Goal: Task Accomplishment & Management: Manage account settings

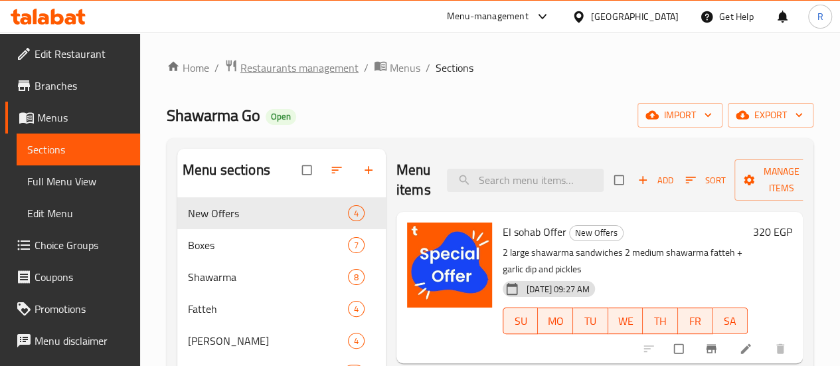
click at [286, 75] on span "Restaurants management" at bounding box center [299, 68] width 118 height 16
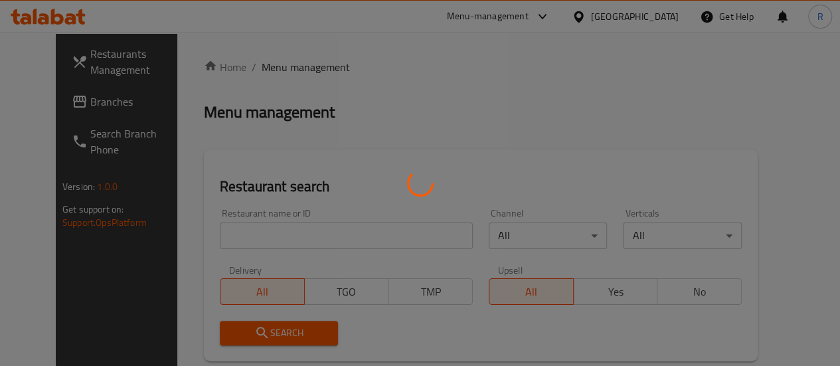
scroll to position [133, 0]
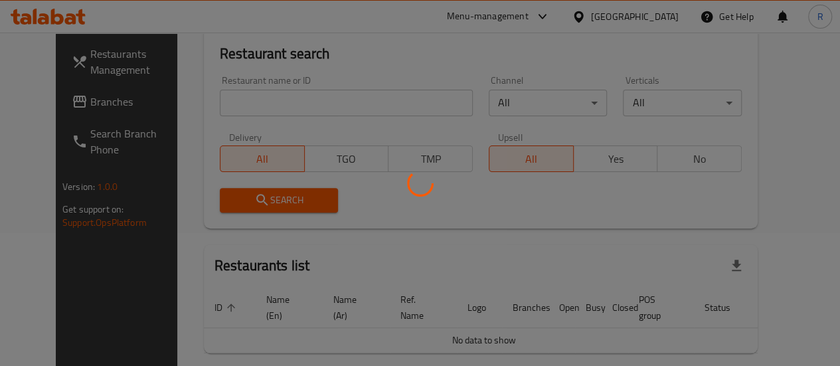
click at [300, 103] on div at bounding box center [420, 183] width 840 height 366
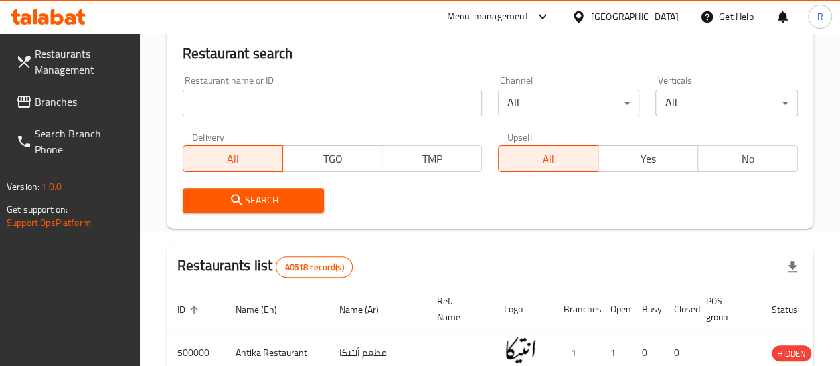
click at [250, 106] on input "search" at bounding box center [332, 103] width 299 height 27
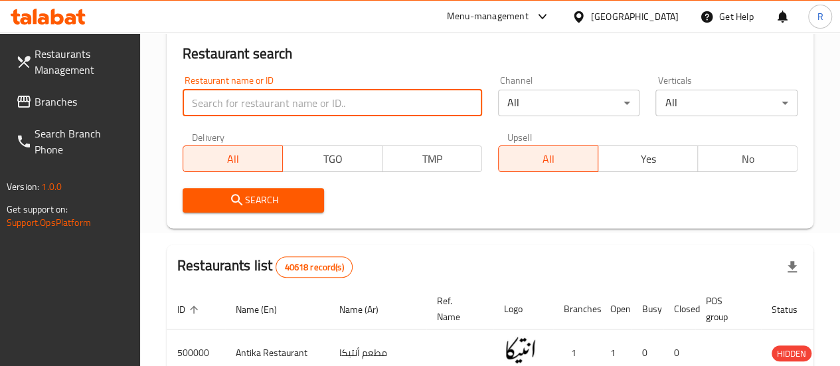
paste input "700322"
type input "700322"
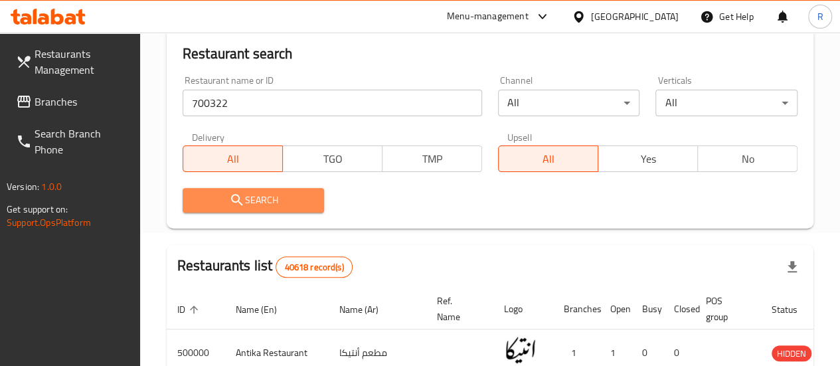
click at [286, 200] on span "Search" at bounding box center [253, 200] width 121 height 17
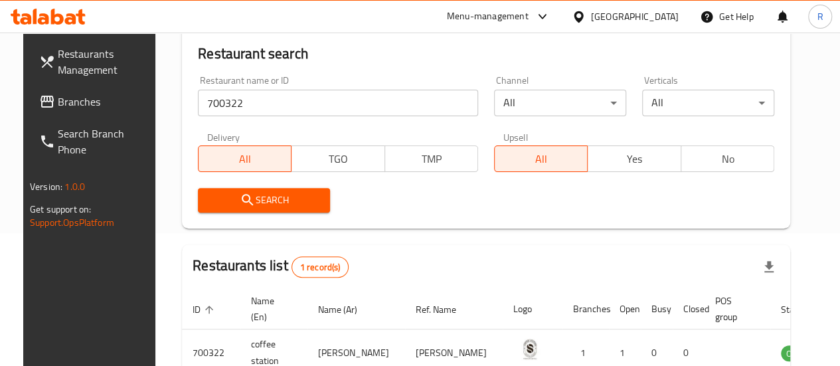
scroll to position [215, 0]
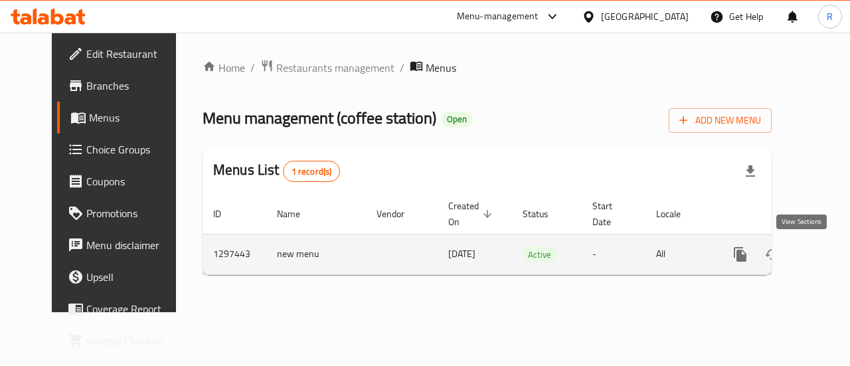
click at [828, 254] on icon "enhanced table" at bounding box center [836, 254] width 16 height 16
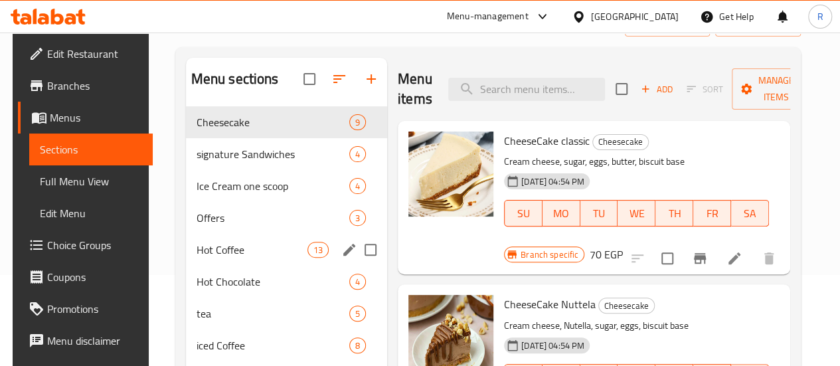
scroll to position [94, 0]
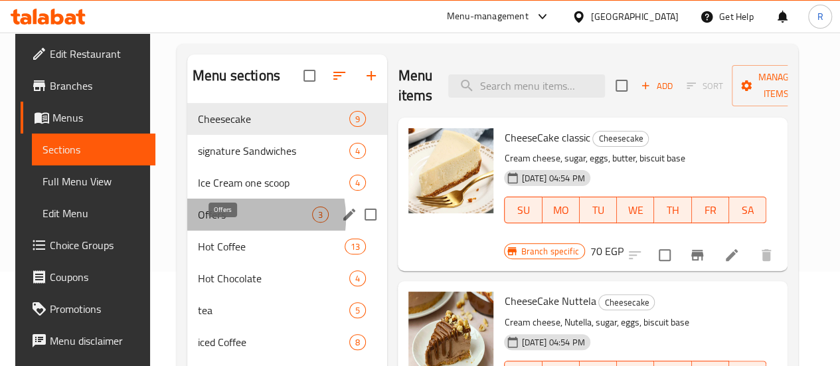
click at [226, 222] on span "Offers" at bounding box center [255, 214] width 114 height 16
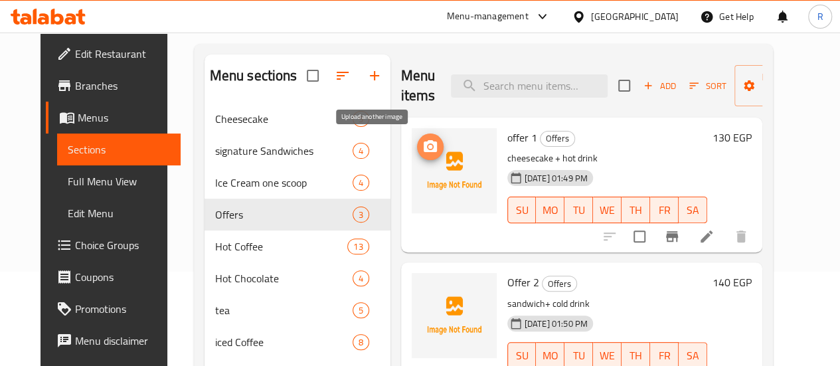
click at [424, 151] on icon "upload picture" at bounding box center [430, 146] width 13 height 12
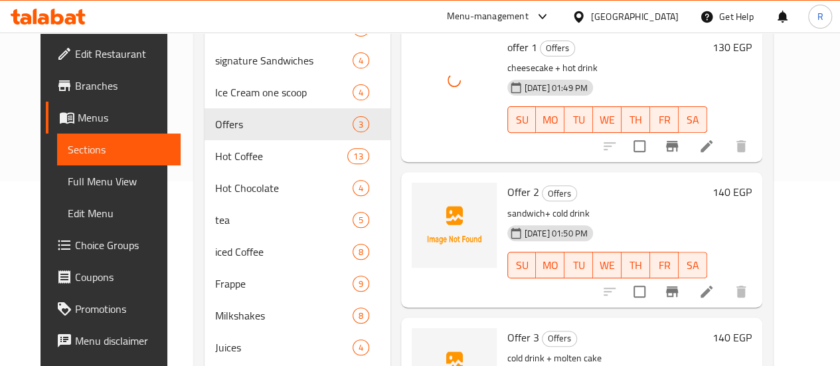
scroll to position [188, 0]
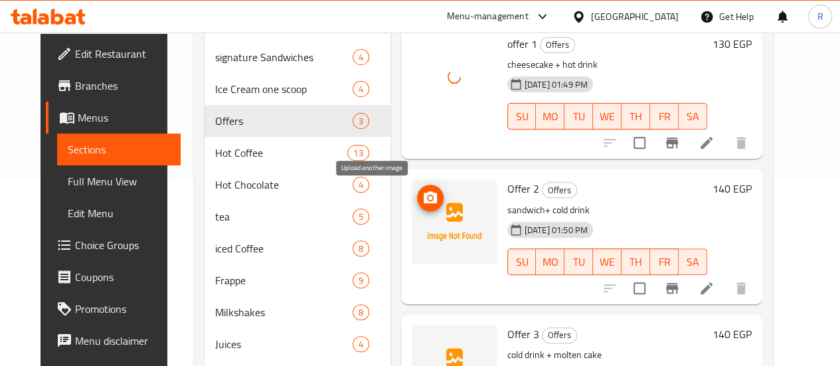
click at [422, 203] on icon "upload picture" at bounding box center [430, 198] width 16 height 16
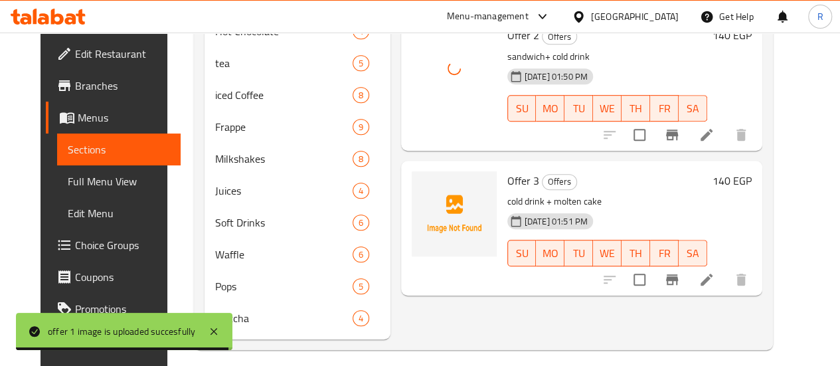
scroll to position [343, 0]
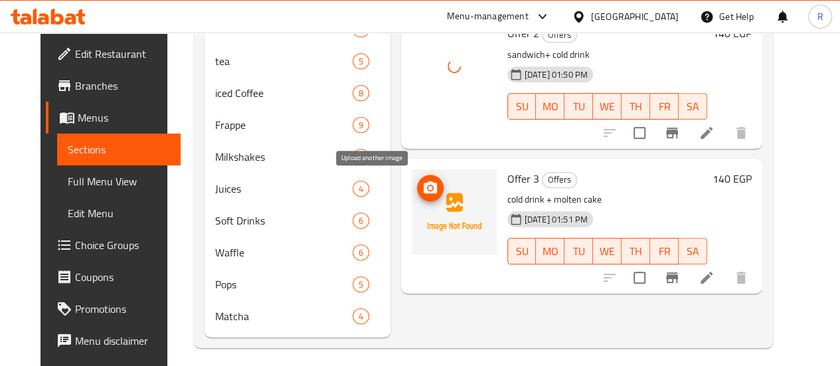
click at [424, 191] on icon "upload picture" at bounding box center [430, 187] width 13 height 12
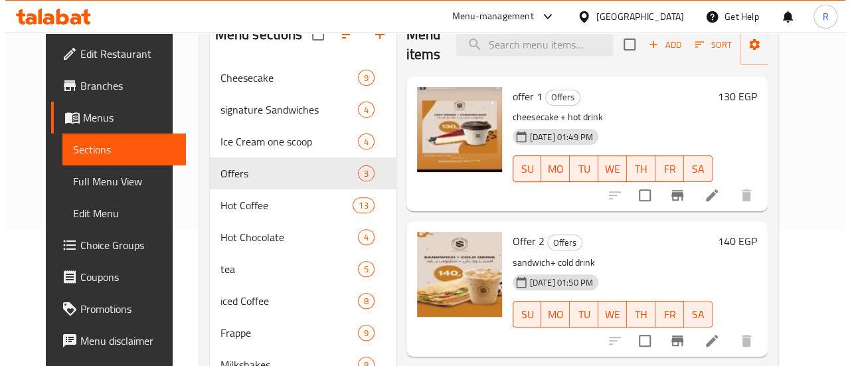
scroll to position [122, 0]
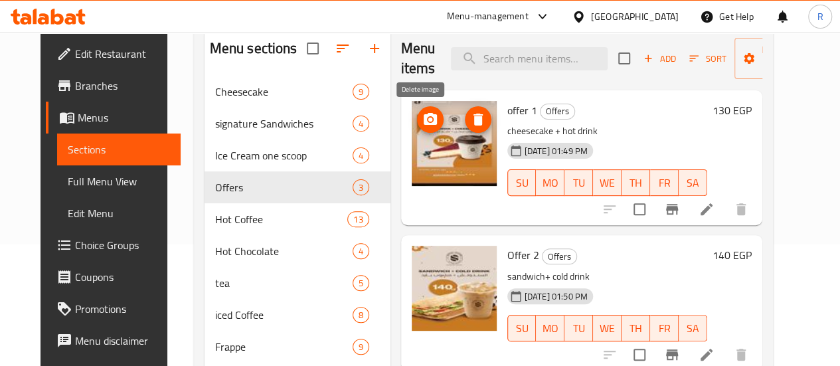
click at [470, 125] on icon "delete image" at bounding box center [478, 120] width 16 height 16
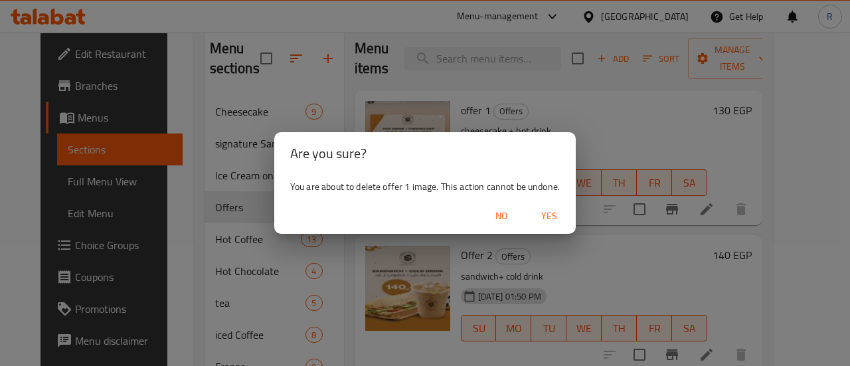
click at [547, 217] on span "Yes" at bounding box center [549, 216] width 32 height 17
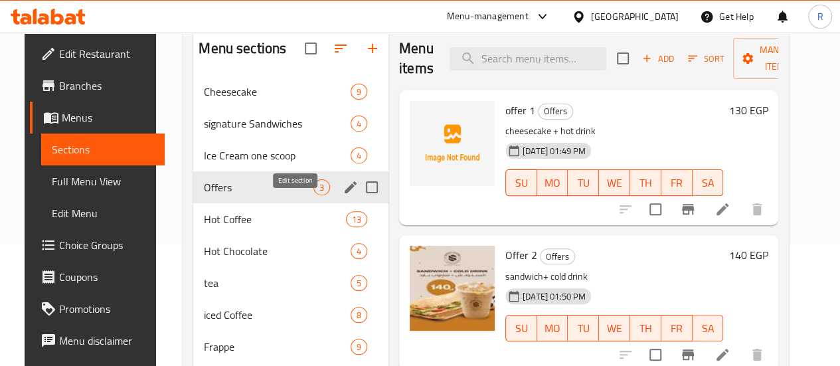
click at [345, 193] on icon "edit" at bounding box center [351, 187] width 12 height 12
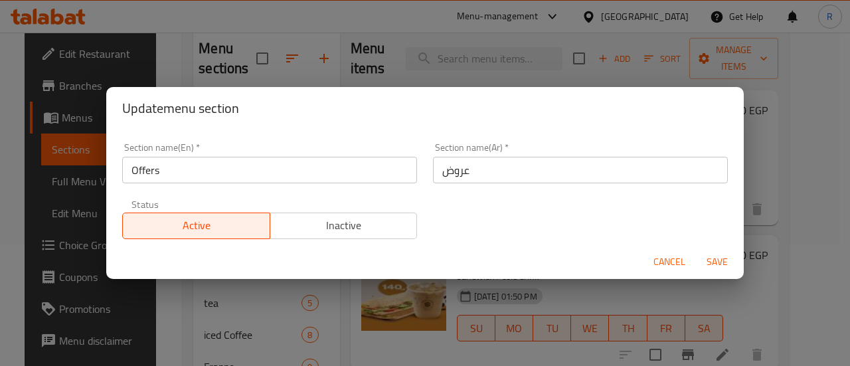
click at [133, 169] on input "Offers" at bounding box center [269, 170] width 295 height 27
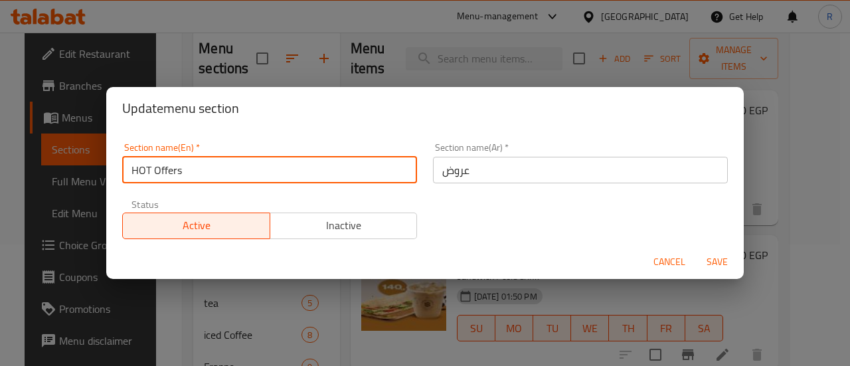
type input "HOT Offers"
click at [714, 262] on span "Save" at bounding box center [717, 262] width 32 height 17
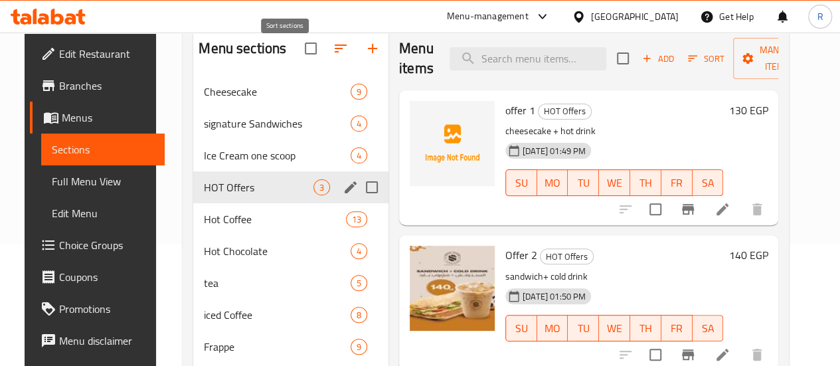
click at [333, 56] on icon "button" at bounding box center [341, 49] width 16 height 16
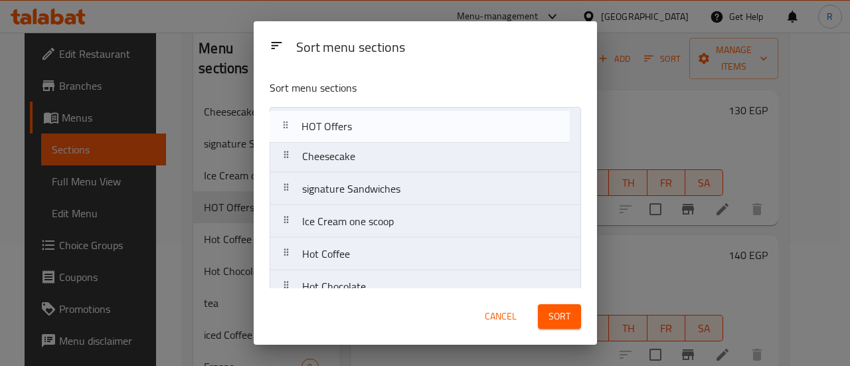
drag, startPoint x: 384, startPoint y: 222, endPoint x: 384, endPoint y: 127, distance: 95.6
click at [384, 127] on nav "Cheesecake signature Sandwiches Ice Cream one scoop HOT Offers Hot Coffee Hot C…" at bounding box center [425, 351] width 311 height 489
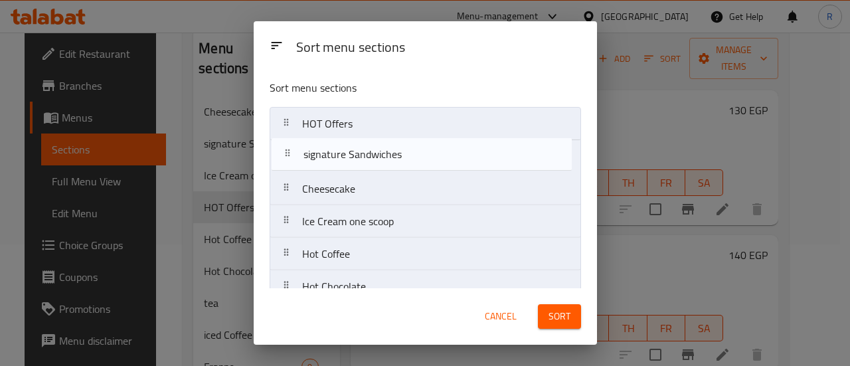
drag, startPoint x: 431, startPoint y: 189, endPoint x: 434, endPoint y: 153, distance: 36.0
click at [434, 153] on nav "HOT Offers Cheesecake signature Sandwiches Ice Cream one scoop Hot Coffee Hot C…" at bounding box center [425, 351] width 311 height 489
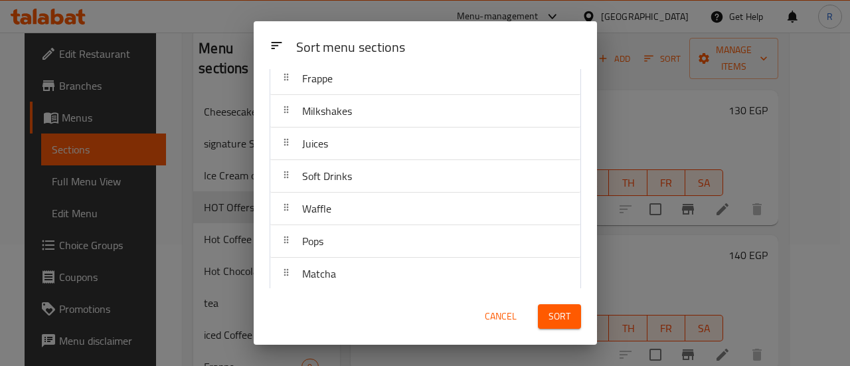
scroll to position [309, 0]
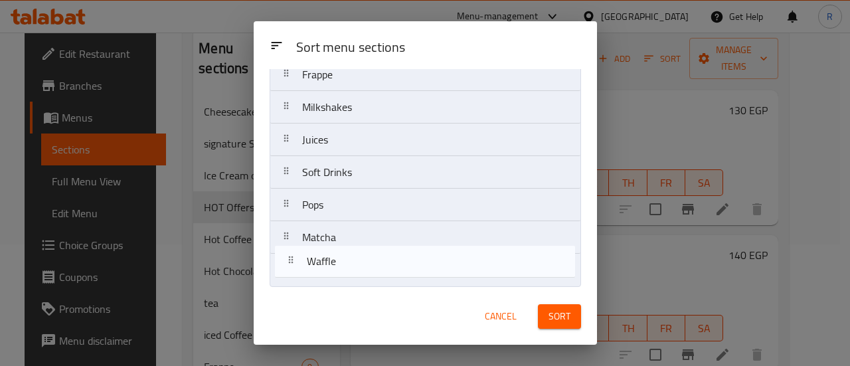
drag, startPoint x: 391, startPoint y: 206, endPoint x: 397, endPoint y: 269, distance: 63.4
click at [397, 269] on nav "HOT Offers signature Sandwiches Cheesecake Ice Cream one scoop Hot Coffee Hot C…" at bounding box center [425, 41] width 311 height 489
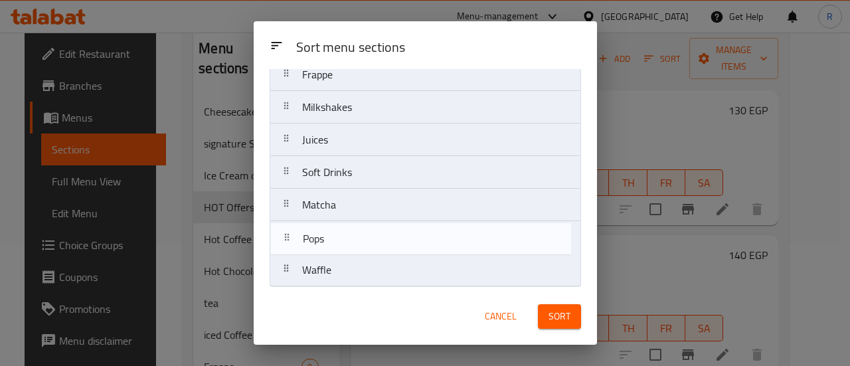
drag, startPoint x: 369, startPoint y: 207, endPoint x: 370, endPoint y: 250, distance: 43.2
click at [370, 250] on nav "HOT Offers signature Sandwiches Cheesecake Ice Cream one scoop Hot Coffee Hot C…" at bounding box center [425, 41] width 311 height 489
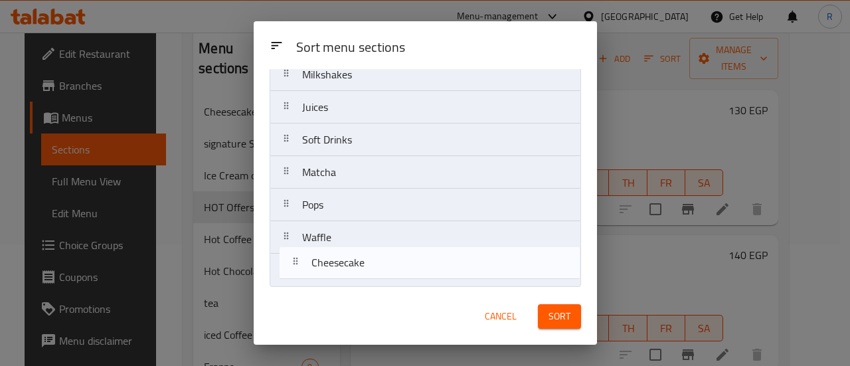
drag, startPoint x: 393, startPoint y: 187, endPoint x: 401, endPoint y: 277, distance: 90.0
click at [401, 277] on nav "HOT Offers signature Sandwiches Cheesecake Ice Cream one scoop Hot Coffee Hot C…" at bounding box center [425, 41] width 311 height 489
drag, startPoint x: 357, startPoint y: 196, endPoint x: 367, endPoint y: 276, distance: 80.9
click at [367, 276] on nav "HOT Offers signature Sandwiches Ice Cream one scoop Hot Coffee Hot Chocolate te…" at bounding box center [425, 41] width 311 height 489
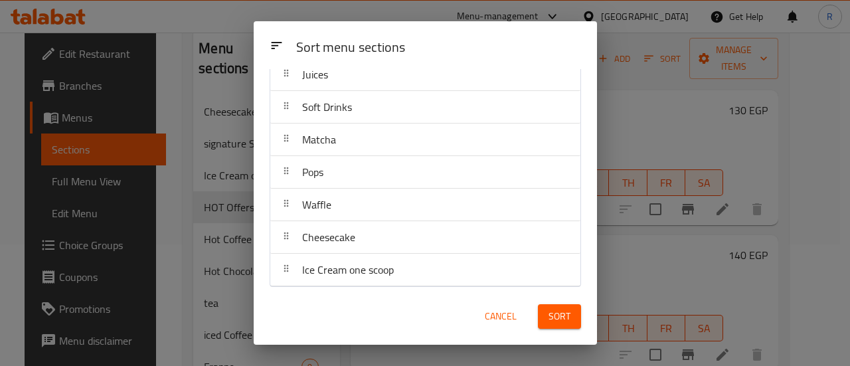
click at [564, 310] on span "Sort" at bounding box center [559, 316] width 22 height 17
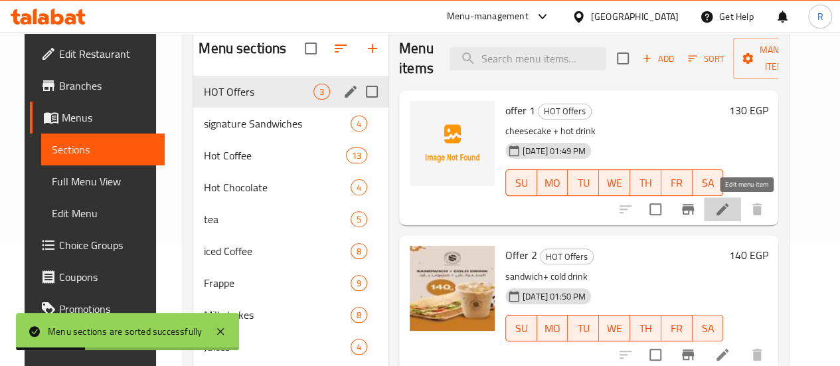
click at [730, 205] on icon at bounding box center [722, 209] width 16 height 16
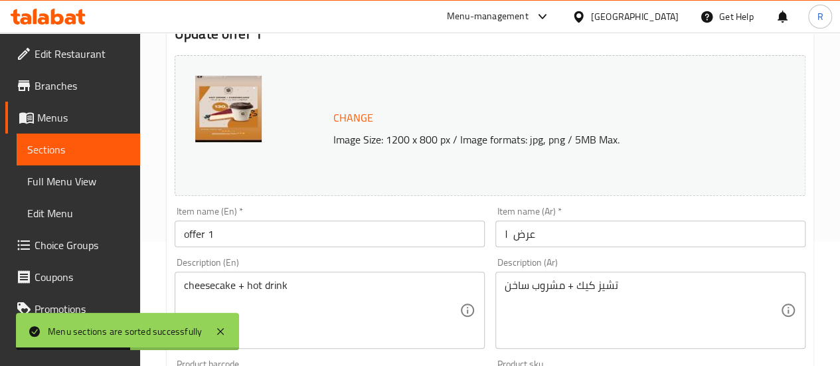
scroll to position [125, 0]
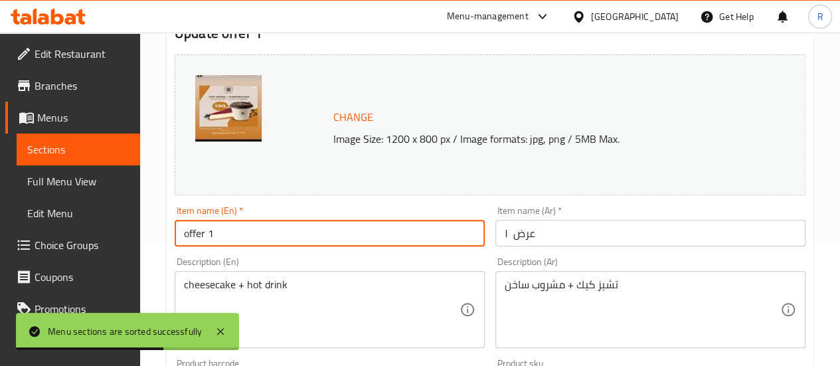
click at [222, 235] on input "offer 1" at bounding box center [330, 233] width 310 height 27
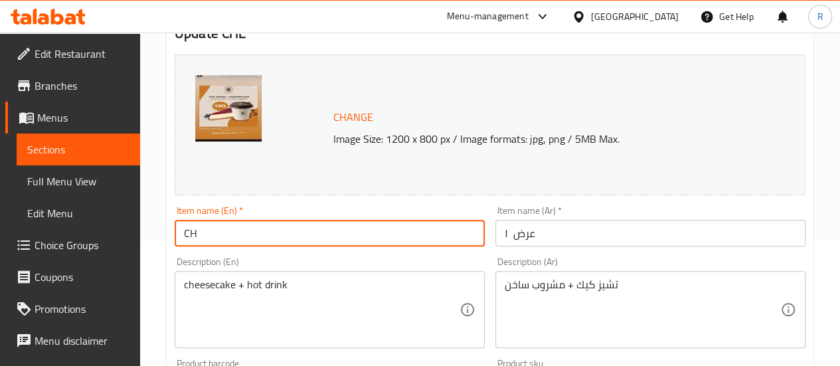
type input "C"
click at [222, 235] on input "Cheese cake offer" at bounding box center [330, 233] width 310 height 27
type input "Cheese cake offer"
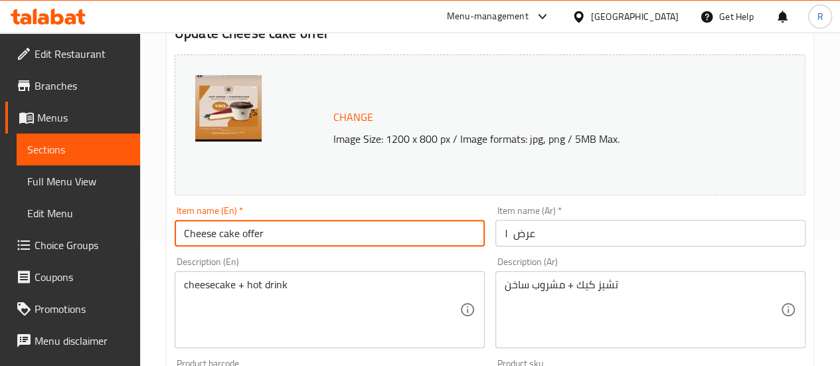
scroll to position [219, 0]
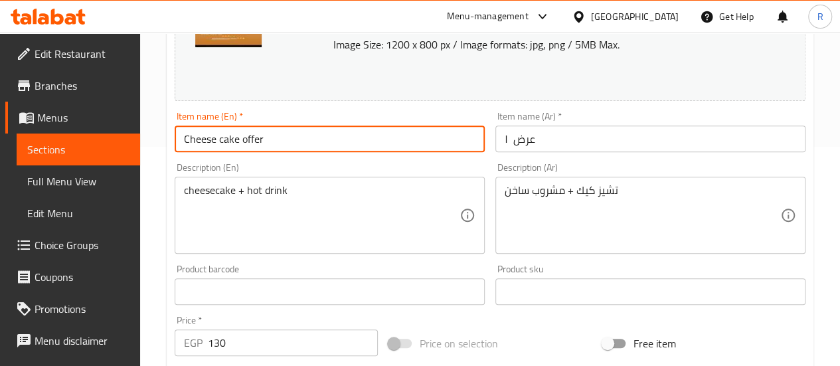
click at [523, 143] on input "عرض ١" at bounding box center [650, 138] width 310 height 27
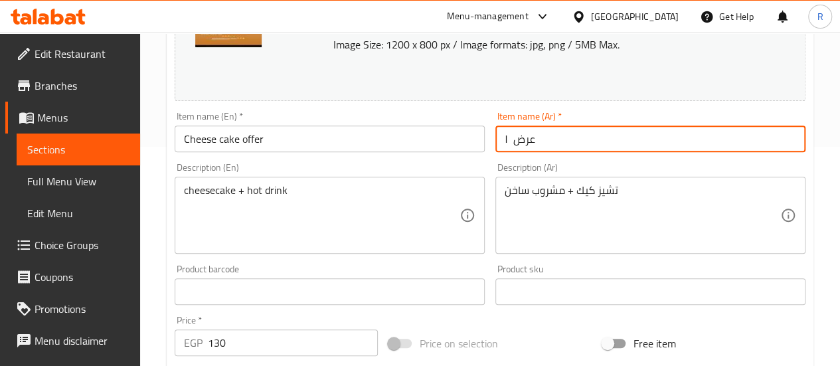
click at [523, 143] on input "عرض ١" at bounding box center [650, 138] width 310 height 27
paste input "تشيز كيك"
type input "عرض تشيز كيك"
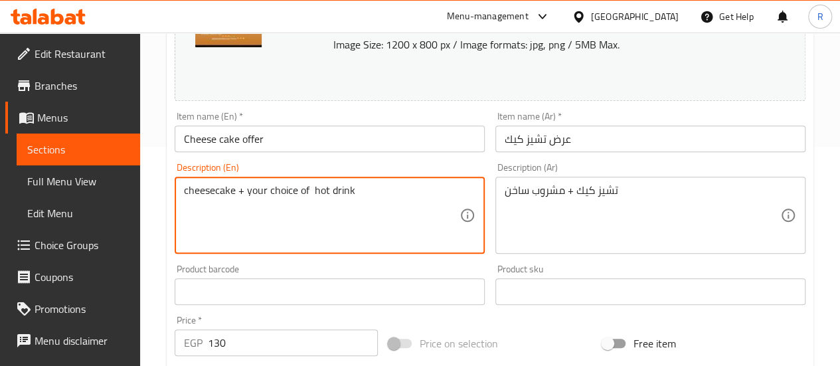
click at [213, 190] on textarea "cheesecake + your choice of hot drink" at bounding box center [322, 215] width 276 height 63
click at [220, 186] on textarea "cheese cake + your choice of hot drink" at bounding box center [322, 215] width 276 height 63
type textarea "cheese cake + your choice of hot drink"
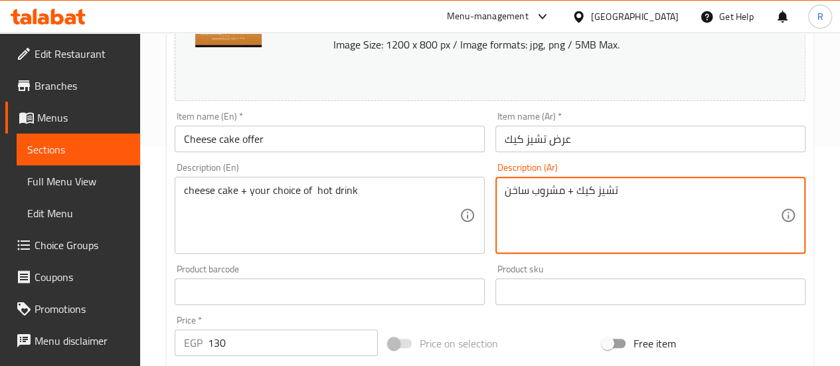
click at [560, 199] on textarea "تشيز كيك + مشروب ساخن" at bounding box center [643, 215] width 276 height 63
paste textarea "كعكة الجبن + مشروب ساخن من اختيارك"
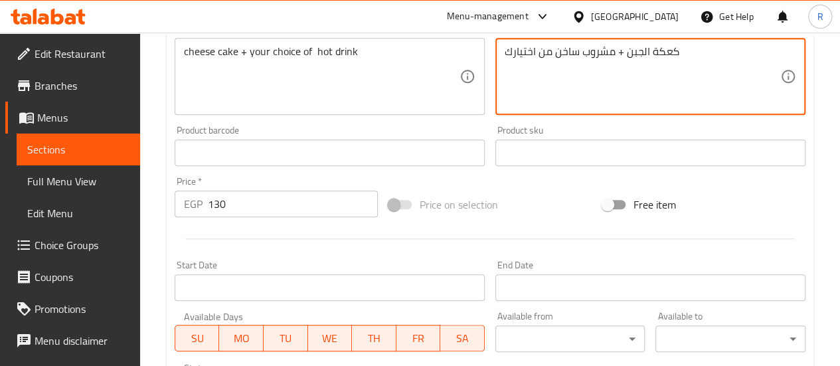
scroll to position [359, 0]
type textarea "كعكة الجبن + مشروب ساخن من اختيارك"
click at [214, 205] on input "130" at bounding box center [293, 203] width 170 height 27
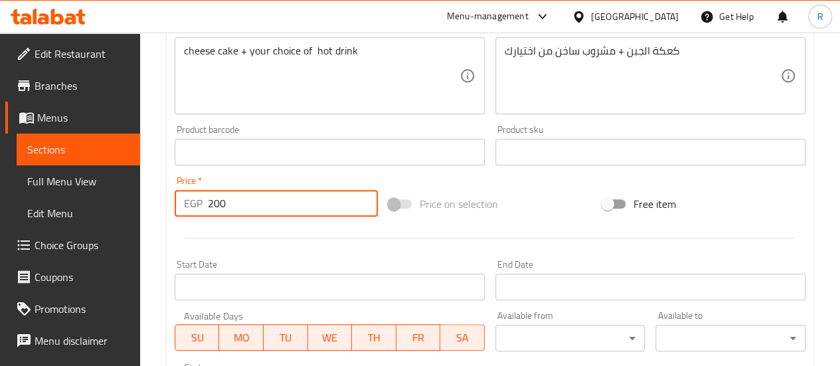
scroll to position [592, 0]
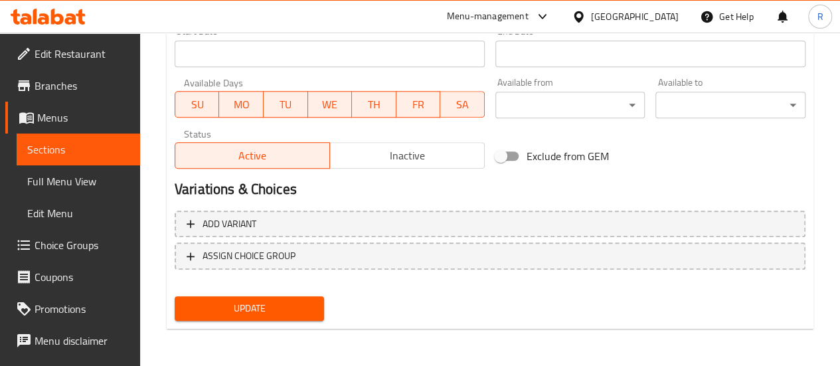
type input "200"
click at [264, 303] on span "Update" at bounding box center [249, 308] width 129 height 17
click at [276, 301] on span "Update" at bounding box center [249, 308] width 129 height 17
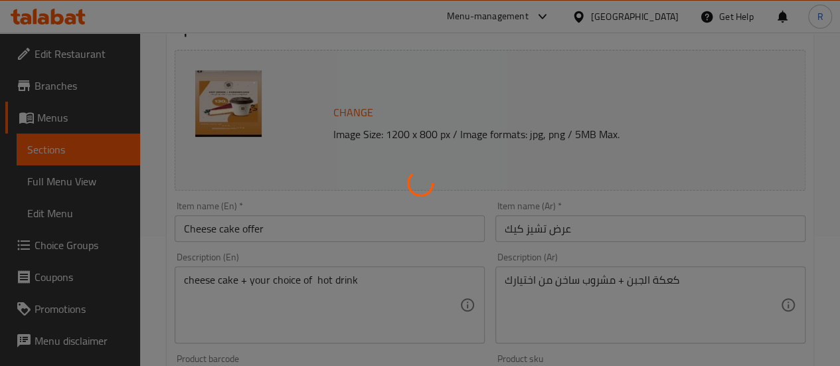
scroll to position [130, 0]
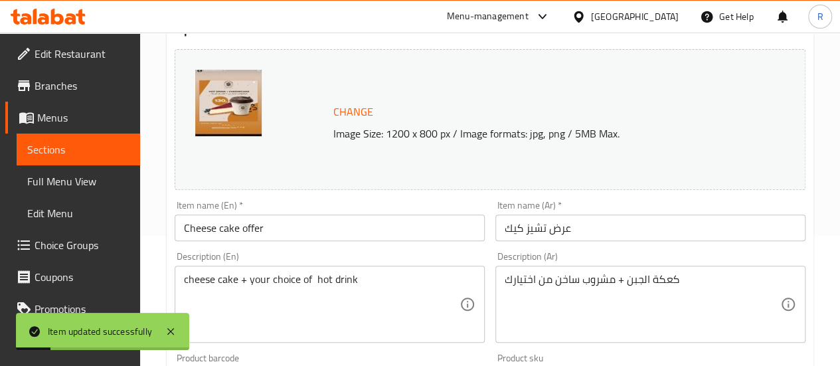
click at [815, 80] on div "Home / Restaurants management / Menus / Sections / item / update HOT Offers sec…" at bounding box center [490, 364] width 700 height 925
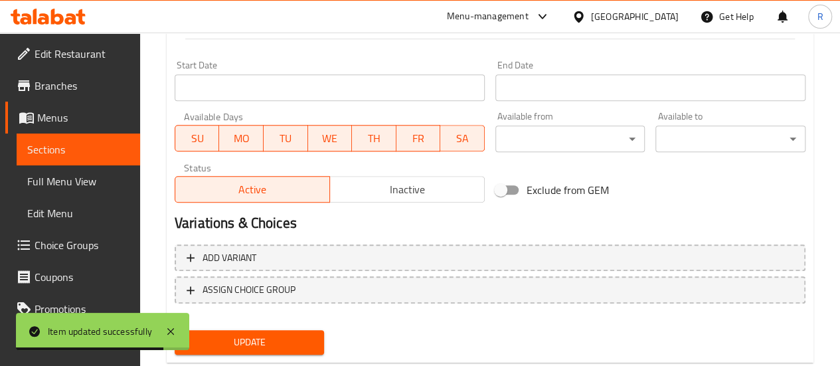
scroll to position [544, 0]
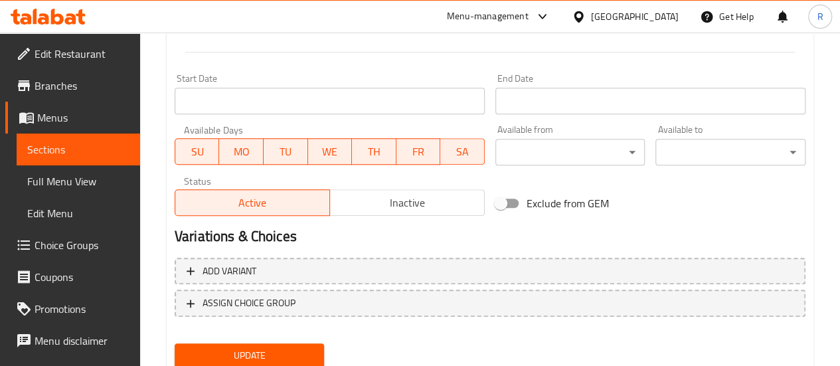
click at [59, 147] on span "Sections" at bounding box center [78, 149] width 102 height 16
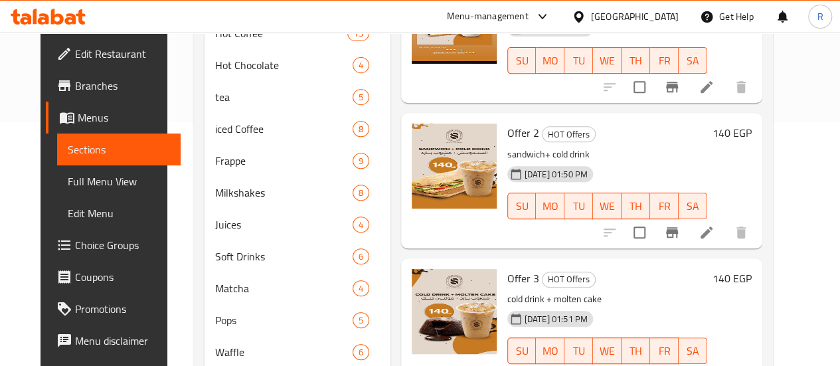
scroll to position [216, 0]
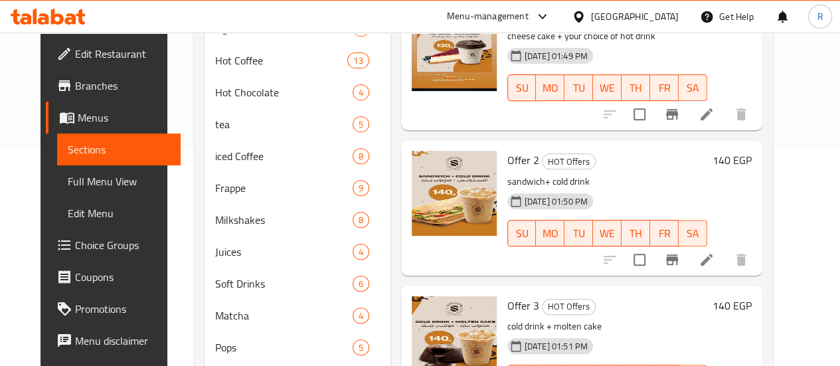
click at [714, 258] on icon at bounding box center [706, 260] width 16 height 16
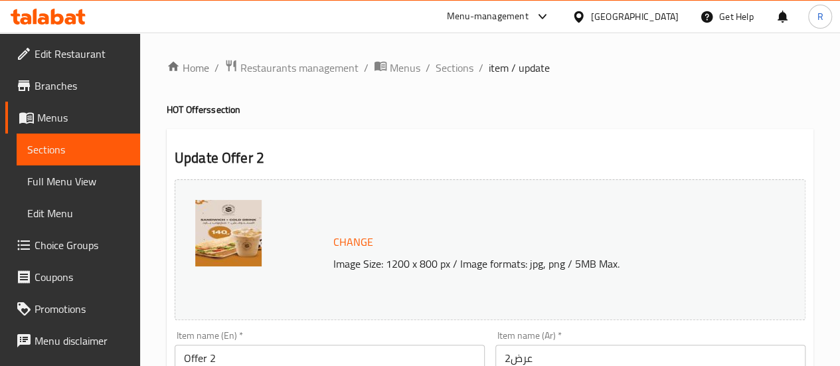
scroll to position [137, 0]
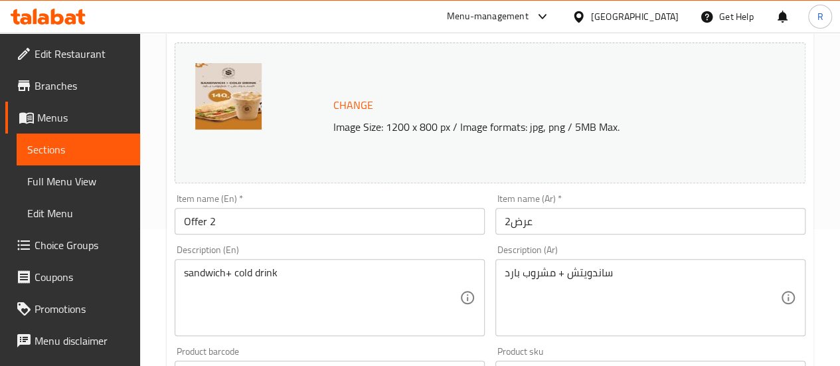
click at [214, 226] on input "Offer 2" at bounding box center [330, 221] width 310 height 27
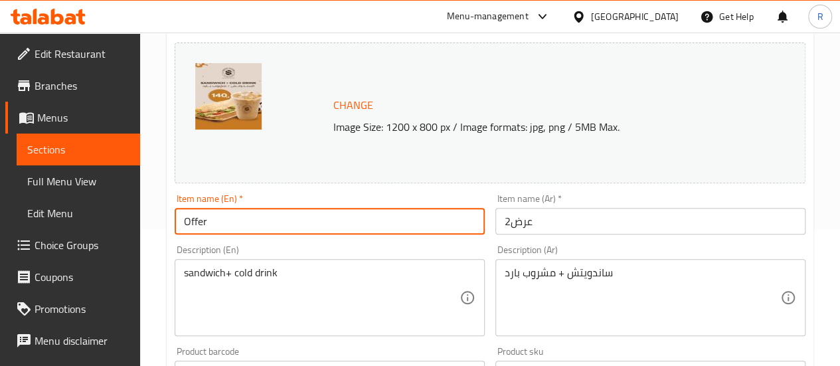
click at [183, 222] on input "Offer" at bounding box center [330, 221] width 310 height 27
type input "Sandwich Offer"
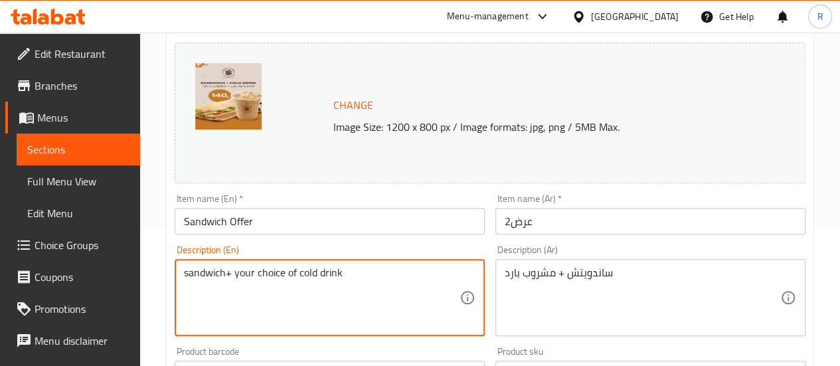
type textarea "sandwich+ your choice of cold drink"
click at [227, 220] on input "Sandwich Offer" at bounding box center [330, 221] width 310 height 27
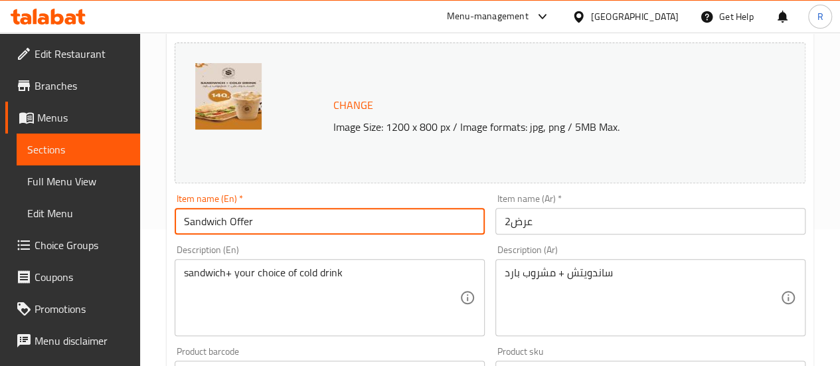
click at [227, 220] on input "Sandwich Offer" at bounding box center [330, 221] width 310 height 27
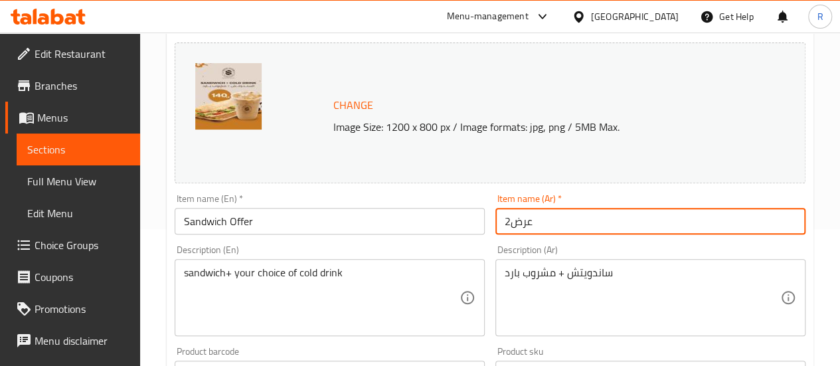
click at [522, 222] on input "عرض2" at bounding box center [650, 221] width 310 height 27
paste input "ساندويتش"
type input "عرض ساندويتش"
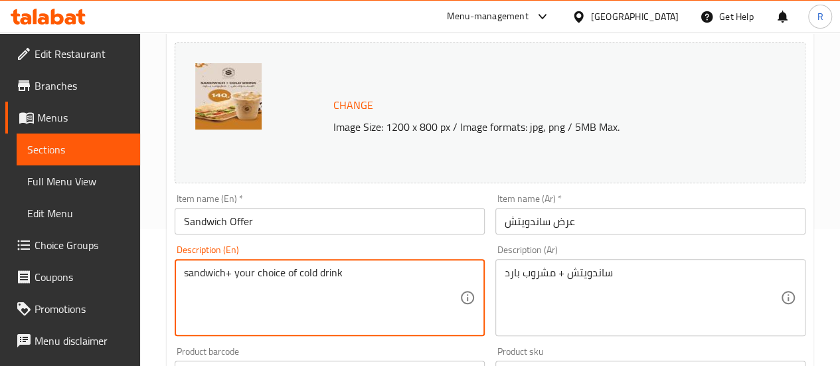
click at [301, 282] on textarea "sandwich+ your choice of cold drink" at bounding box center [322, 297] width 276 height 63
type textarea "sandwich+ your choice of cold drink"
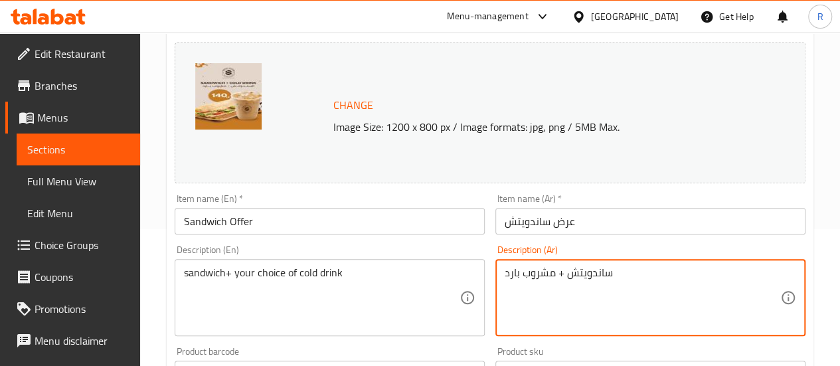
click at [602, 267] on textarea "ساندويتش + مشروب بارد" at bounding box center [643, 297] width 276 height 63
paste textarea "من اختيارك"
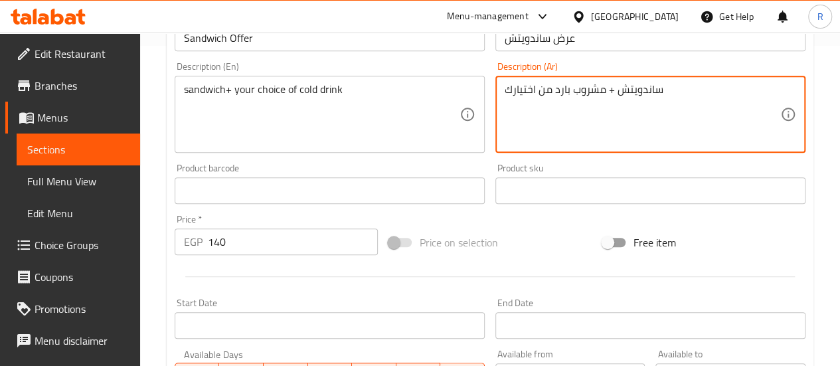
scroll to position [321, 0]
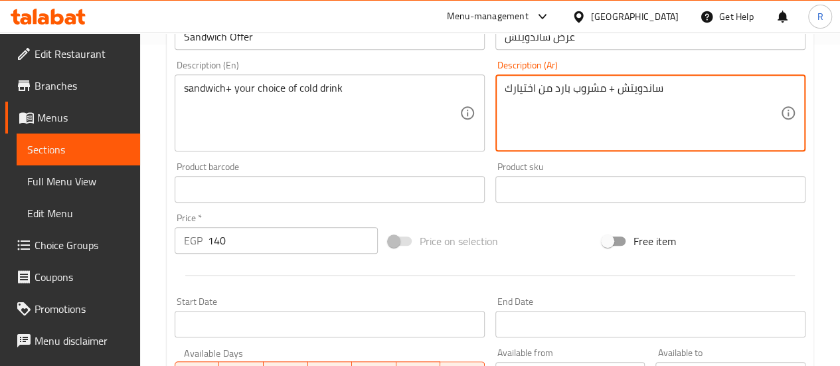
type textarea "ساندويتش + مشروب بارد من اختيارك"
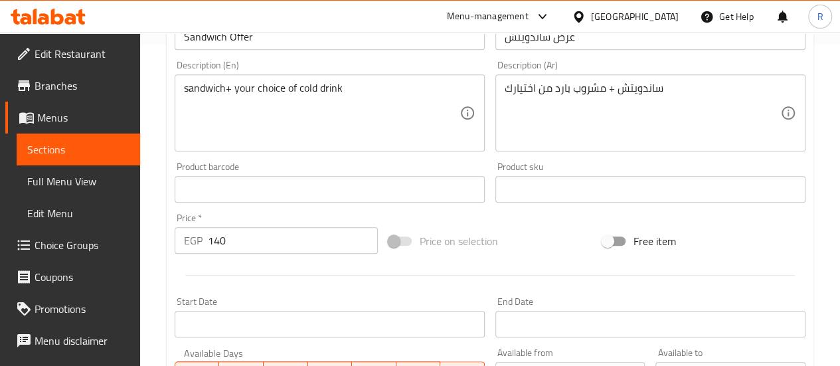
click at [602, 267] on div at bounding box center [489, 275] width 641 height 33
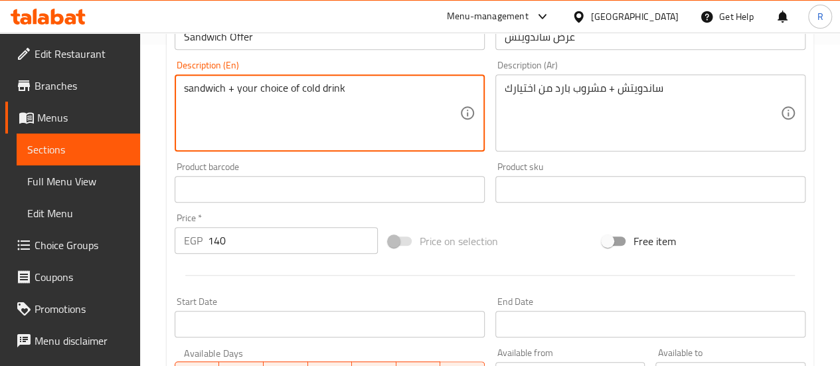
type textarea "sandwich + your choice of cold drink"
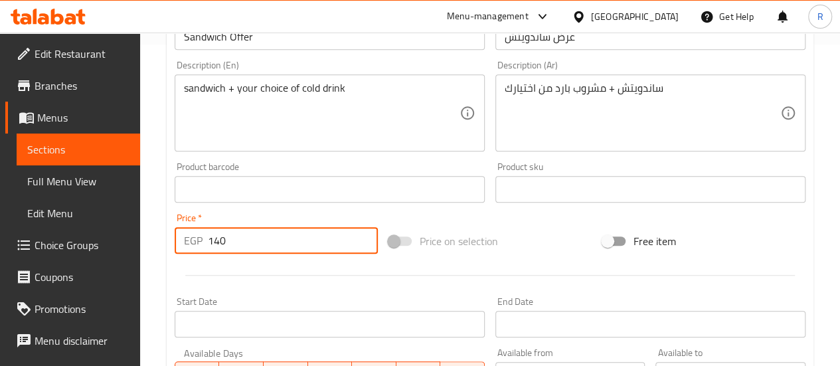
click at [226, 240] on input "140" at bounding box center [293, 240] width 170 height 27
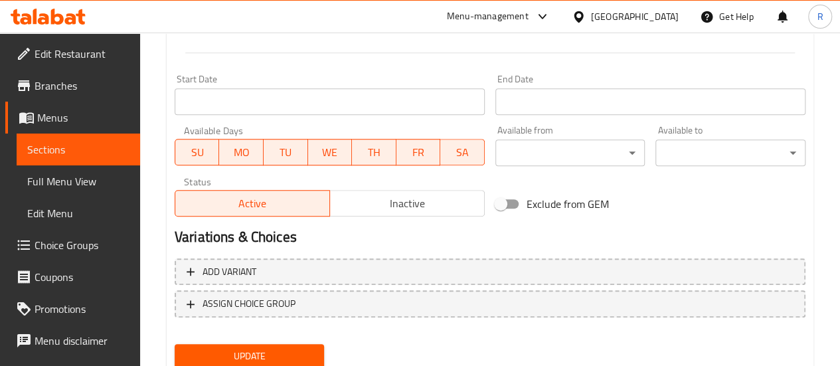
scroll to position [592, 0]
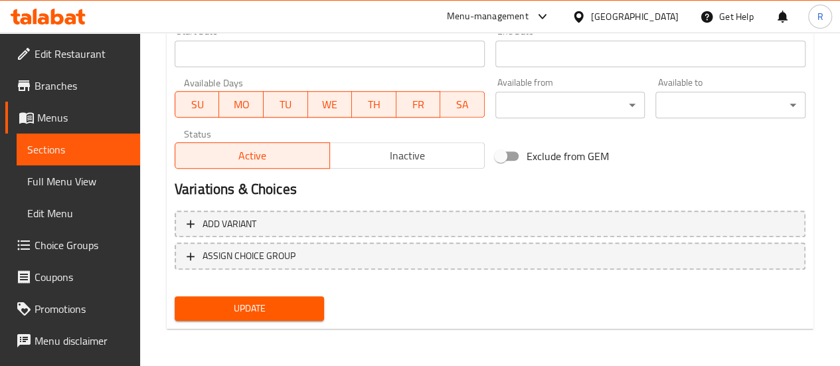
type input "230"
click at [266, 305] on span "Update" at bounding box center [249, 308] width 129 height 17
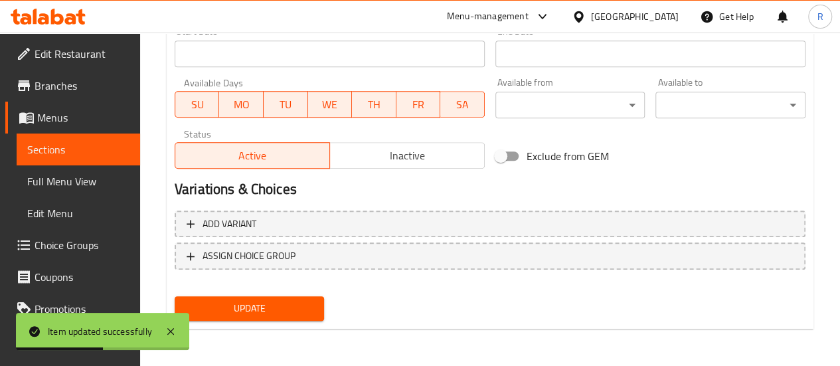
click at [82, 147] on span "Sections" at bounding box center [78, 149] width 102 height 16
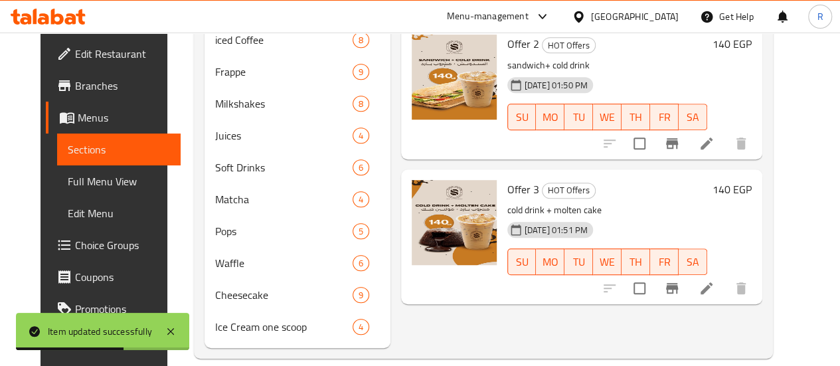
scroll to position [331, 0]
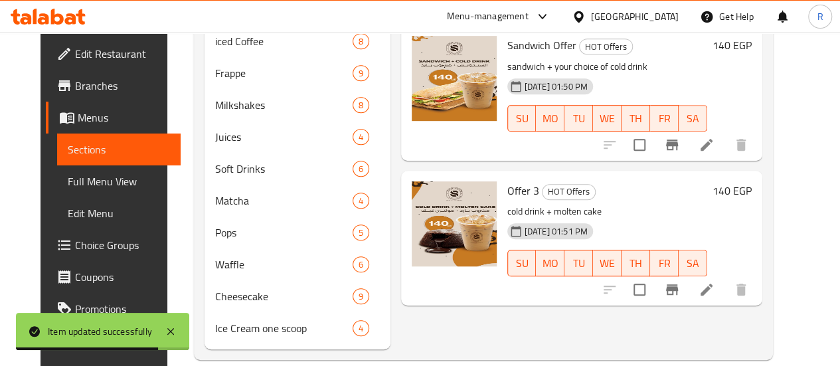
click at [725, 282] on li at bounding box center [706, 290] width 37 height 24
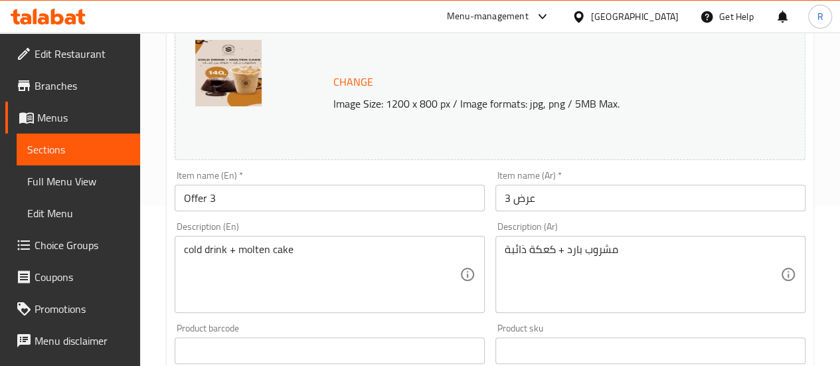
scroll to position [161, 0]
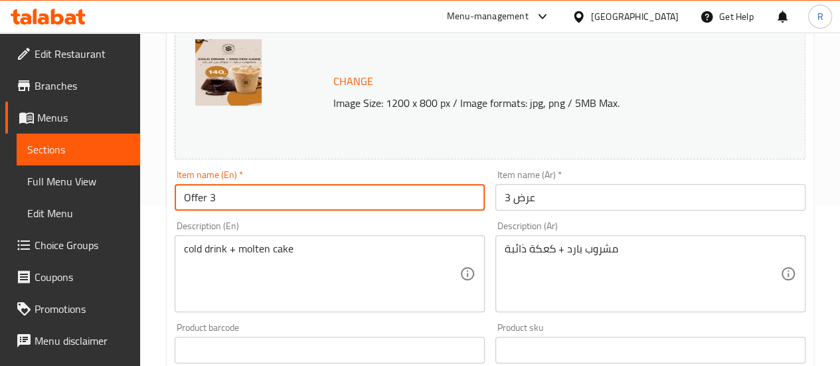
drag, startPoint x: 211, startPoint y: 197, endPoint x: 244, endPoint y: 197, distance: 33.2
click at [244, 197] on input "Offer 3" at bounding box center [330, 197] width 310 height 27
click at [189, 200] on input "Offer" at bounding box center [330, 197] width 310 height 27
click at [214, 201] on input "Molten cake Offer" at bounding box center [330, 197] width 310 height 27
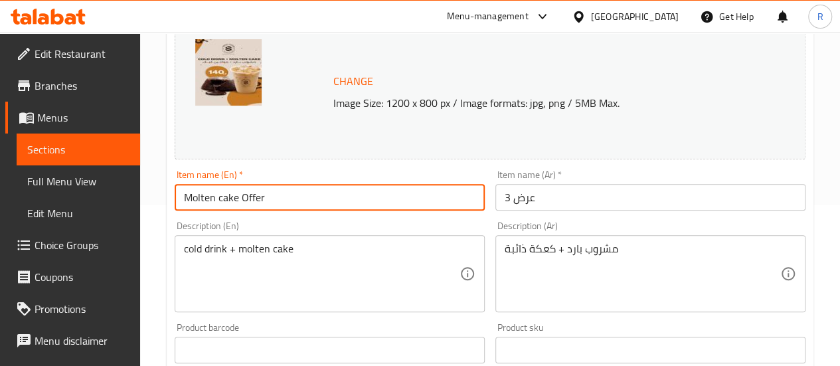
click at [214, 201] on input "Molten cake Offer" at bounding box center [330, 197] width 310 height 27
type input "Molten cake Offer"
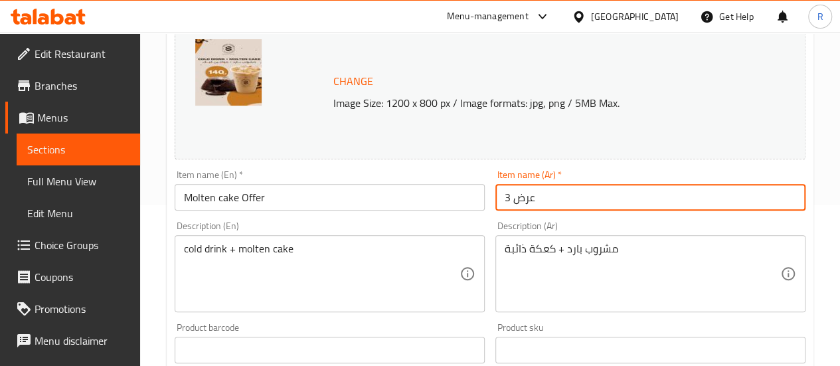
click at [517, 199] on input "عرض 3" at bounding box center [650, 197] width 310 height 27
paste input "الكيك"
type input "عرض الكيك"
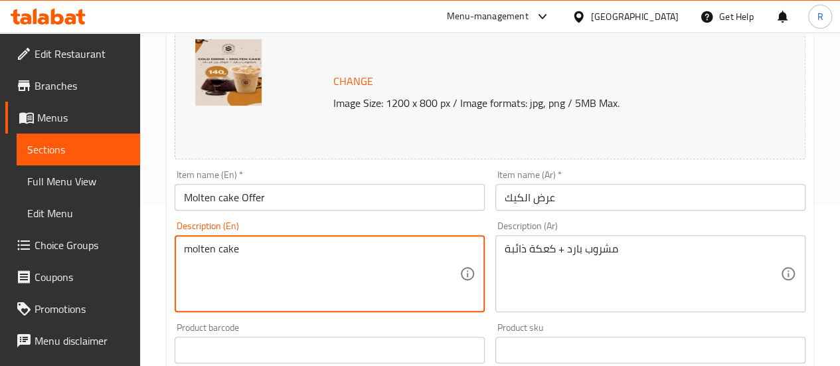
click at [236, 252] on textarea "molten cake" at bounding box center [322, 273] width 276 height 63
click at [263, 248] on textarea "molten cake + your choice of cold drink" at bounding box center [322, 273] width 276 height 63
type textarea "molten cake + your choice of cold drink"
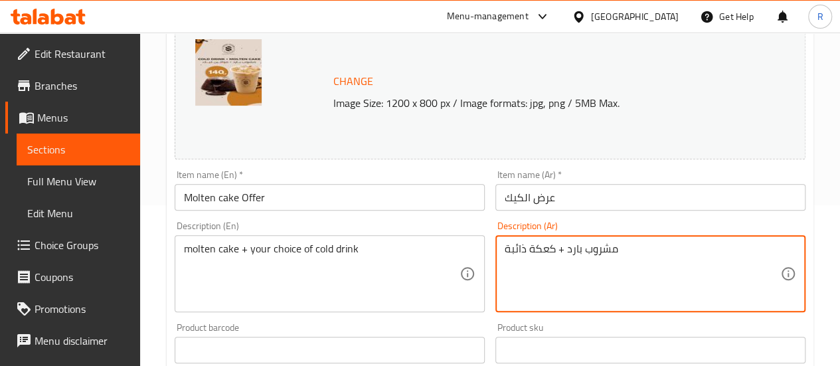
click at [576, 245] on textarea "مشروب بارد + كعكة ذائبة" at bounding box center [643, 273] width 276 height 63
paste textarea "عكة منصهرة + مشروب بارد من اختيارك"
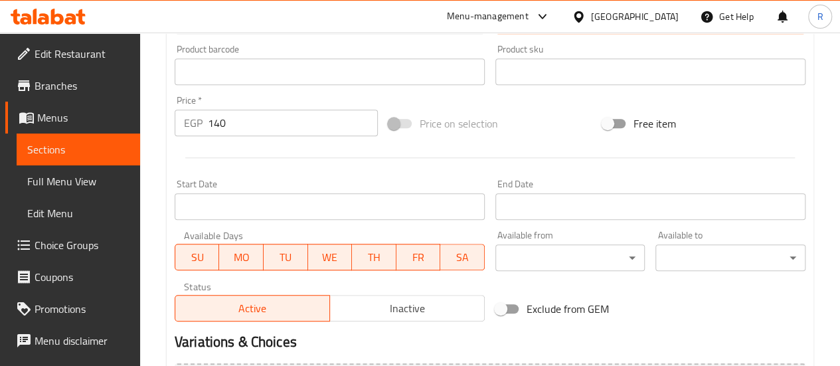
scroll to position [444, 0]
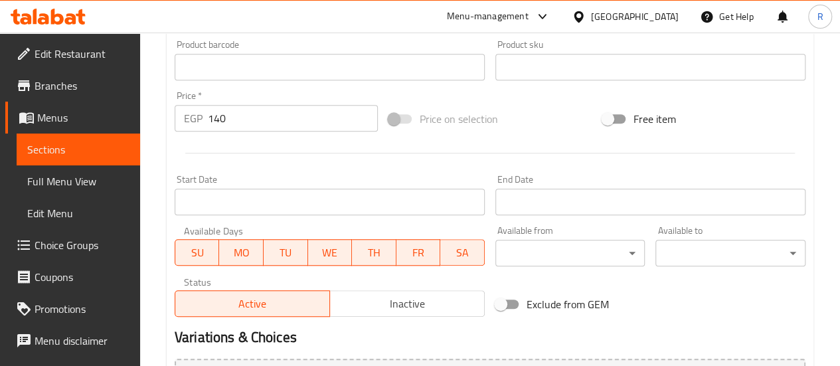
type textarea "كعكة منصهرة + مشروب بارد من اختيارك"
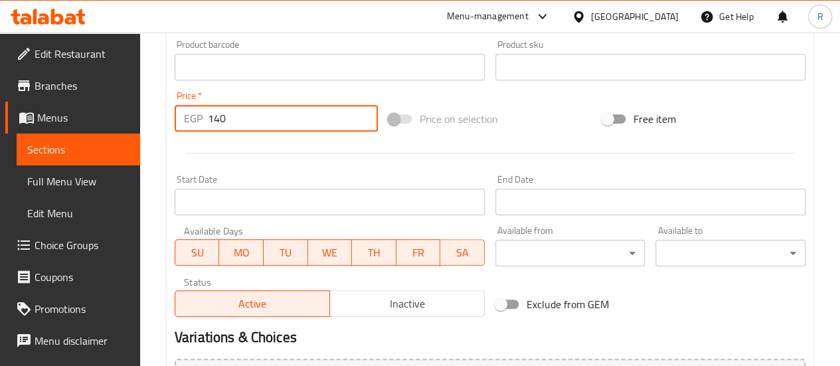
click at [219, 116] on input "140" at bounding box center [293, 118] width 170 height 27
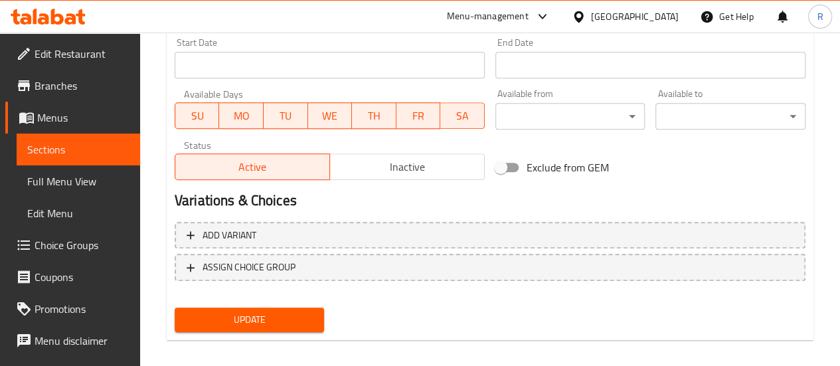
scroll to position [592, 0]
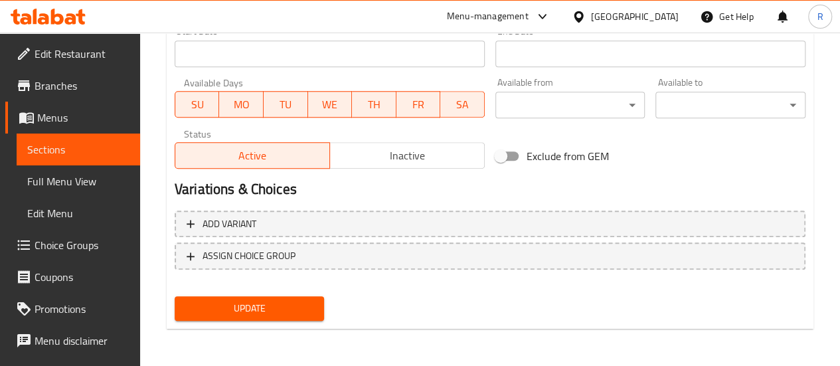
type input "230"
click at [285, 305] on span "Update" at bounding box center [249, 308] width 129 height 17
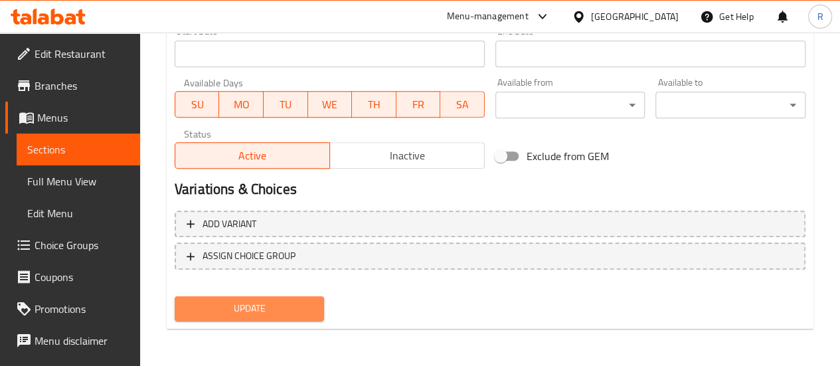
click at [262, 313] on span "Update" at bounding box center [249, 308] width 129 height 17
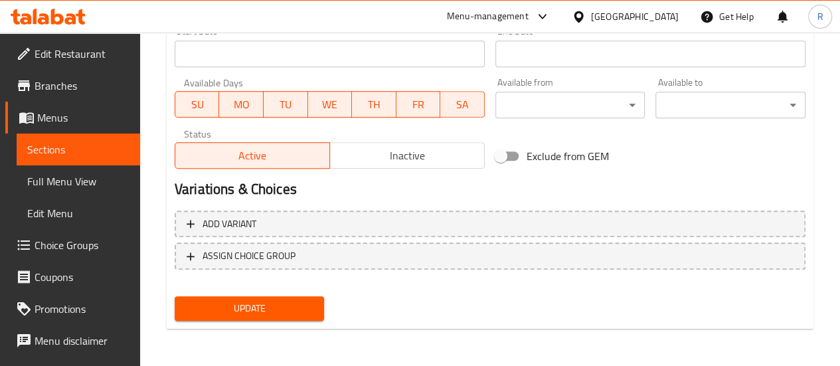
click at [76, 151] on span "Sections" at bounding box center [78, 149] width 102 height 16
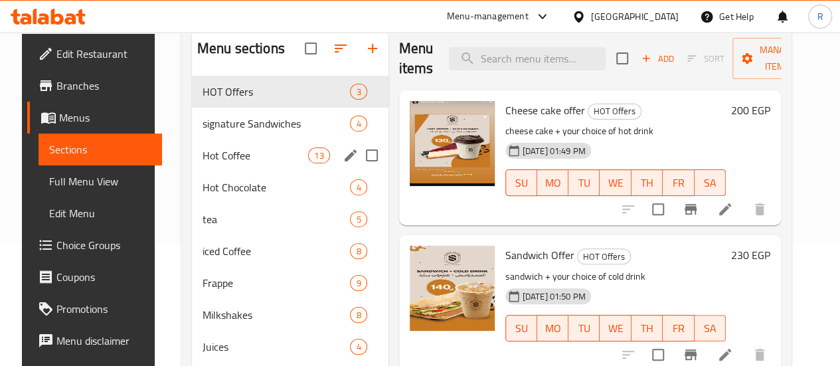
scroll to position [121, 0]
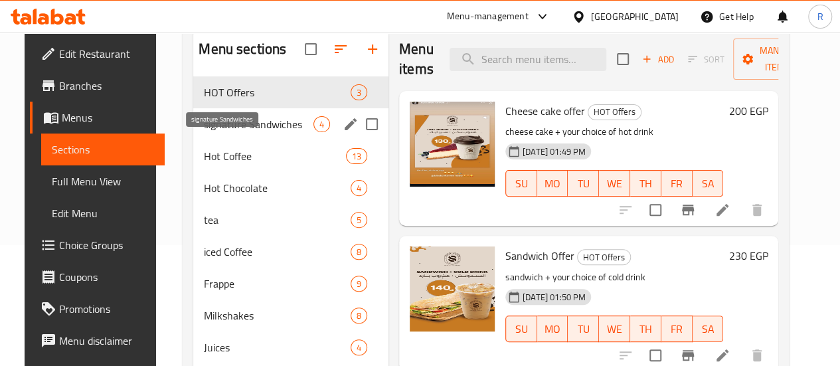
click at [247, 132] on span "signature Sandwiches" at bounding box center [259, 124] width 110 height 16
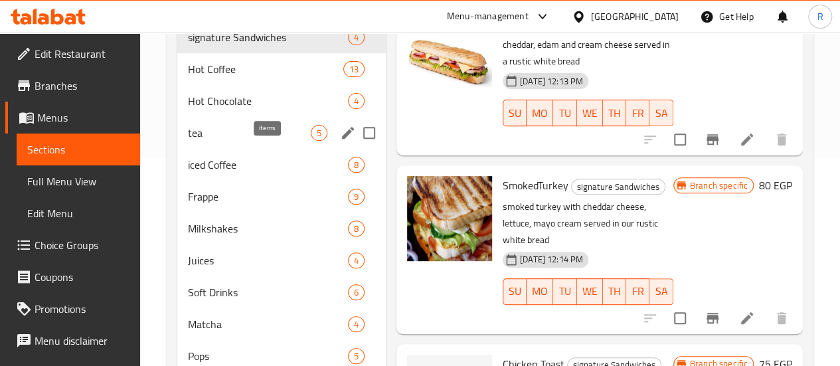
scroll to position [202, 0]
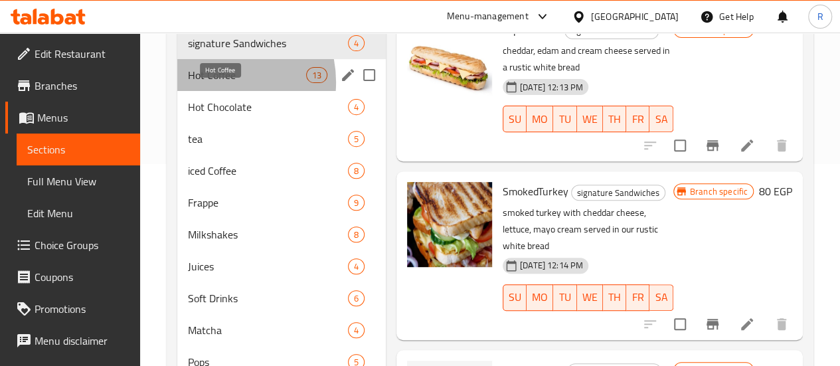
click at [214, 83] on span "Hot Coffee" at bounding box center [247, 75] width 118 height 16
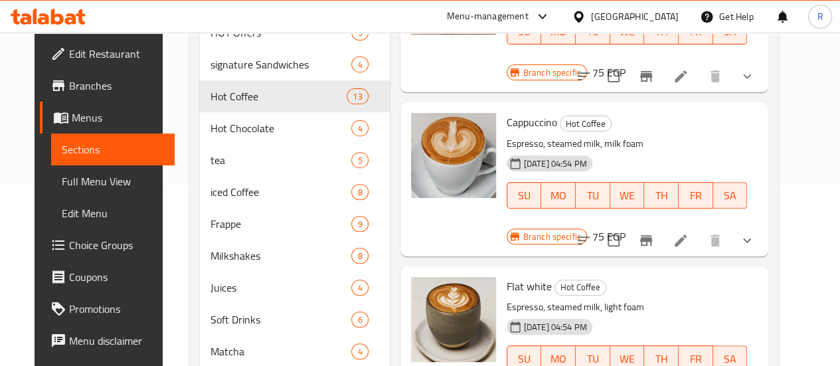
scroll to position [92, 0]
click at [755, 233] on icon "show more" at bounding box center [747, 241] width 16 height 16
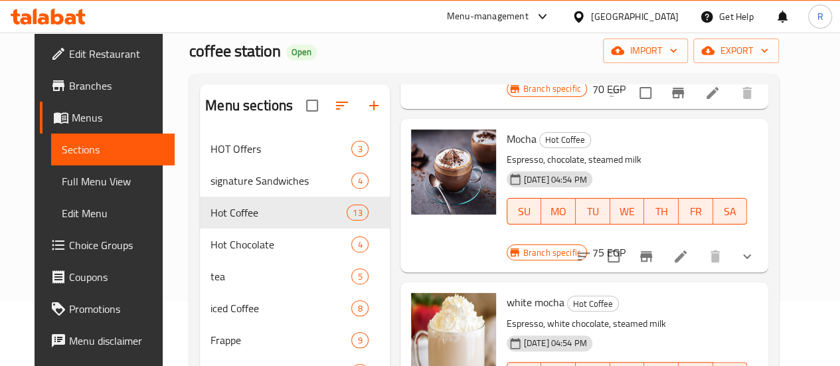
scroll to position [1530, 0]
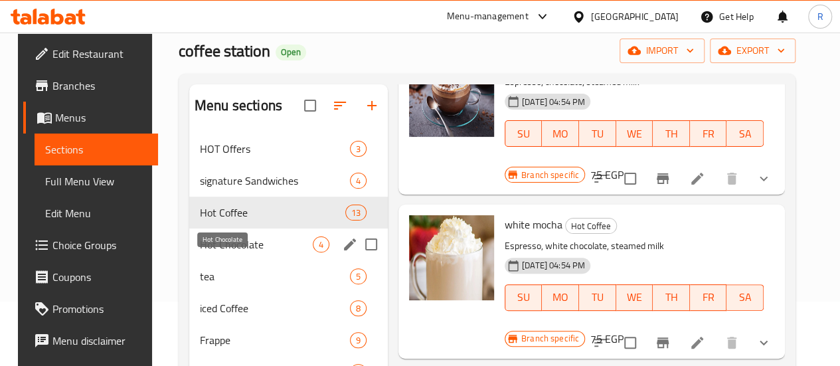
click at [226, 252] on span "Hot Chocolate" at bounding box center [256, 244] width 113 height 16
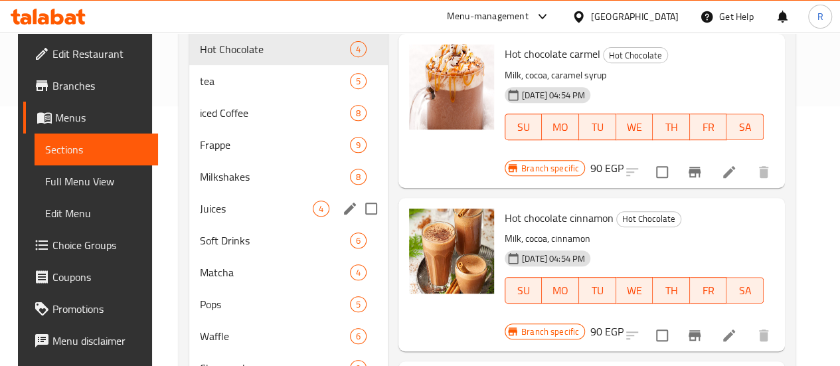
scroll to position [246, 0]
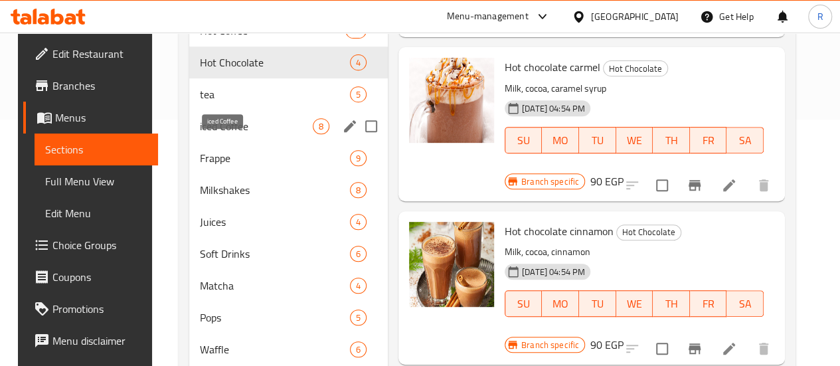
click at [219, 134] on span "iced Coffee" at bounding box center [256, 126] width 113 height 16
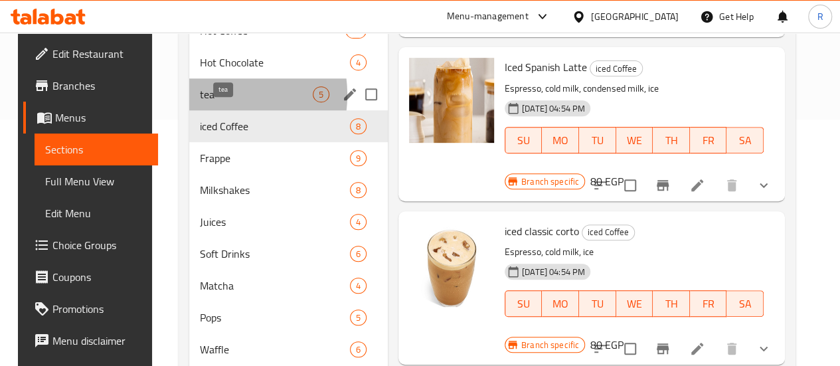
click at [201, 102] on span "tea" at bounding box center [256, 94] width 113 height 16
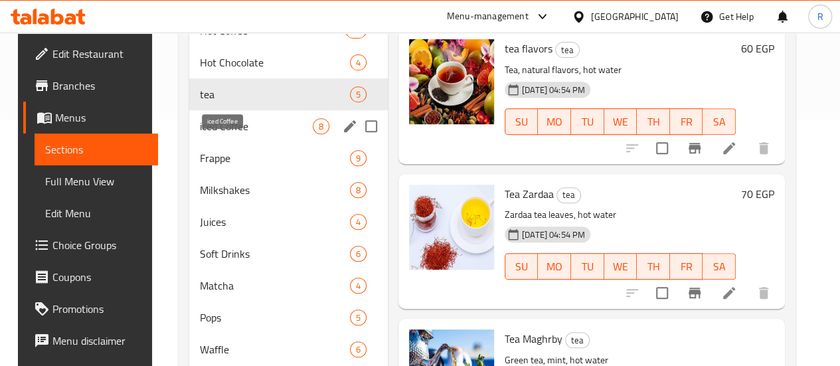
click at [210, 134] on span "iced Coffee" at bounding box center [256, 126] width 113 height 16
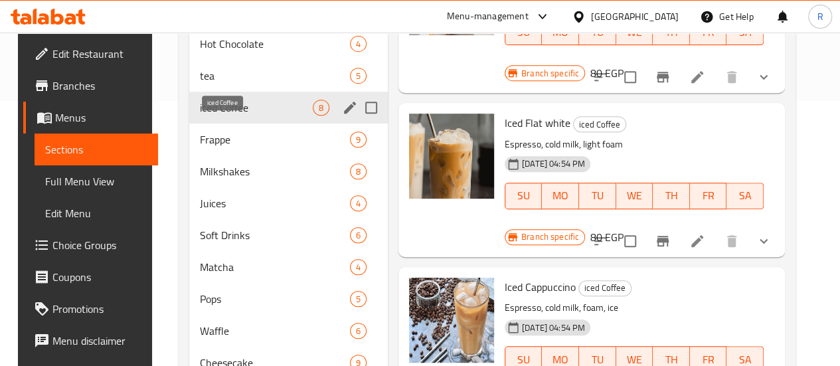
scroll to position [250, 0]
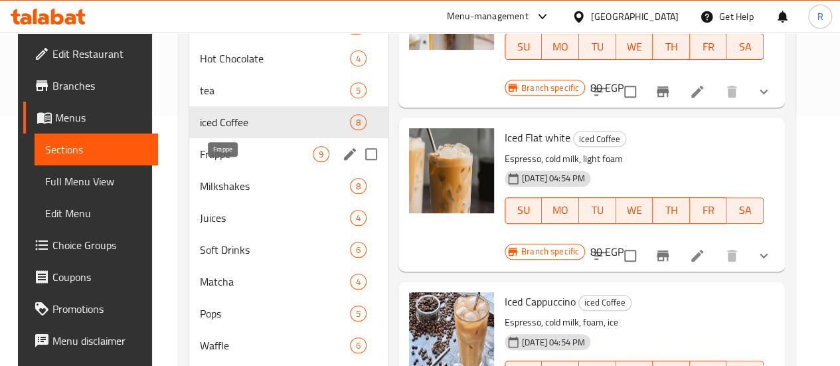
click at [226, 162] on span "Frappe" at bounding box center [256, 154] width 113 height 16
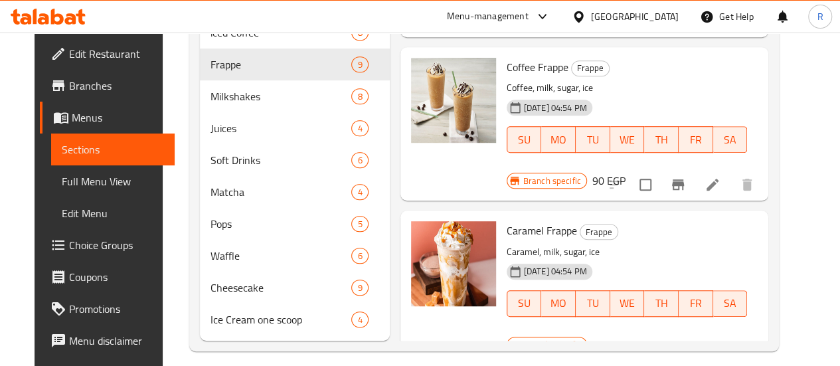
scroll to position [371, 0]
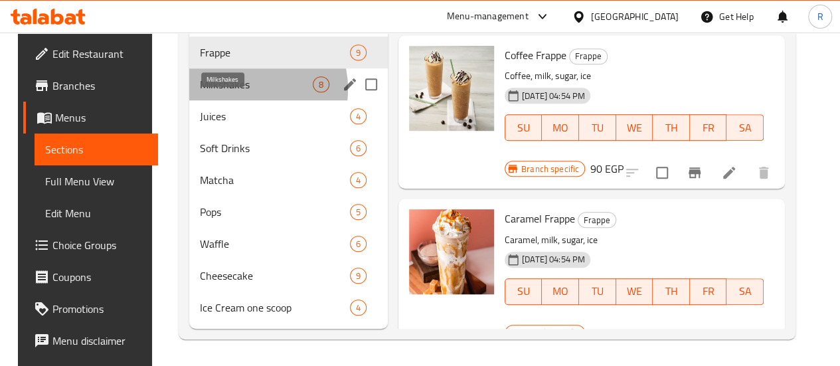
click at [226, 90] on span "Milkshakes" at bounding box center [256, 84] width 113 height 16
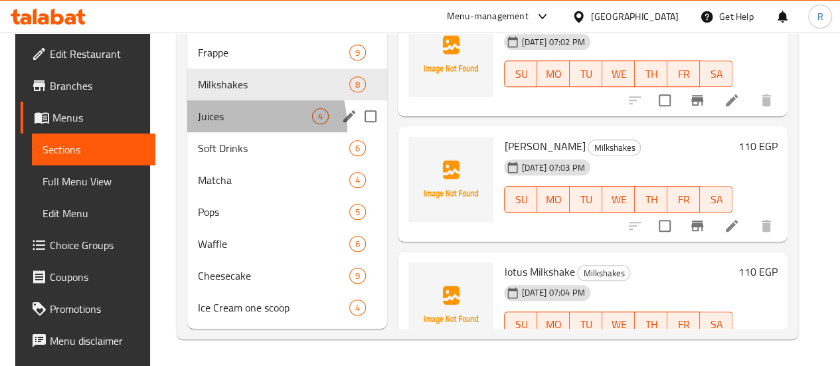
click at [208, 129] on div "Juices 4" at bounding box center [287, 116] width 200 height 32
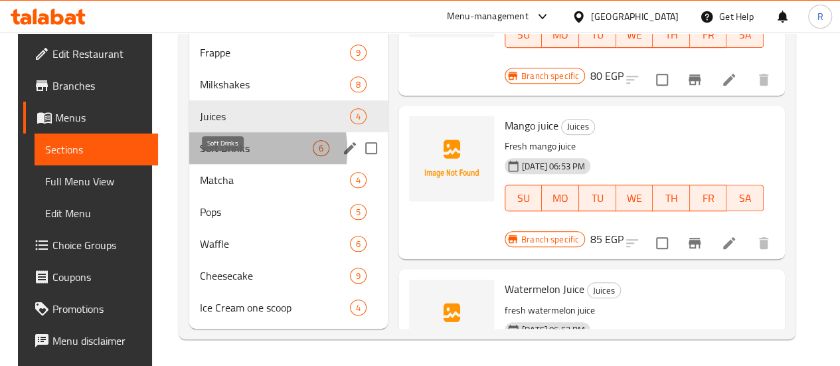
click at [220, 151] on span "Soft Drinks" at bounding box center [256, 148] width 113 height 16
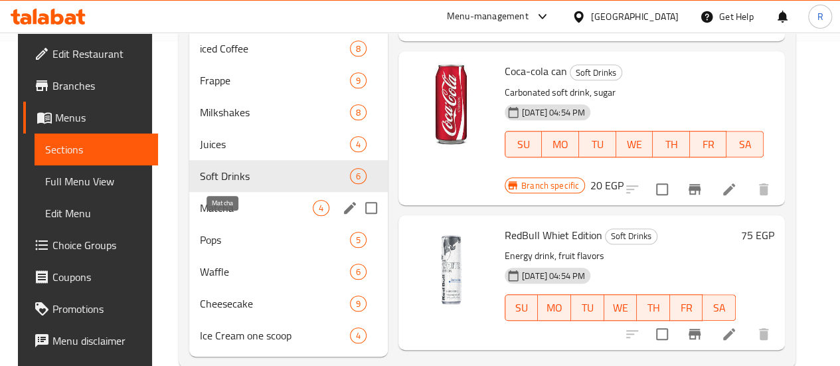
click at [242, 216] on span "Matcha" at bounding box center [256, 208] width 113 height 16
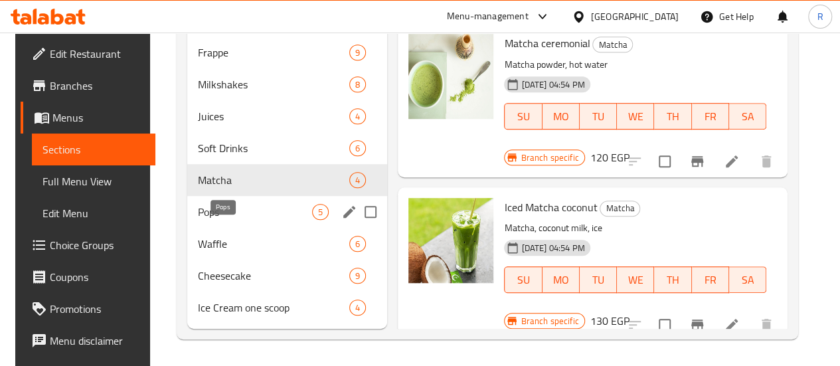
click at [210, 216] on span "Pops" at bounding box center [255, 212] width 114 height 16
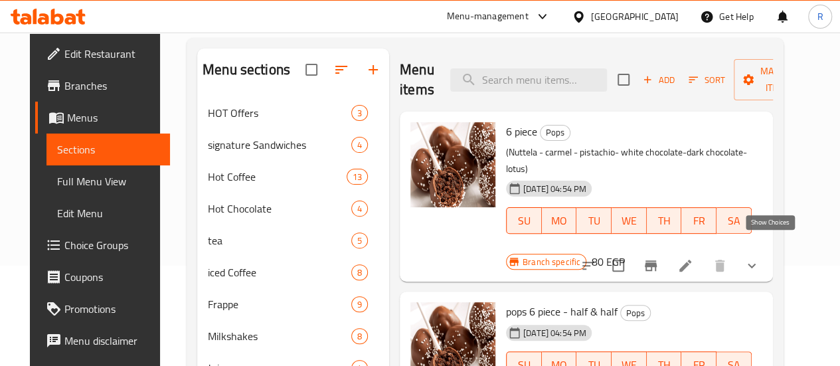
click at [760, 258] on icon "show more" at bounding box center [752, 266] width 16 height 16
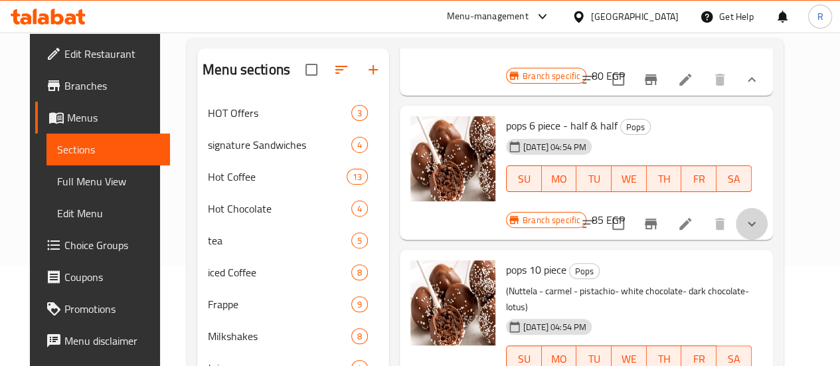
click at [768, 208] on button "show more" at bounding box center [752, 224] width 32 height 32
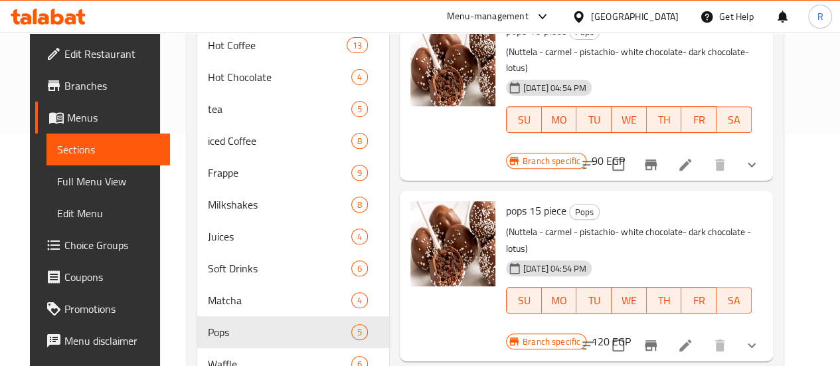
scroll to position [232, 0]
click at [760, 337] on icon "show more" at bounding box center [752, 345] width 16 height 16
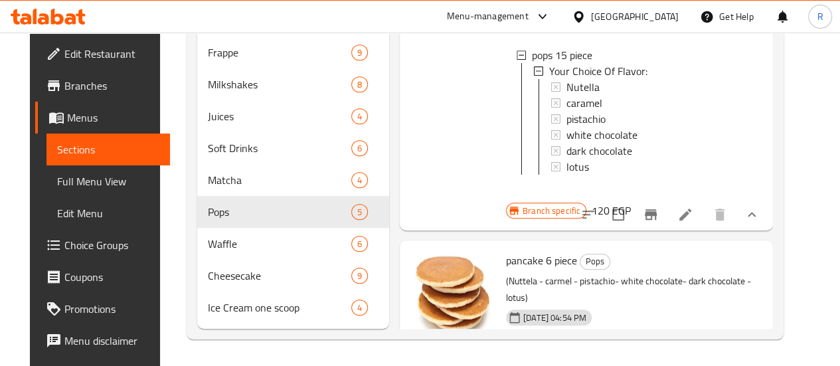
scroll to position [361, 0]
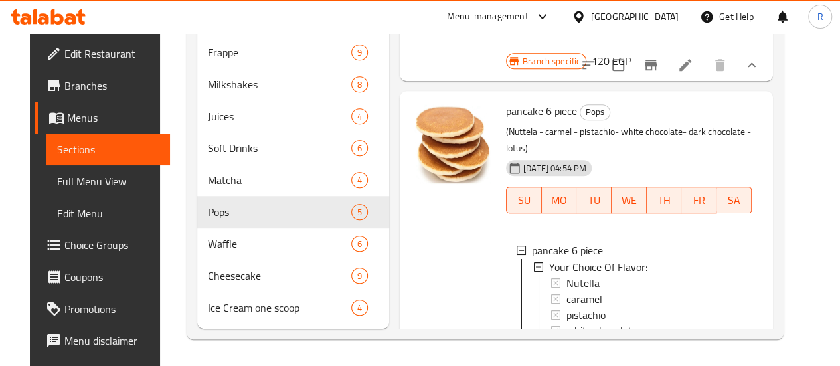
scroll to position [1084, 0]
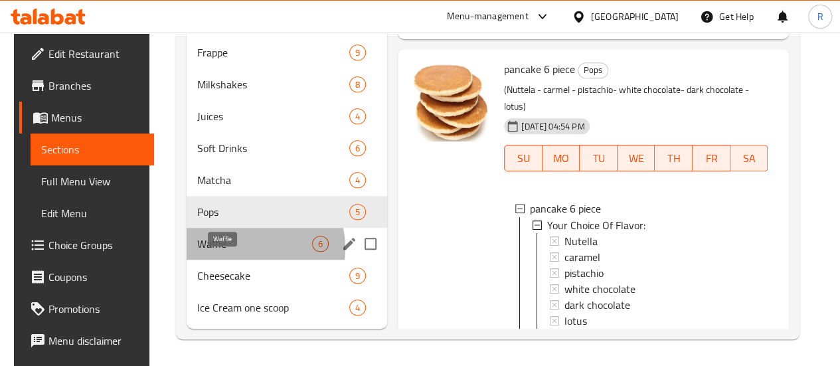
click at [235, 252] on span "Waffle" at bounding box center [254, 244] width 115 height 16
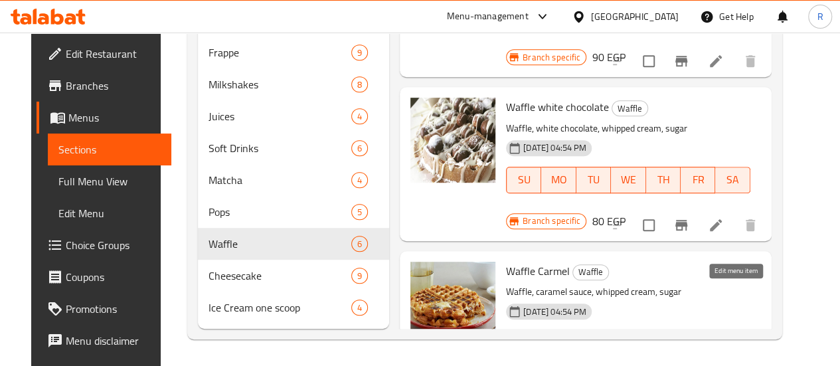
scroll to position [372, 0]
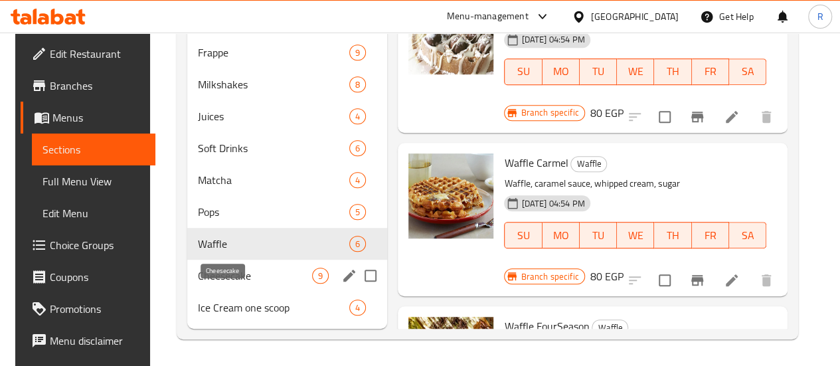
click at [236, 276] on span "Cheesecake" at bounding box center [255, 276] width 114 height 16
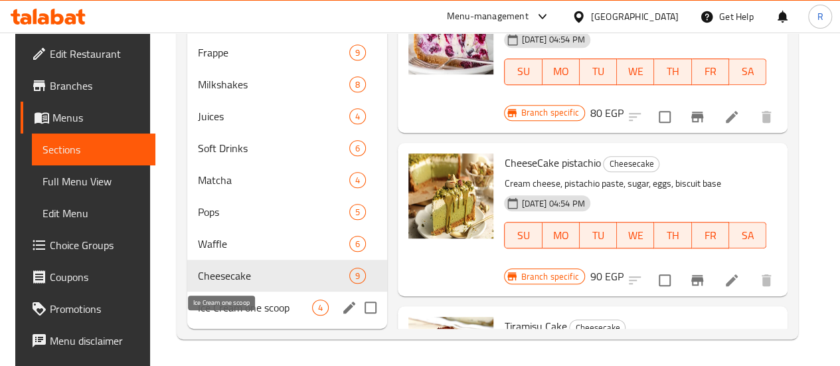
click at [223, 311] on span "Ice Cream one scoop" at bounding box center [255, 307] width 114 height 16
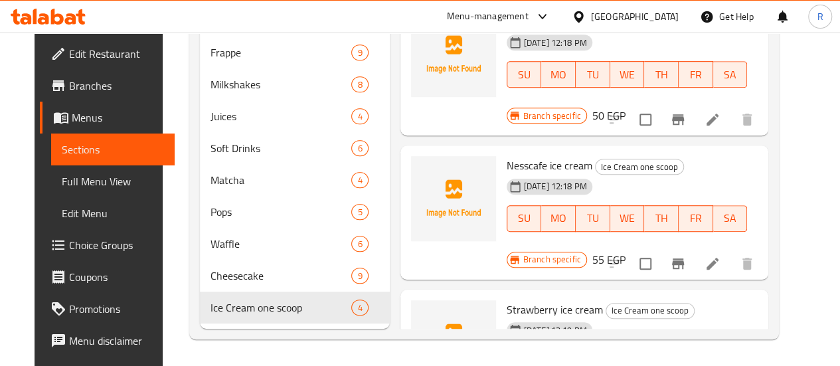
scroll to position [371, 0]
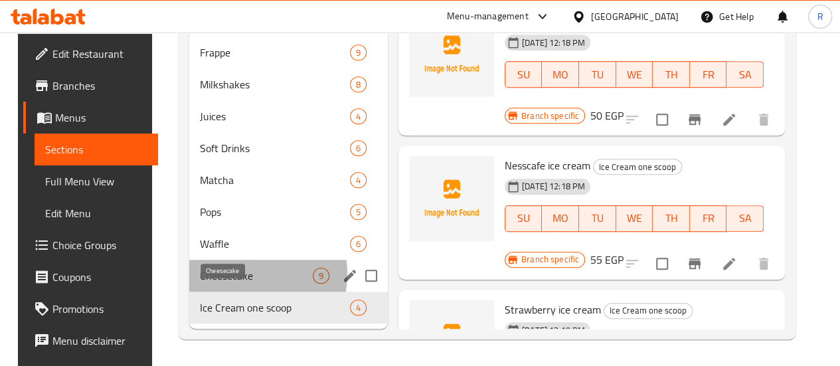
click at [224, 274] on span "Cheesecake" at bounding box center [256, 276] width 113 height 16
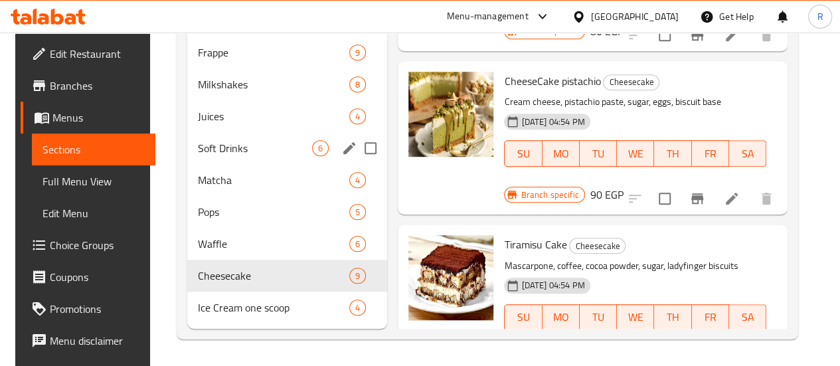
scroll to position [361, 0]
click at [211, 260] on div "Waffle 6" at bounding box center [287, 244] width 200 height 32
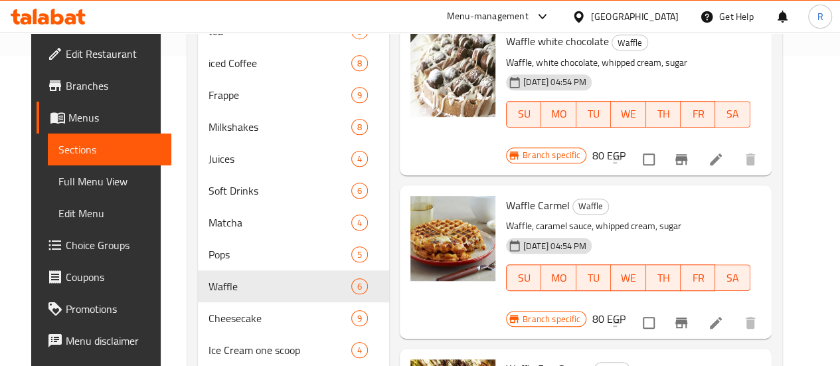
scroll to position [343, 0]
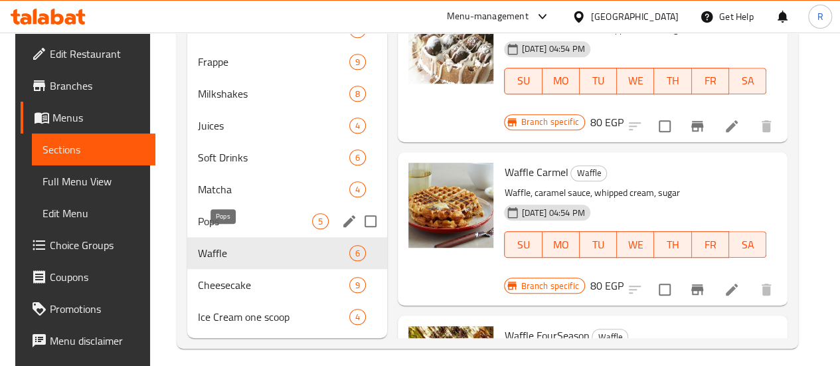
click at [223, 229] on span "Pops" at bounding box center [255, 221] width 114 height 16
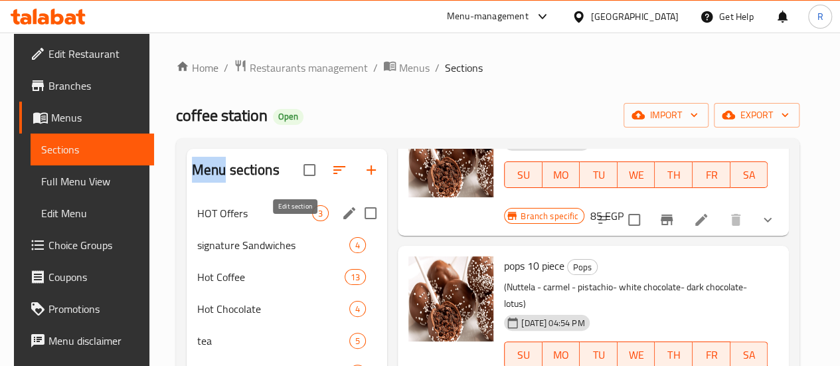
drag, startPoint x: 260, startPoint y: 132, endPoint x: 295, endPoint y: 232, distance: 105.9
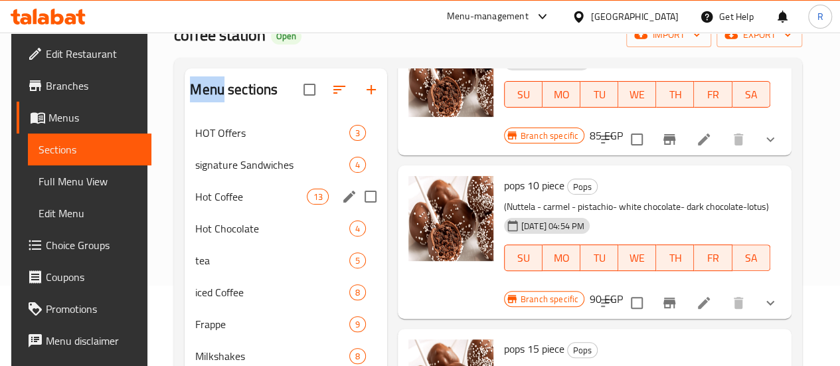
scroll to position [76, 0]
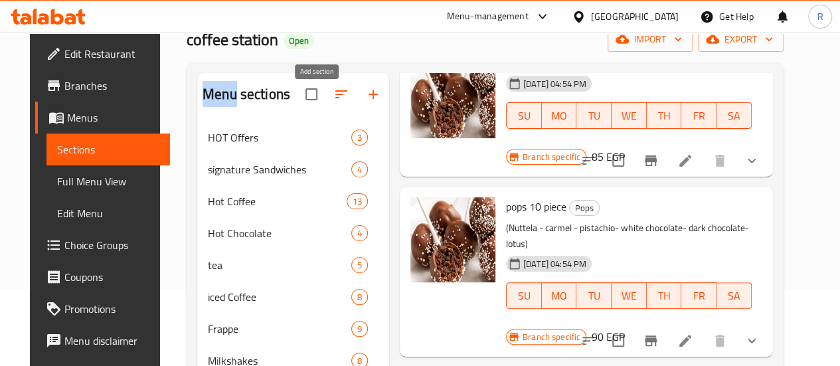
click at [365, 102] on icon "button" at bounding box center [373, 94] width 16 height 16
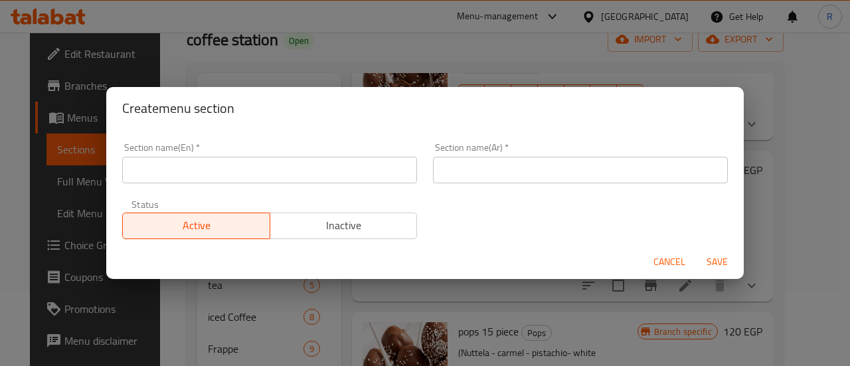
click at [336, 177] on input "text" at bounding box center [269, 170] width 295 height 27
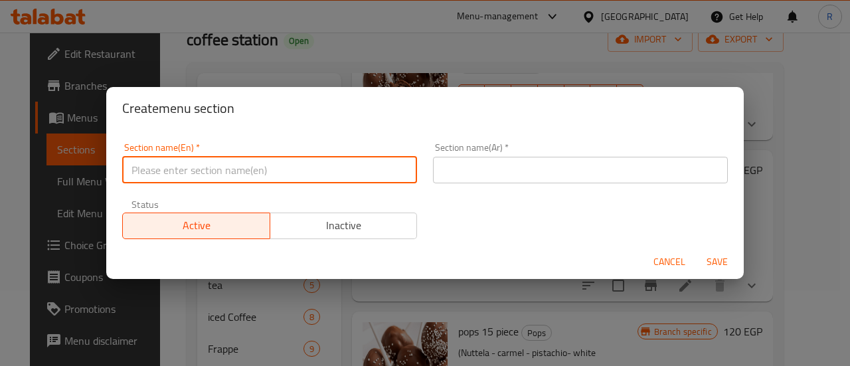
paste input "desserts"
click at [139, 169] on input "desserts" at bounding box center [269, 170] width 295 height 27
type input "Desserts"
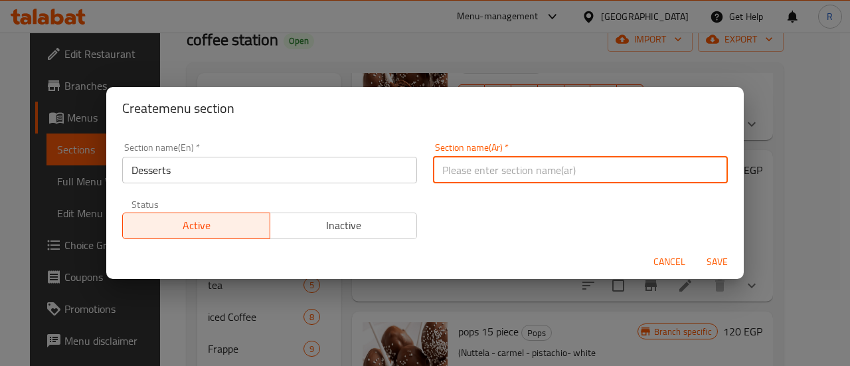
click at [536, 179] on input "text" at bounding box center [580, 170] width 295 height 27
paste input "الحلويات"
type input "الحلويات"
click at [727, 263] on span "Save" at bounding box center [717, 262] width 32 height 17
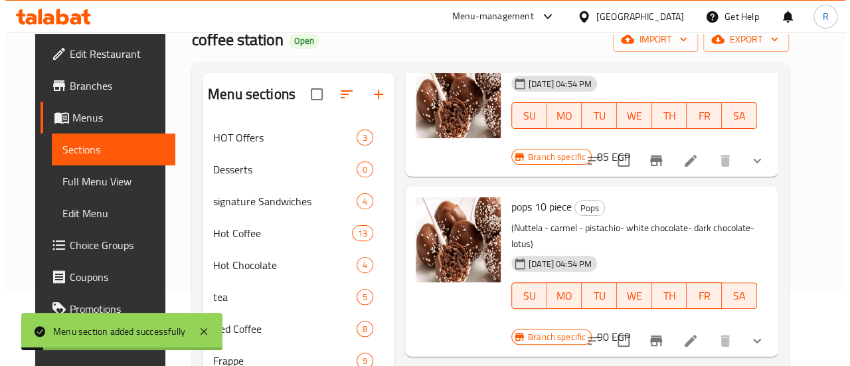
scroll to position [242, 0]
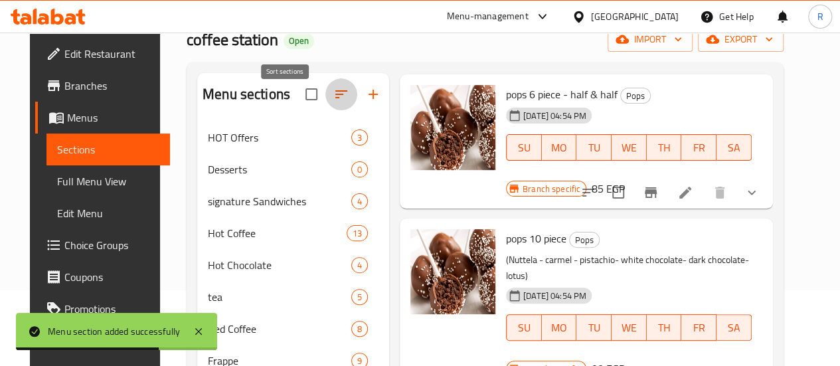
click at [333, 102] on icon "button" at bounding box center [341, 94] width 16 height 16
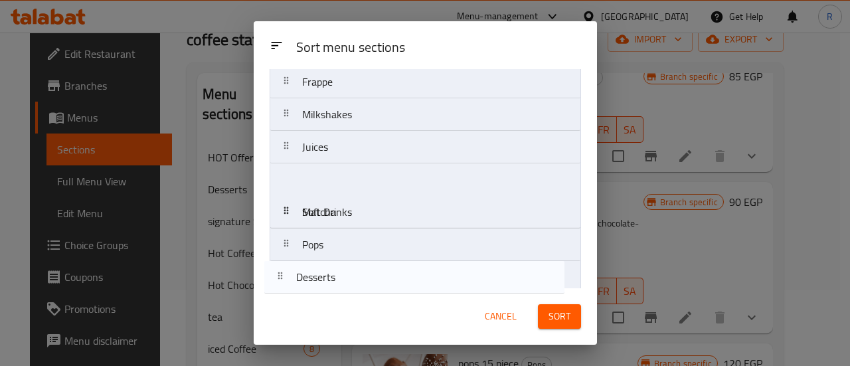
scroll to position [341, 0]
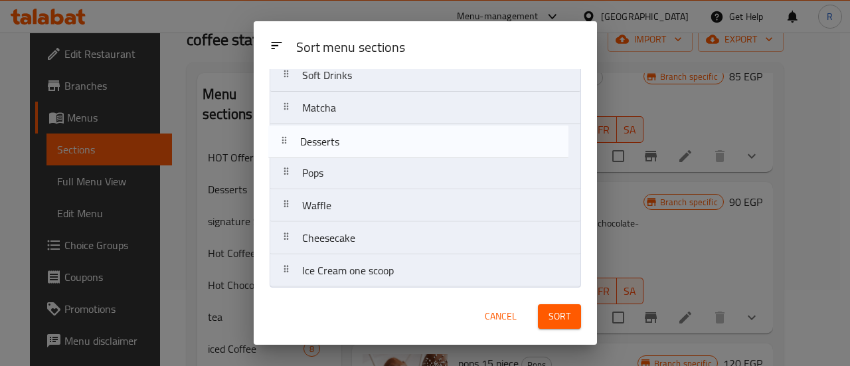
drag, startPoint x: 394, startPoint y: 155, endPoint x: 393, endPoint y: 144, distance: 10.7
click at [393, 144] on nav "HOT Offers Desserts signature Sandwiches Hot Coffee Hot Chocolate tea iced Coff…" at bounding box center [425, 27] width 311 height 522
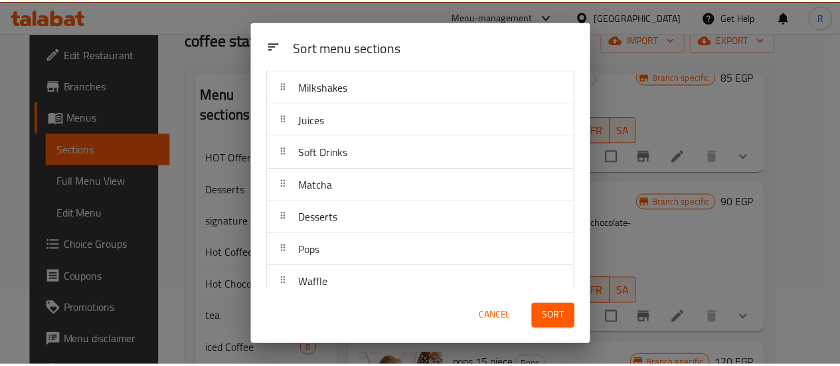
scroll to position [263, 0]
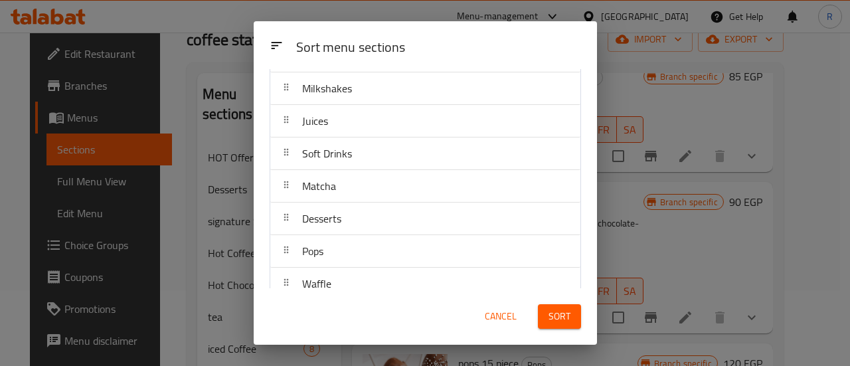
click at [424, 152] on div "Soft Drinks" at bounding box center [425, 153] width 299 height 32
click at [507, 321] on span "Cancel" at bounding box center [501, 316] width 32 height 17
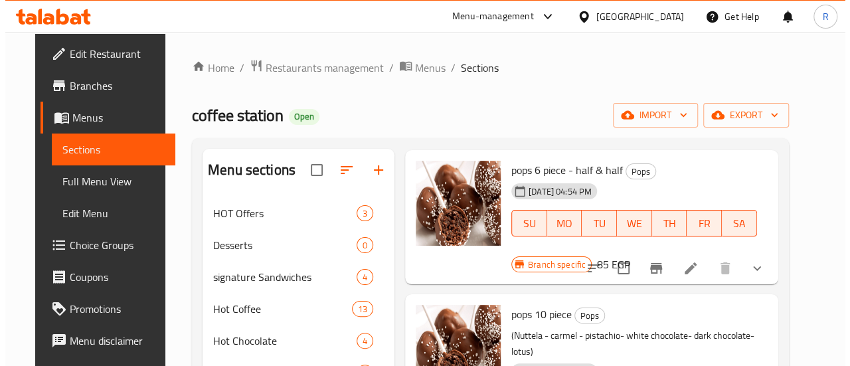
scroll to position [0, 0]
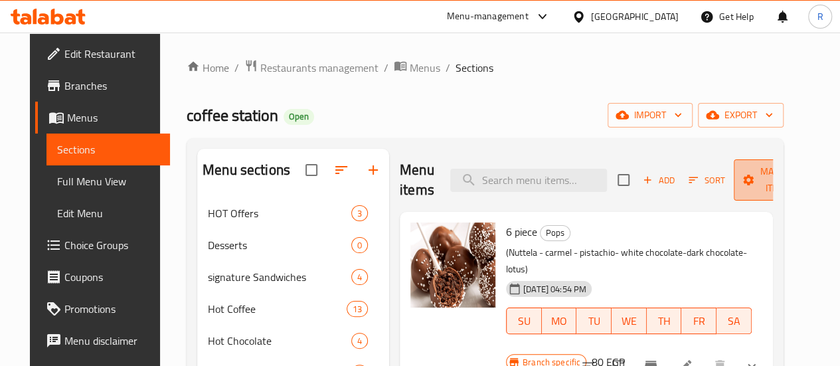
click at [744, 181] on span "Manage items" at bounding box center [778, 179] width 68 height 33
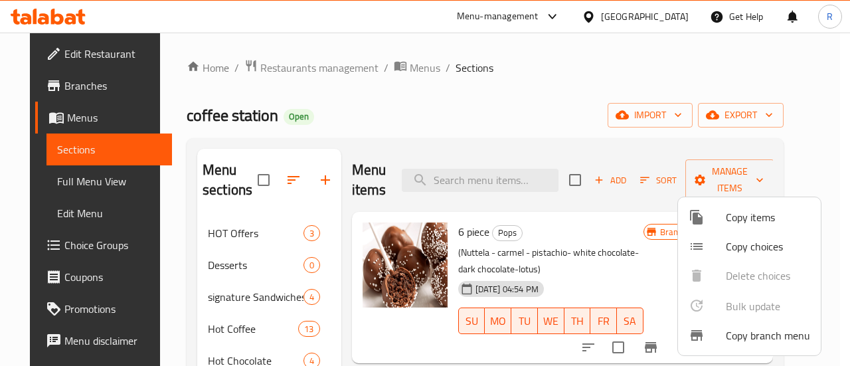
click at [747, 214] on span "Copy items" at bounding box center [768, 217] width 84 height 16
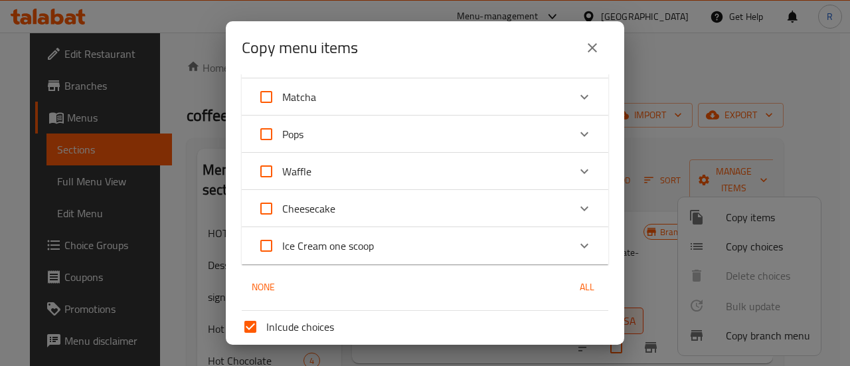
scroll to position [412, 0]
click at [269, 179] on input "Waffle" at bounding box center [266, 169] width 32 height 32
checkbox input "true"
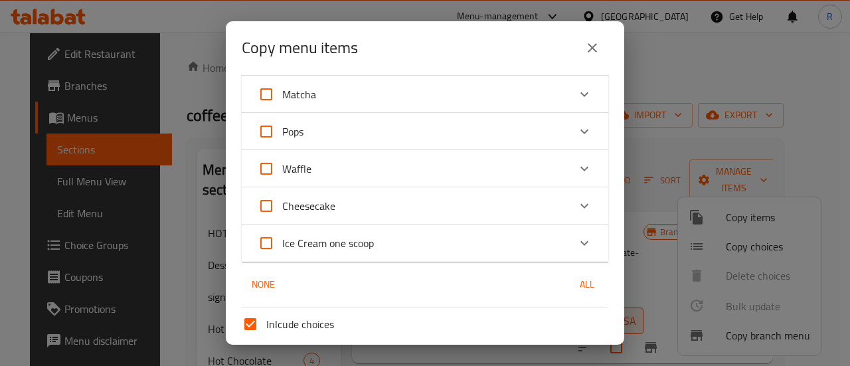
checkbox input "true"
click at [269, 206] on input "Cheesecake" at bounding box center [266, 206] width 32 height 32
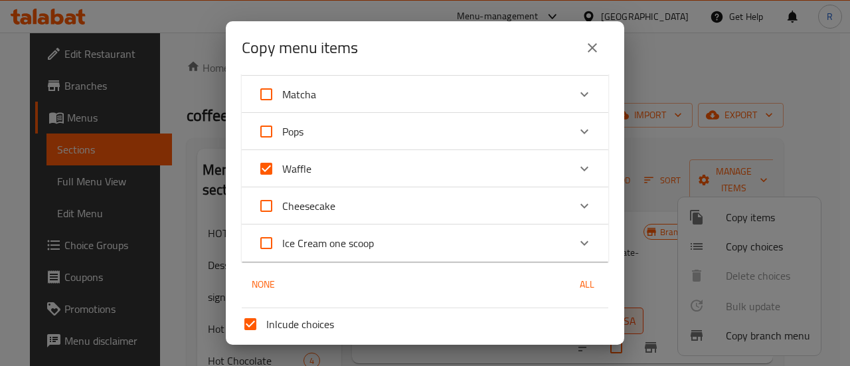
checkbox input "true"
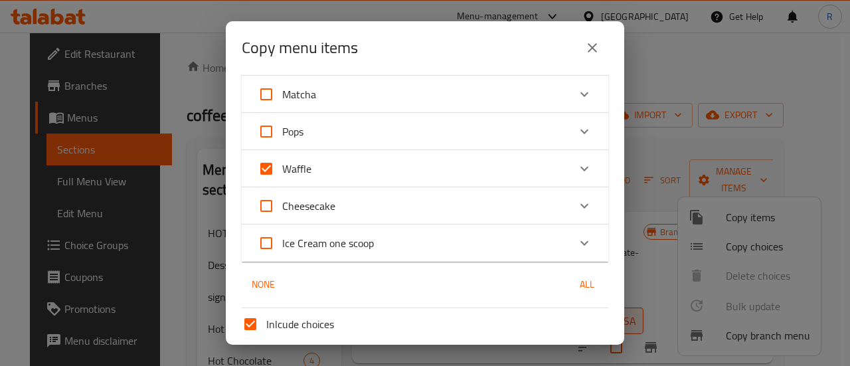
checkbox input "true"
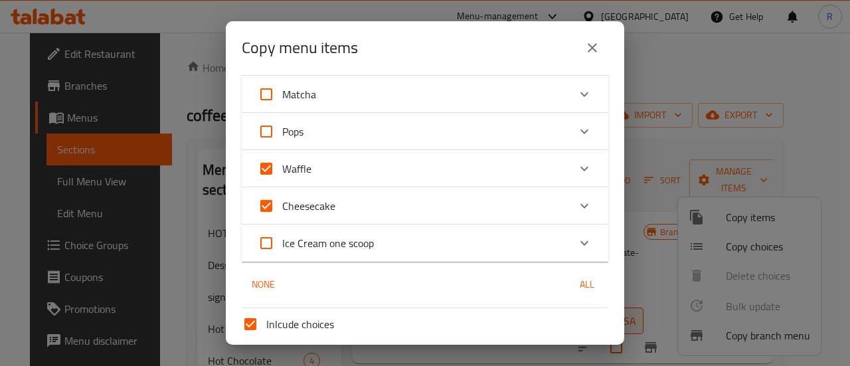
click at [268, 236] on input "Ice Cream one scoop" at bounding box center [266, 243] width 32 height 32
checkbox input "true"
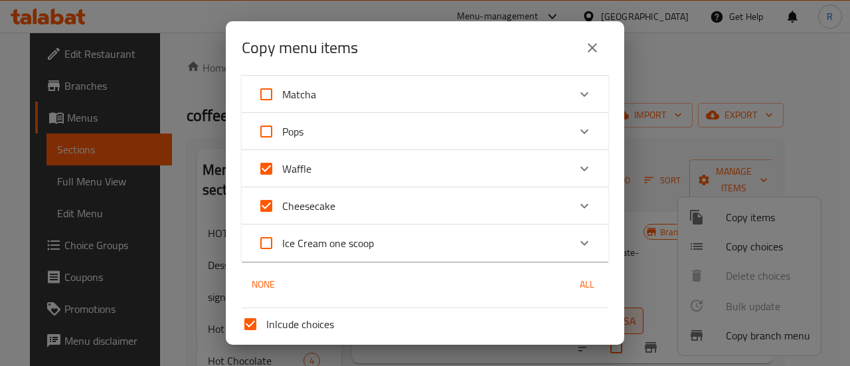
checkbox input "true"
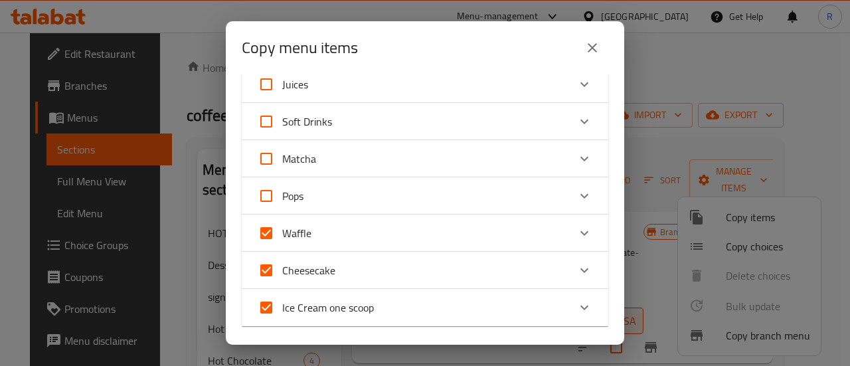
scroll to position [347, 0]
click at [272, 195] on input "Pops" at bounding box center [266, 197] width 32 height 32
checkbox input "true"
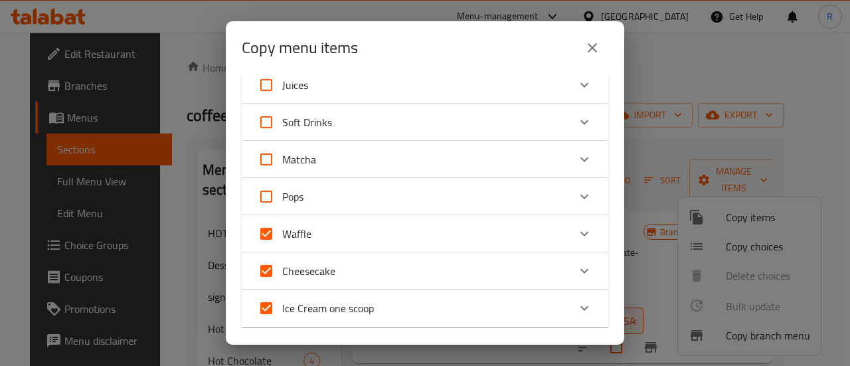
checkbox input "true"
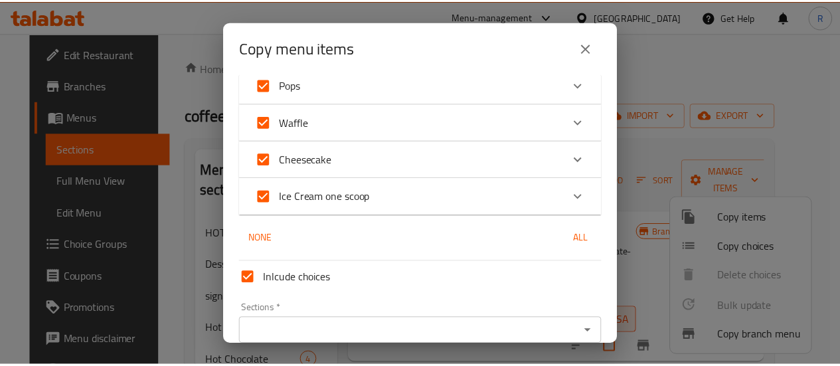
scroll to position [521, 0]
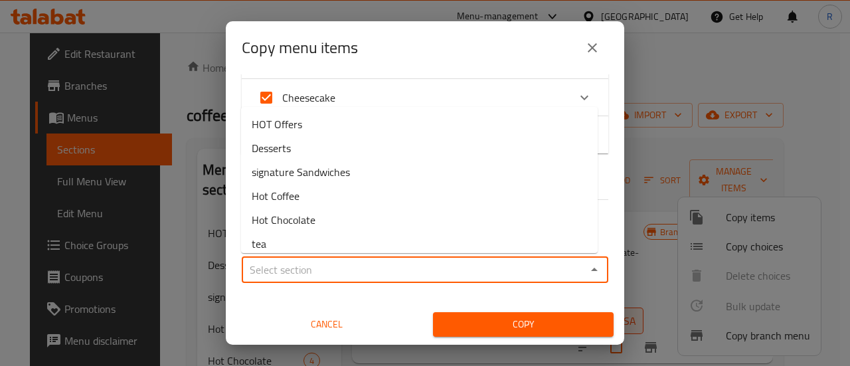
click at [385, 272] on input "Sections   *" at bounding box center [414, 269] width 337 height 19
click at [323, 155] on li "Desserts" at bounding box center [419, 148] width 357 height 24
type input "Desserts"
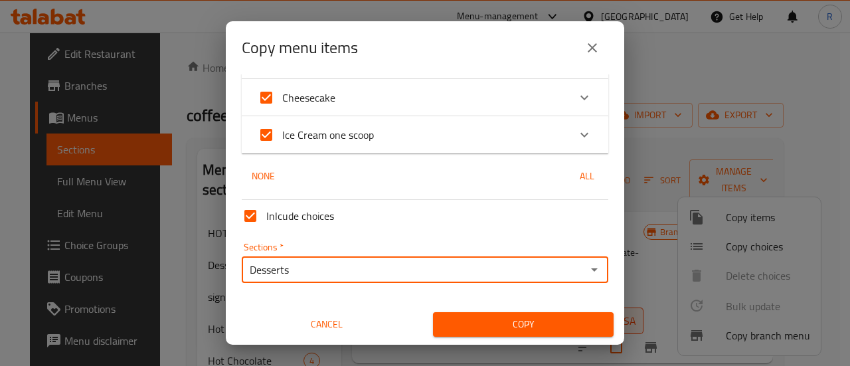
click at [485, 323] on span "Copy" at bounding box center [523, 324] width 159 height 17
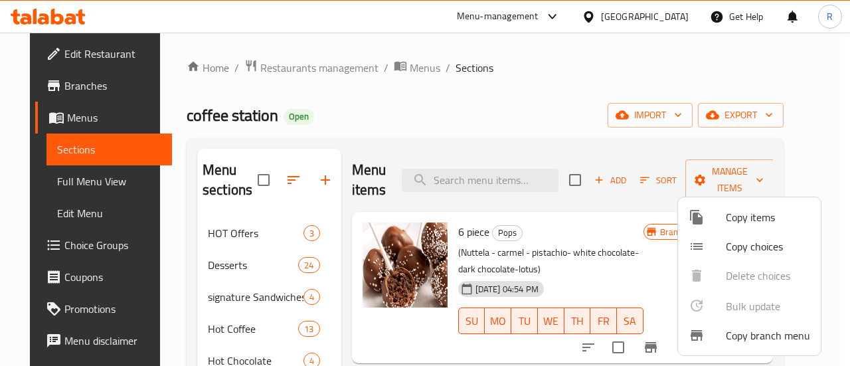
click at [255, 182] on div at bounding box center [425, 183] width 850 height 366
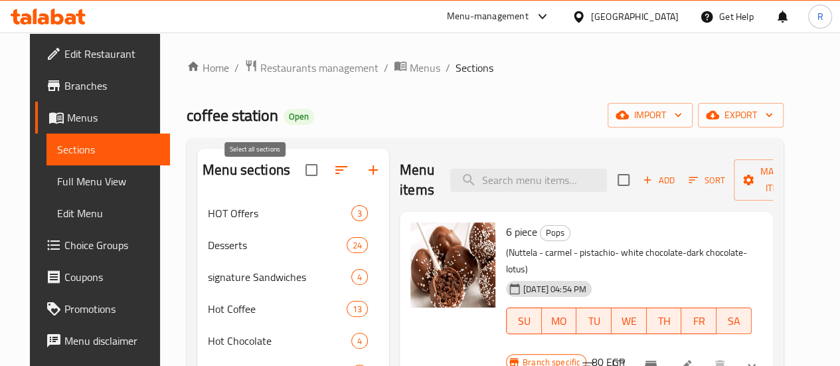
click at [297, 182] on input "checkbox" at bounding box center [311, 170] width 28 height 28
checkbox input "false"
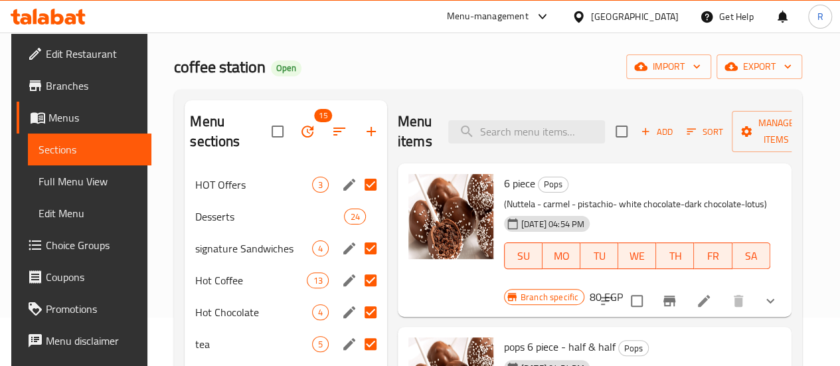
scroll to position [50, 0]
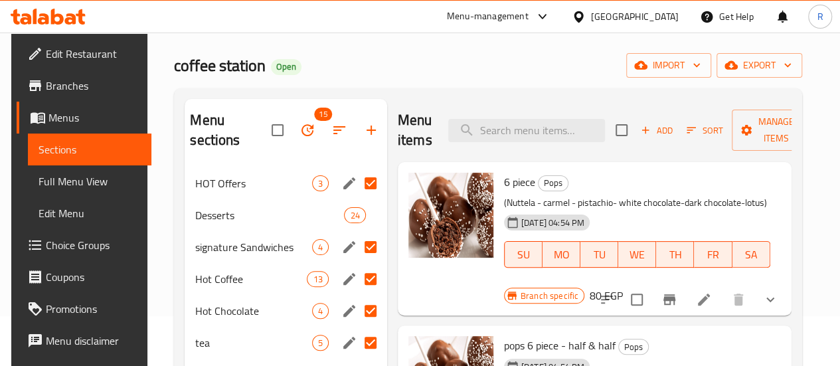
click at [357, 181] on input "Menu sections" at bounding box center [371, 183] width 28 height 28
checkbox input "false"
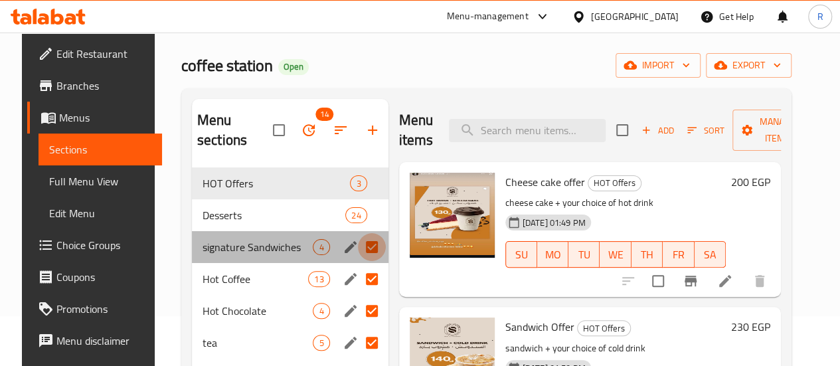
click at [358, 244] on input "Menu sections" at bounding box center [372, 247] width 28 height 28
checkbox input "false"
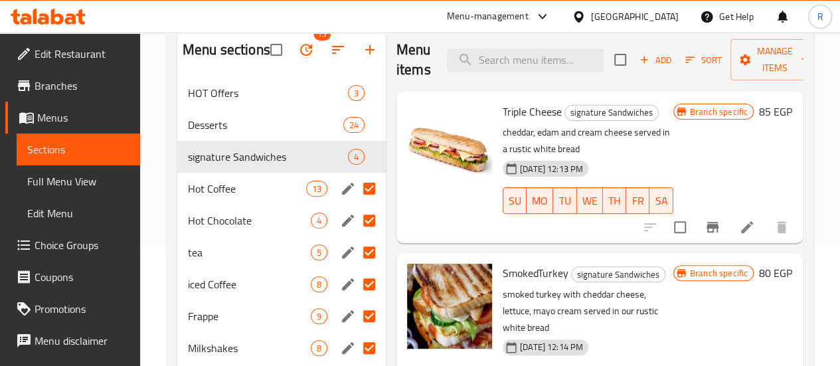
scroll to position [122, 0]
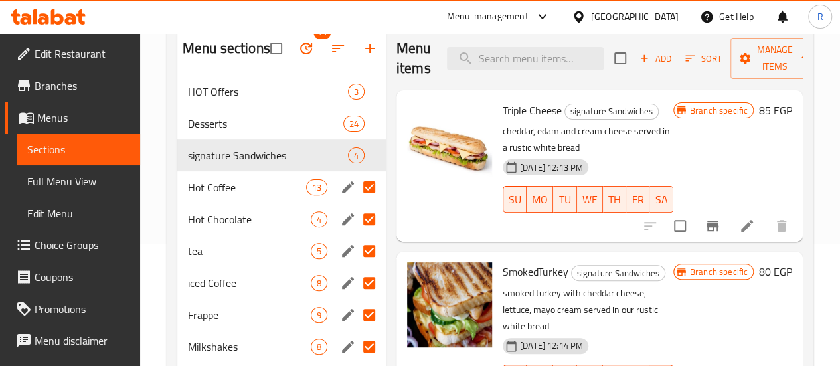
click at [355, 201] on input "Menu sections" at bounding box center [369, 187] width 28 height 28
checkbox input "false"
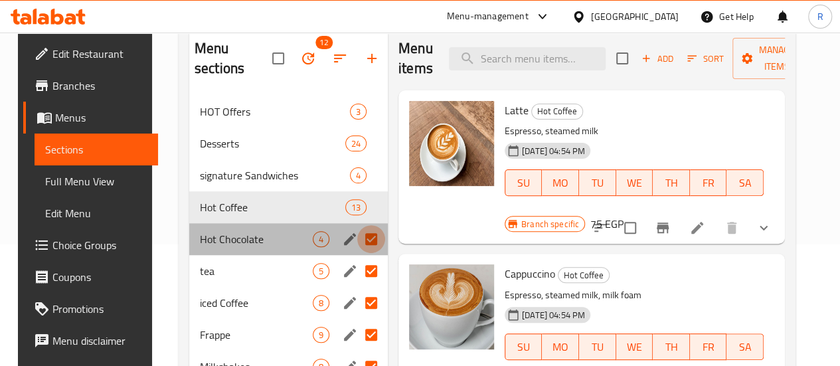
click at [357, 238] on input "Menu sections" at bounding box center [371, 239] width 28 height 28
checkbox input "false"
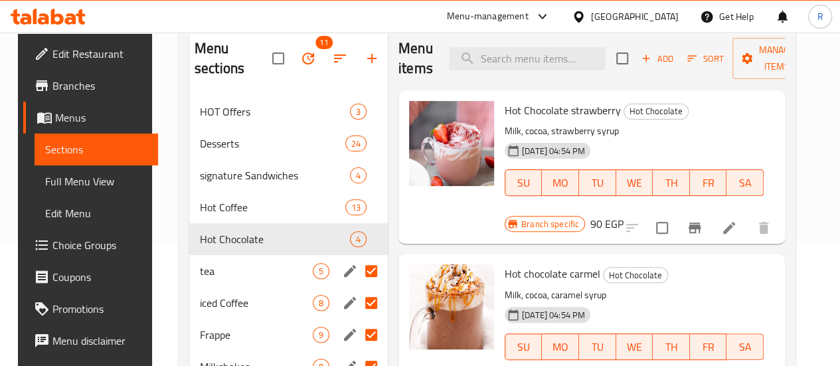
click at [357, 269] on input "Menu sections" at bounding box center [371, 271] width 28 height 28
checkbox input "false"
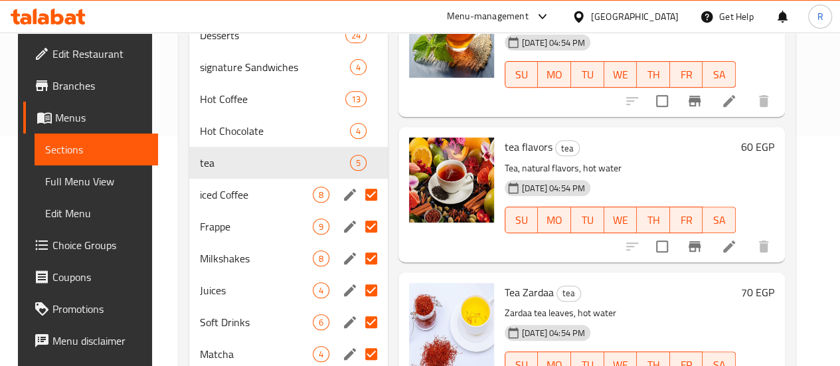
scroll to position [238, 0]
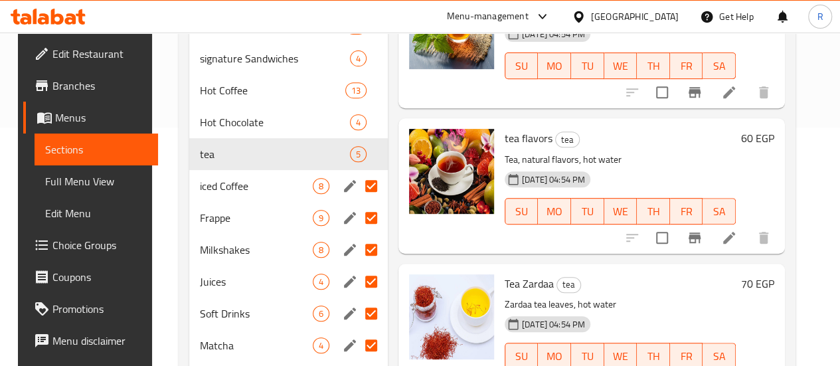
click at [357, 188] on input "Menu sections" at bounding box center [371, 186] width 28 height 28
checkbox input "false"
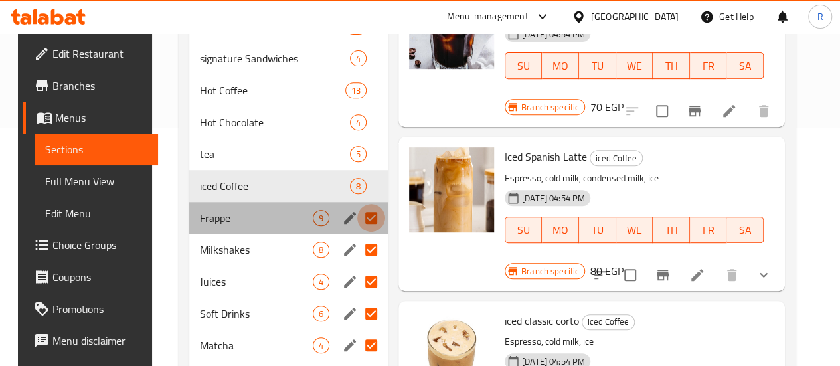
click at [357, 218] on input "Menu sections" at bounding box center [371, 218] width 28 height 28
checkbox input "false"
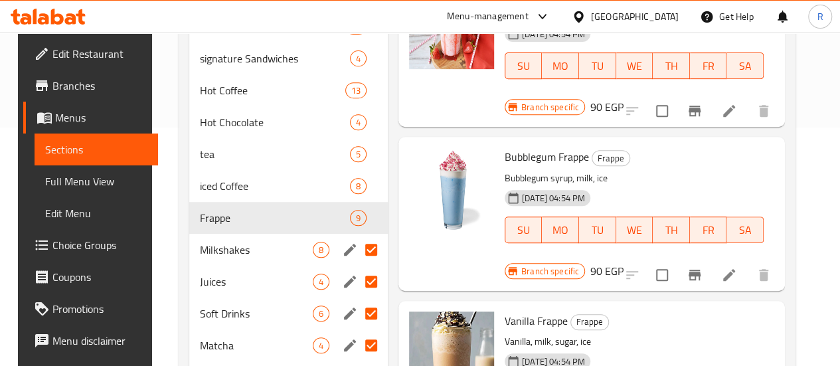
click at [357, 247] on input "Menu sections" at bounding box center [371, 250] width 28 height 28
checkbox input "false"
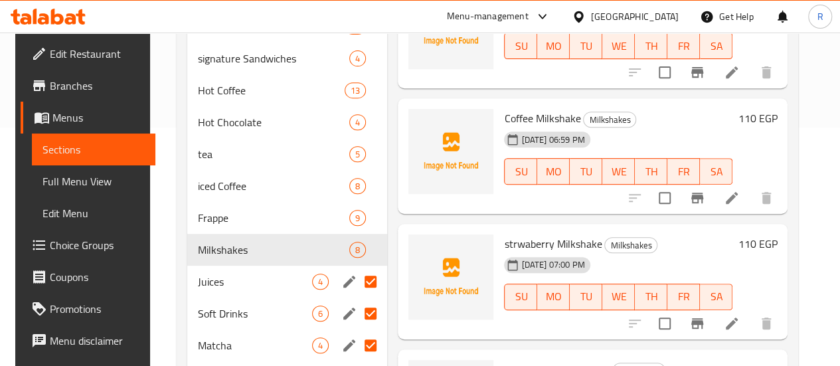
click at [357, 284] on input "Menu sections" at bounding box center [371, 282] width 28 height 28
checkbox input "false"
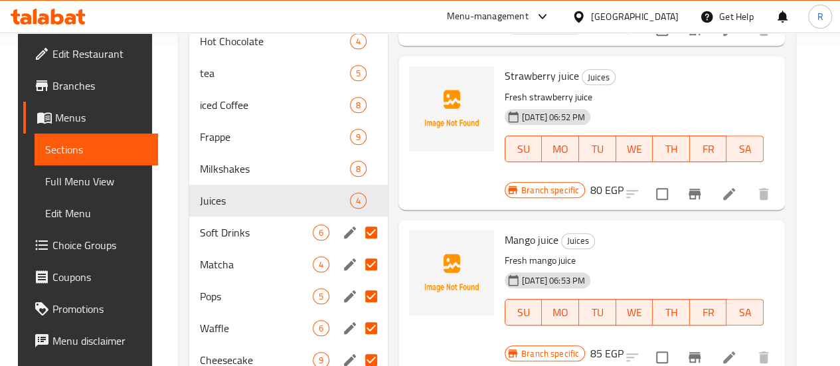
scroll to position [320, 0]
click at [357, 238] on input "Menu sections" at bounding box center [371, 232] width 28 height 28
checkbox input "false"
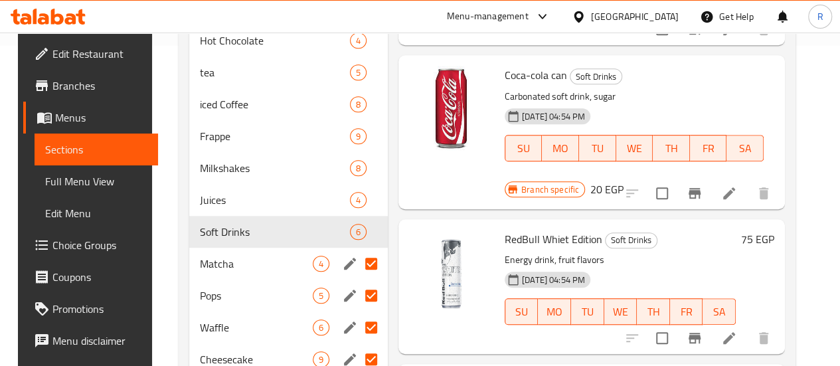
click at [357, 265] on input "Menu sections" at bounding box center [371, 264] width 28 height 28
checkbox input "false"
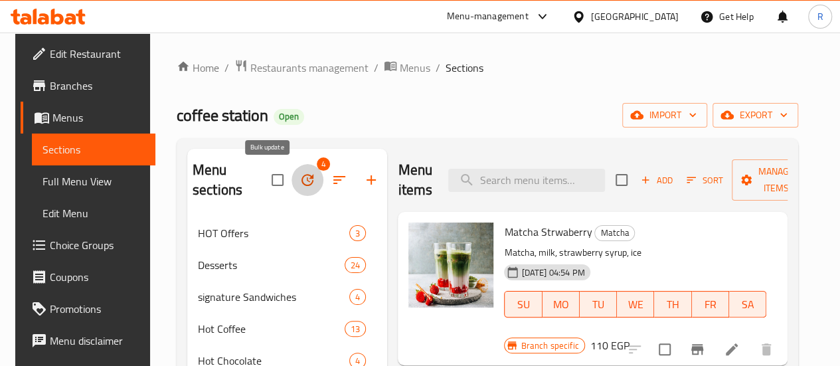
click at [301, 185] on icon "button" at bounding box center [307, 180] width 12 height 12
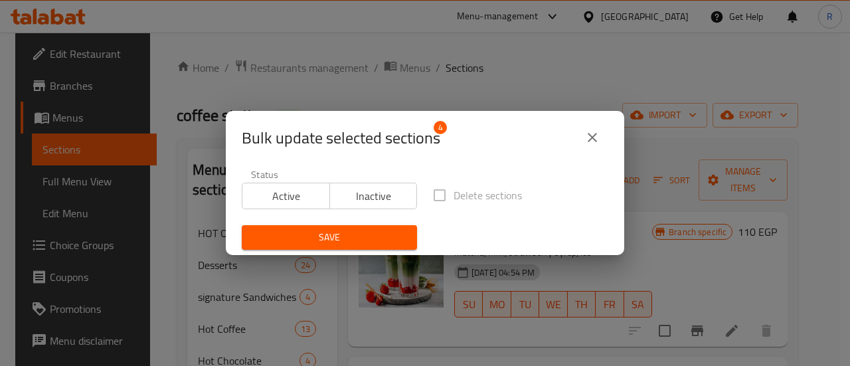
click at [374, 199] on span "Inactive" at bounding box center [373, 196] width 77 height 19
click at [368, 236] on span "Save" at bounding box center [329, 237] width 154 height 17
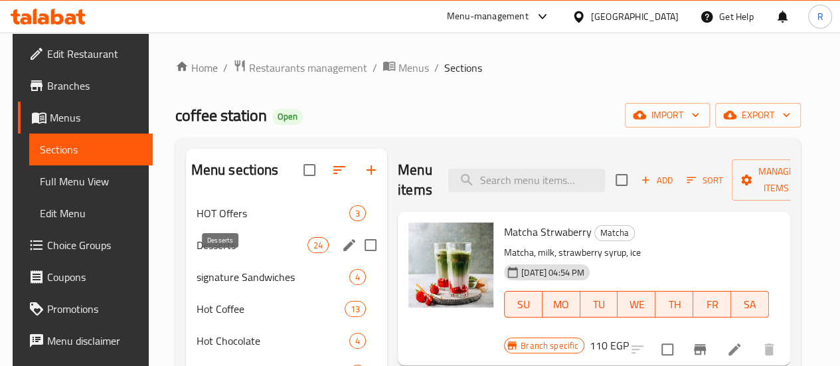
click at [224, 253] on span "Desserts" at bounding box center [252, 245] width 111 height 16
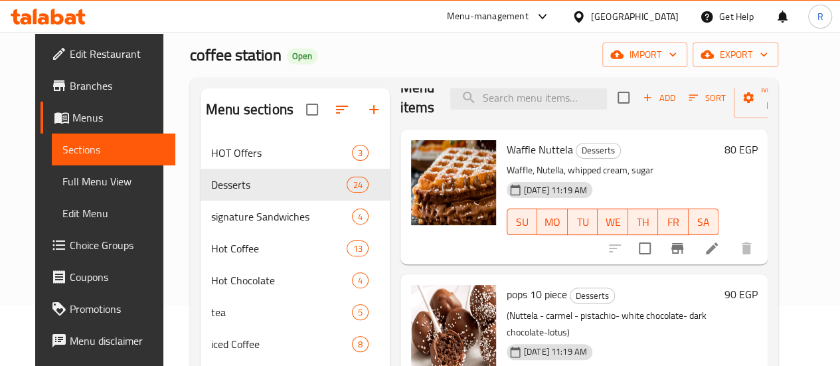
scroll to position [23, 0]
click at [726, 253] on li at bounding box center [711, 248] width 37 height 24
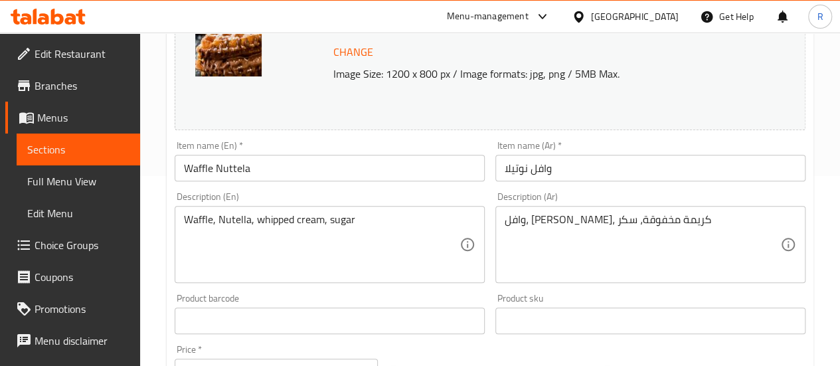
scroll to position [191, 0]
click at [236, 167] on input "Waffle Nuttela" at bounding box center [330, 167] width 310 height 27
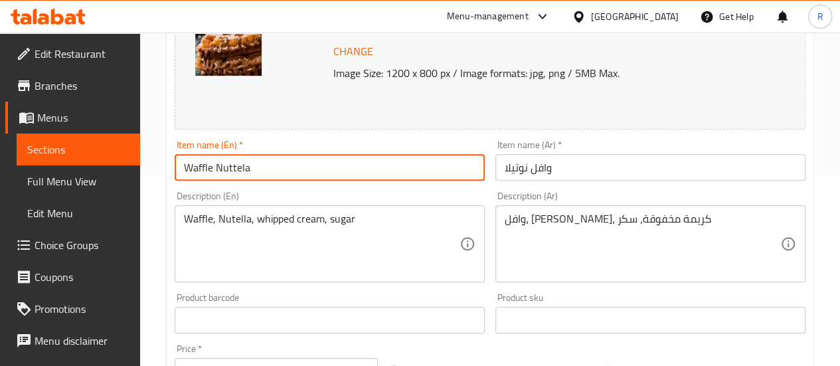
click at [236, 167] on input "Waffle Nuttela" at bounding box center [330, 167] width 310 height 27
click at [275, 171] on input "Waffle with whipped cream, sugar and your choice of sauce" at bounding box center [330, 167] width 310 height 27
type input "Waffle with whipped cream, sugar and your choice of sauce"
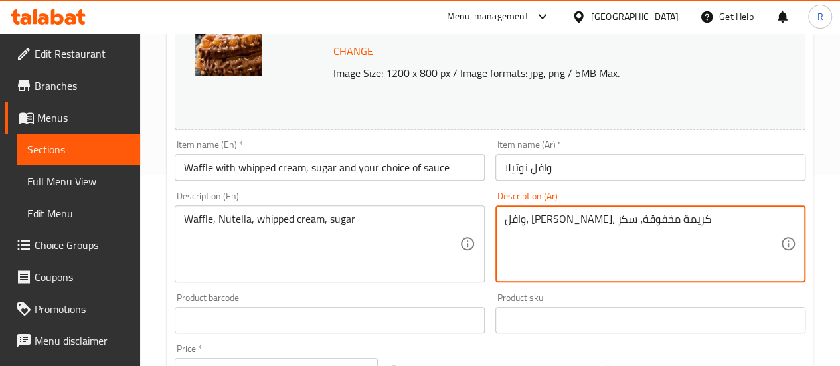
click at [607, 222] on textarea "وافل، [PERSON_NAME]، كريمة مخفوقة، سكر" at bounding box center [643, 243] width 276 height 63
paste textarea "مع كريمة مخفوقة وسكر وصلصة من اختيارك"
type textarea "وافل مع كريمة مخفوقة وسكر وصلصة من اختيارك"
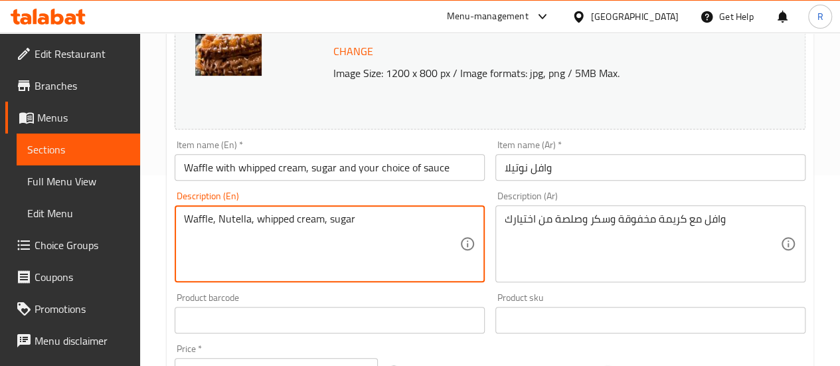
click at [263, 225] on textarea "Waffle, Nutella, whipped cream, sugar" at bounding box center [322, 243] width 276 height 63
paste textarea "with whipped cream, sugar and your choice of sauce"
type textarea "Waffle with whipped cream, sugar and your choice of sauce"
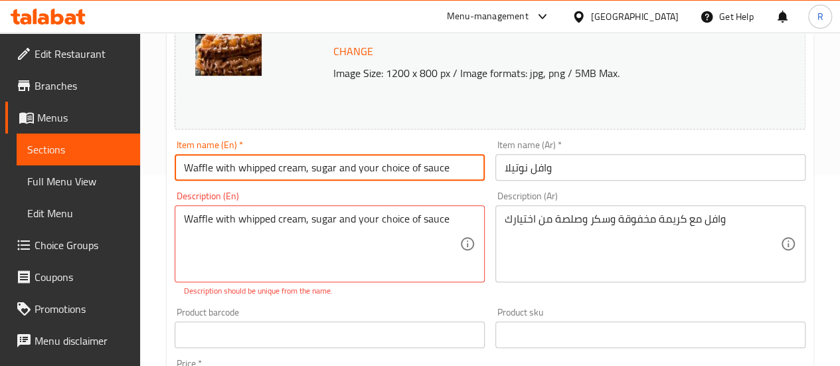
drag, startPoint x: 215, startPoint y: 169, endPoint x: 519, endPoint y: 175, distance: 303.5
click at [519, 175] on div "Change Image Size: 1200 x 800 px / Image formats: jpg, png / 5MB Max. Item name…" at bounding box center [489, 286] width 641 height 606
type input "Waffles"
click at [517, 168] on input "وافل نوتيلا" at bounding box center [650, 167] width 310 height 27
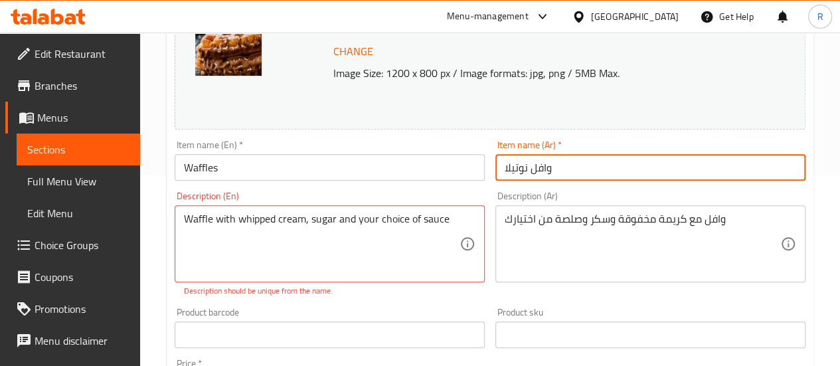
click at [517, 168] on input "وافل نوتيلا" at bounding box center [650, 167] width 310 height 27
type input "وافل"
click at [238, 169] on input "Waffles" at bounding box center [330, 167] width 310 height 27
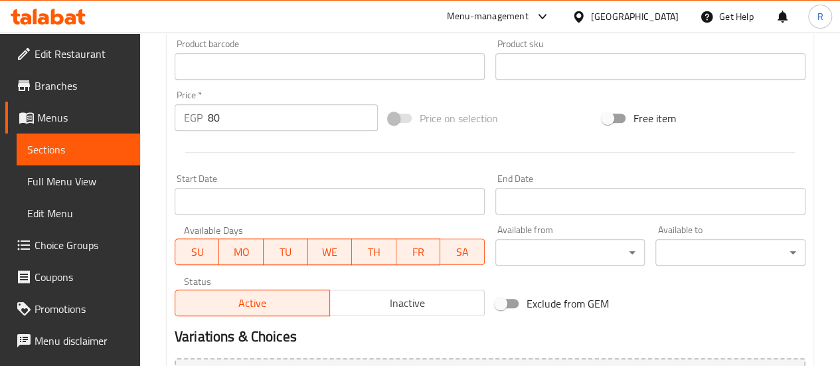
scroll to position [459, 0]
type input "Waffle"
click at [239, 123] on input "80" at bounding box center [293, 117] width 170 height 27
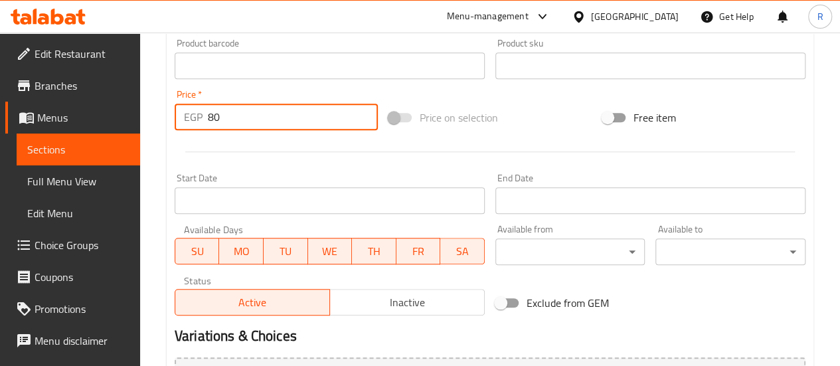
type input "8"
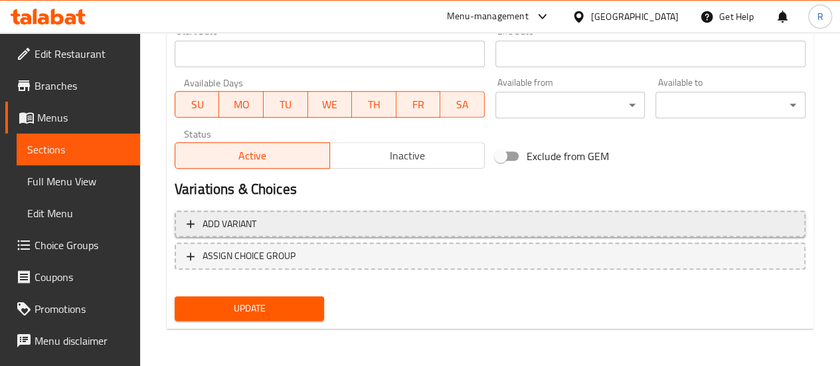
type input "0"
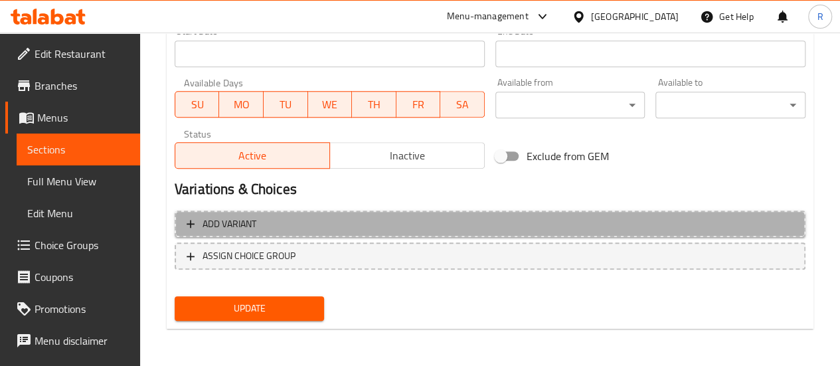
click at [287, 220] on span "Add variant" at bounding box center [490, 224] width 607 height 17
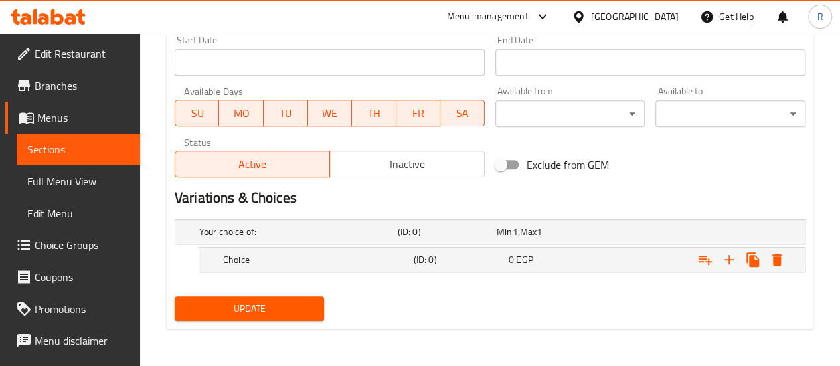
scroll to position [596, 0]
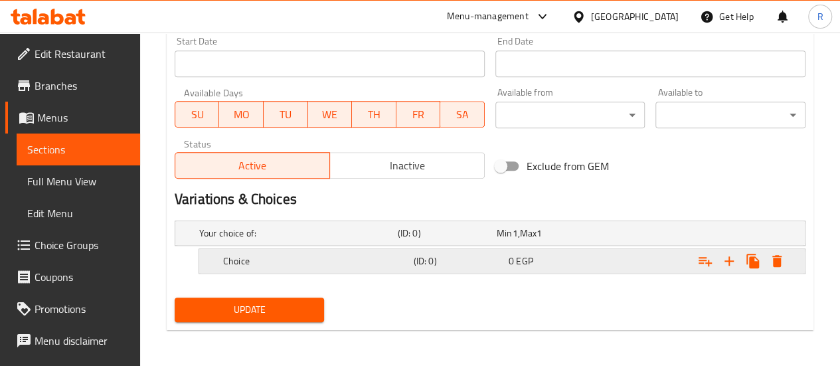
click at [361, 240] on h5 "Choice" at bounding box center [295, 232] width 193 height 13
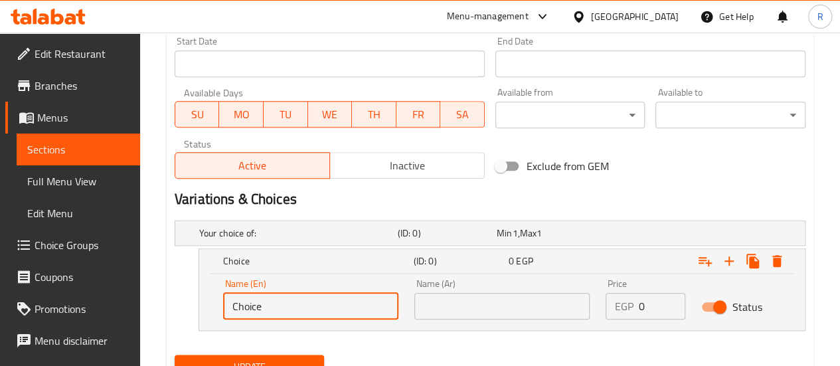
click at [346, 310] on input "Choice" at bounding box center [310, 306] width 175 height 27
click at [256, 306] on input "nutella" at bounding box center [310, 306] width 175 height 27
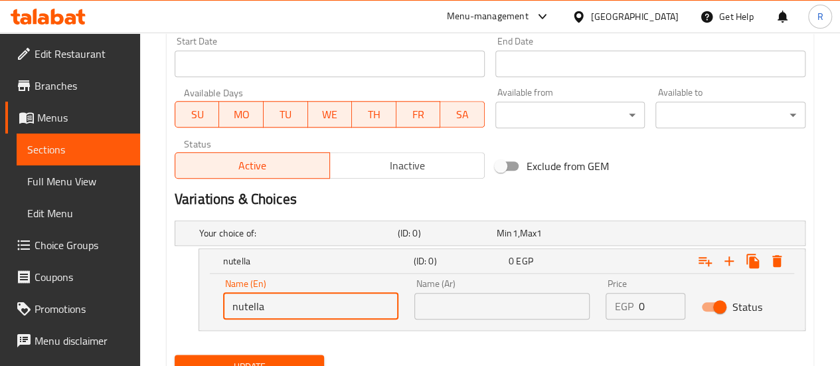
type input "nutella"
click at [458, 306] on input "text" at bounding box center [501, 306] width 175 height 27
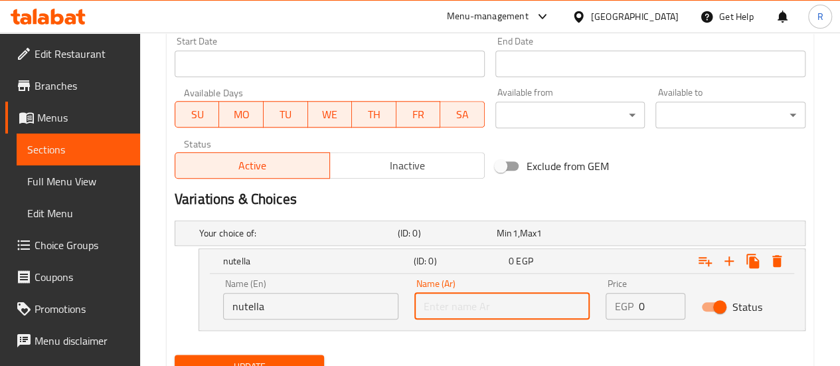
paste input "نوتيلا"
type input "نوتيلا"
click at [631, 303] on p "EGP" at bounding box center [624, 306] width 19 height 16
click at [642, 307] on input "0" at bounding box center [662, 306] width 46 height 27
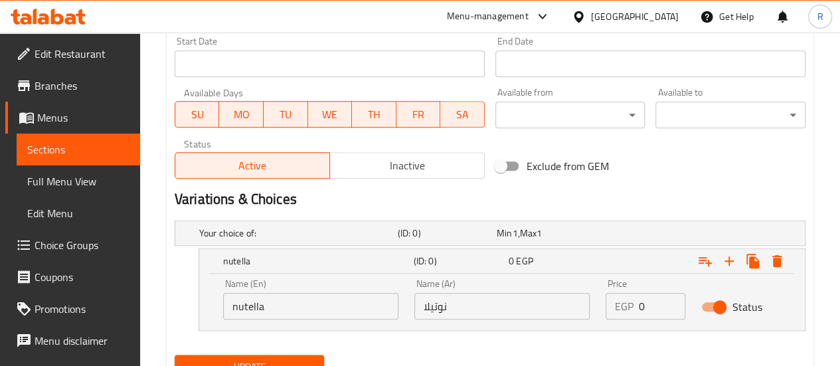
click at [642, 307] on input "0" at bounding box center [662, 306] width 46 height 27
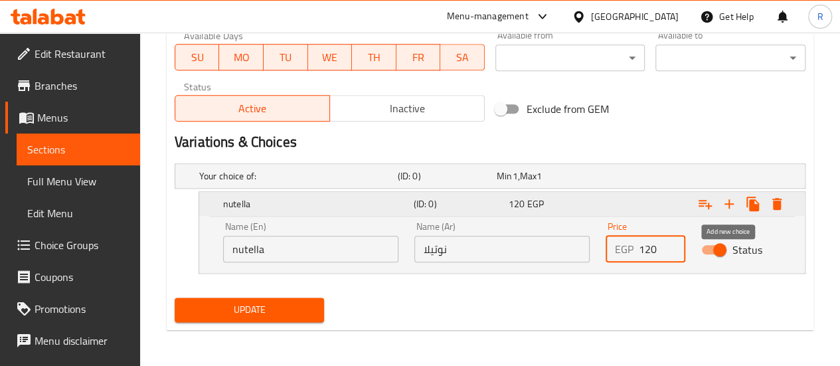
type input "120"
click at [730, 206] on icon "Expand" at bounding box center [729, 204] width 16 height 16
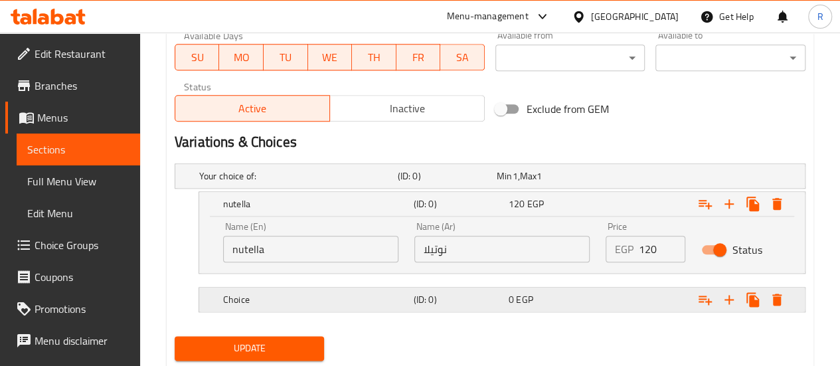
click at [324, 183] on h5 "Choice" at bounding box center [295, 175] width 193 height 13
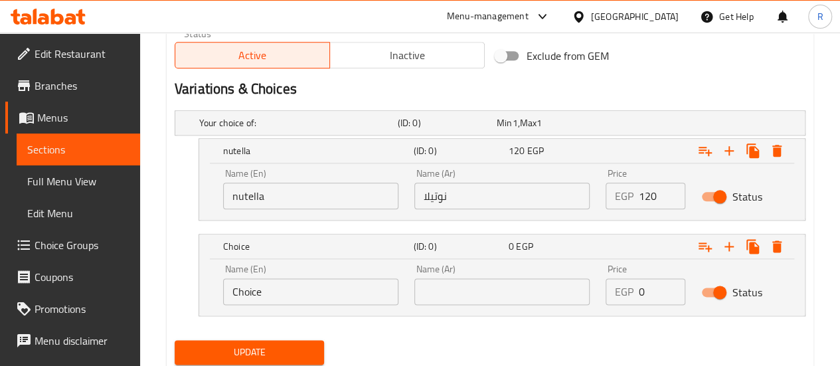
scroll to position [708, 0]
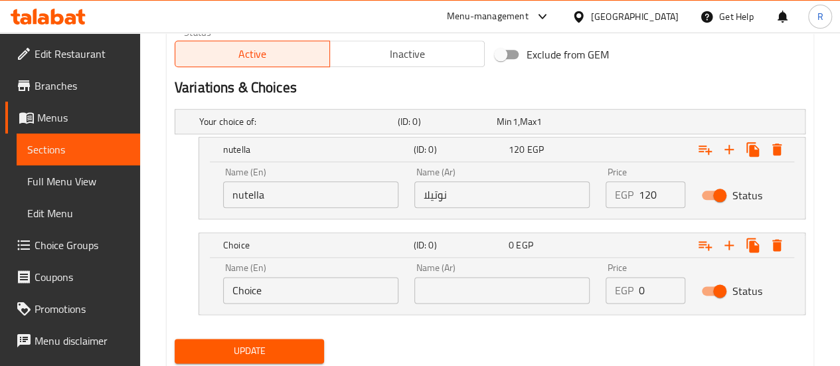
click at [262, 293] on input "Choice" at bounding box center [310, 290] width 175 height 27
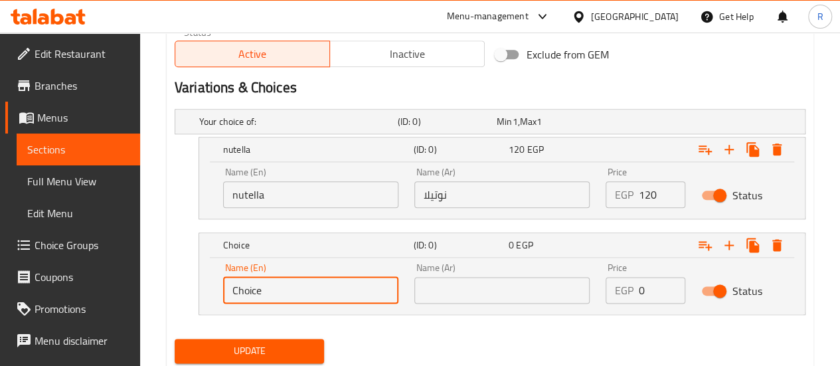
click at [262, 293] on input "Choice" at bounding box center [310, 290] width 175 height 27
click at [262, 293] on input "lotus" at bounding box center [310, 290] width 175 height 27
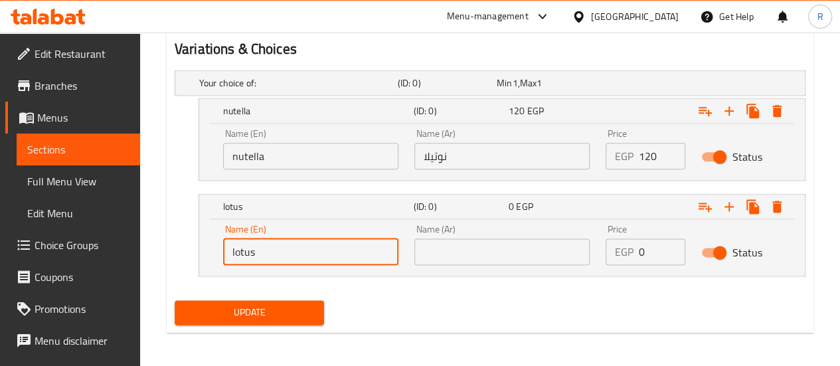
type input "lotus"
click at [644, 254] on input "0" at bounding box center [662, 251] width 46 height 27
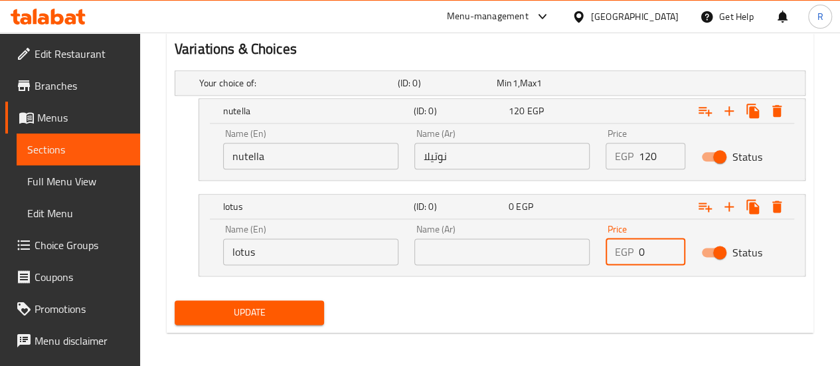
click at [644, 254] on input "0" at bounding box center [662, 251] width 46 height 27
type input "130"
click at [493, 251] on input "text" at bounding box center [501, 251] width 175 height 27
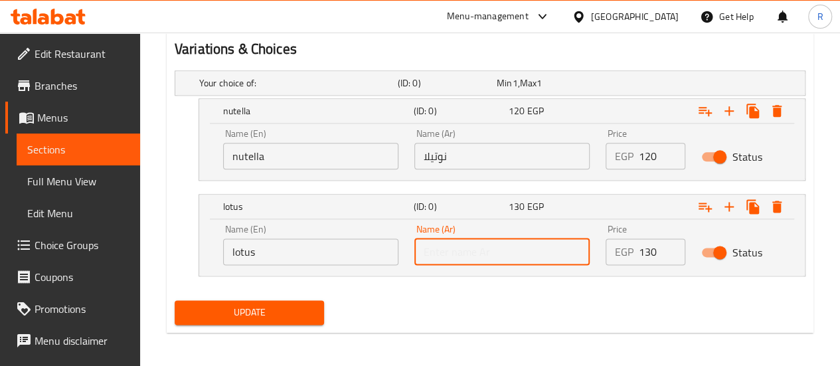
paste input "لوتس"
type input "لوتس"
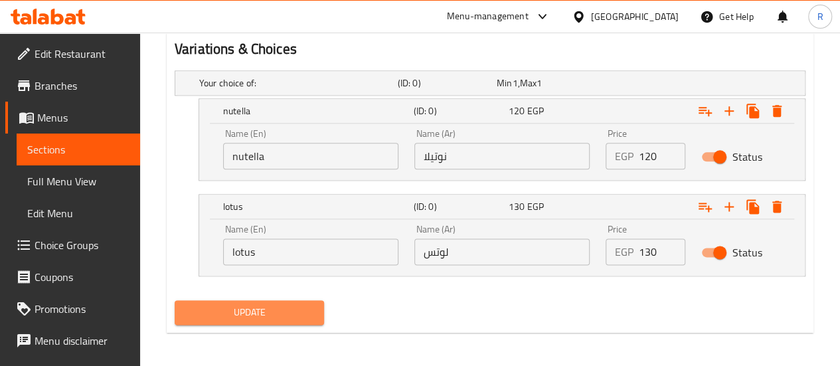
click at [247, 311] on span "Update" at bounding box center [249, 312] width 129 height 17
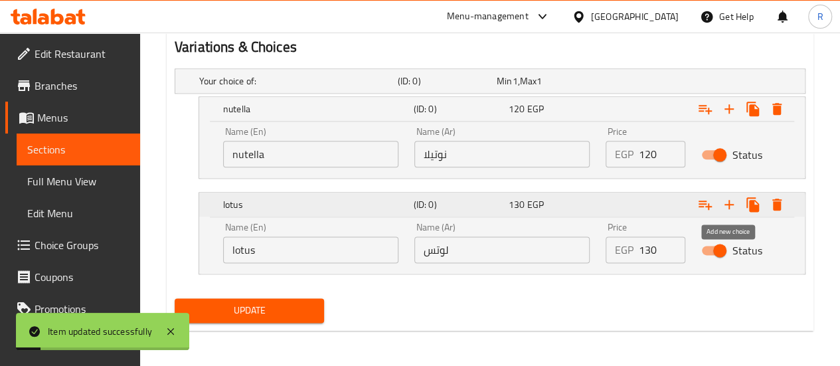
click at [733, 199] on icon "Expand" at bounding box center [729, 205] width 16 height 16
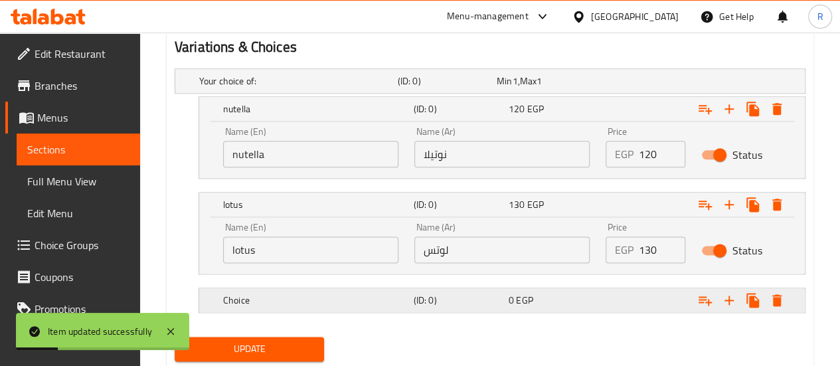
click at [282, 88] on h5 "Choice" at bounding box center [295, 80] width 193 height 13
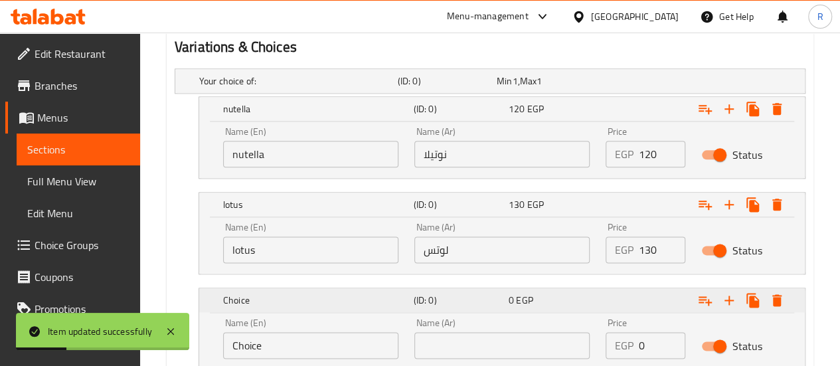
scroll to position [829, 0]
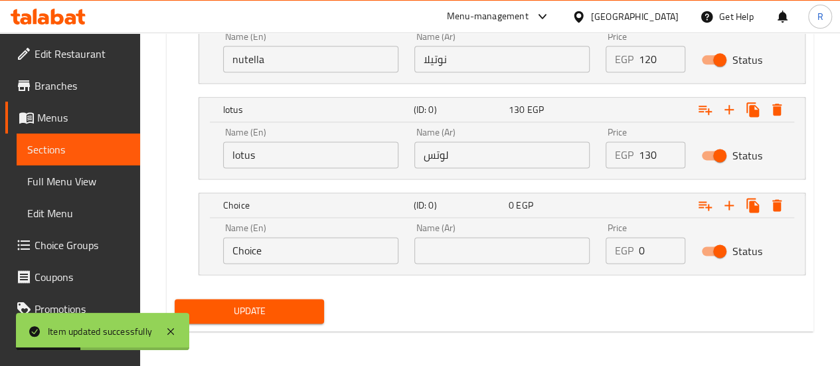
click at [257, 245] on input "Choice" at bounding box center [310, 250] width 175 height 27
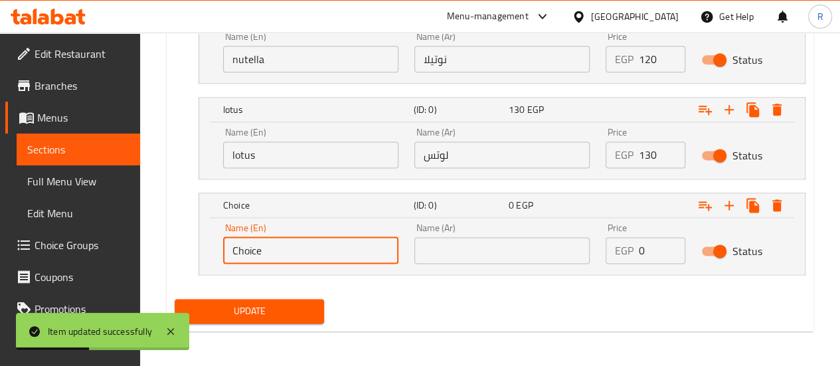
click at [257, 245] on input "Choice" at bounding box center [310, 250] width 175 height 27
click at [257, 245] on input "pistachio" at bounding box center [310, 250] width 175 height 27
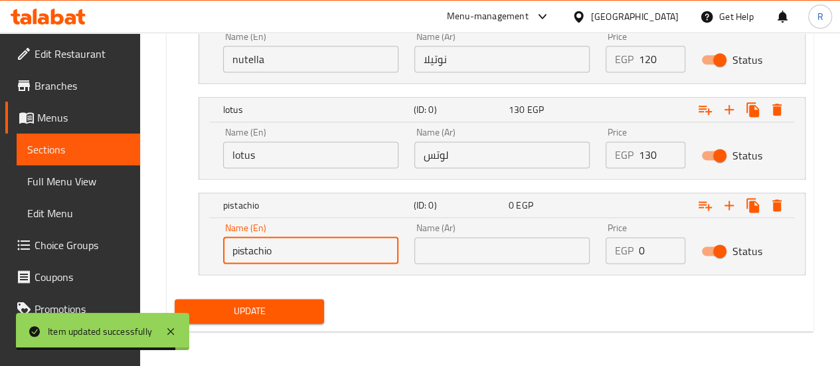
type input "pistachio"
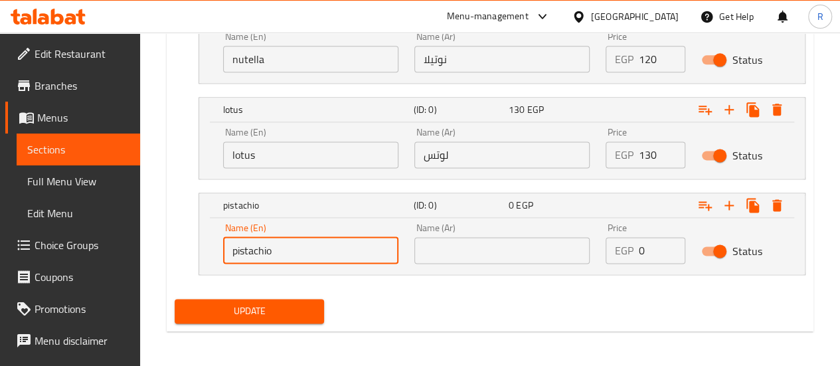
click at [535, 242] on input "text" at bounding box center [501, 250] width 175 height 27
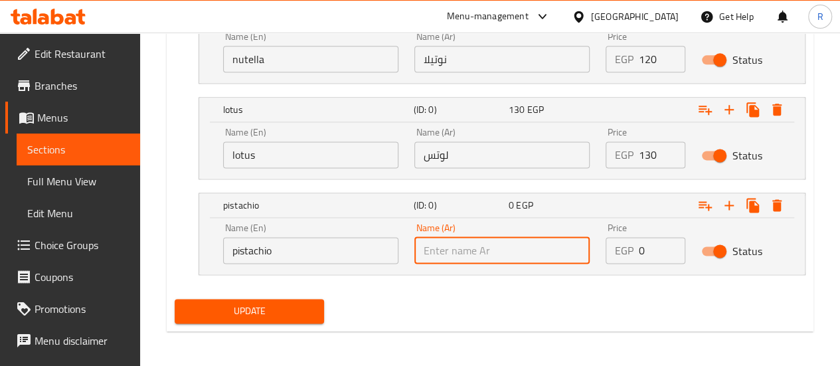
paste input "الفستق"
type input "الفستق"
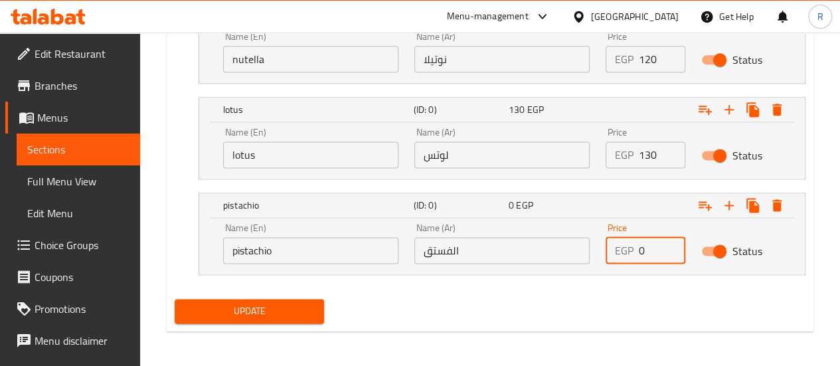
click at [639, 245] on input "0" at bounding box center [662, 250] width 46 height 27
type input "145"
click at [732, 204] on icon "Expand" at bounding box center [729, 205] width 16 height 16
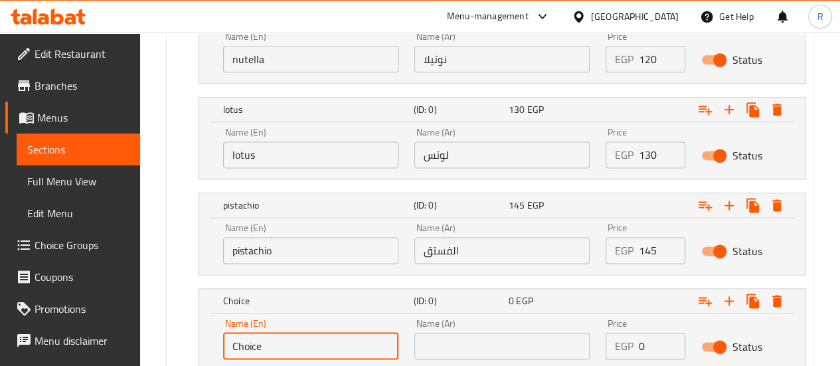
click at [294, 349] on input "Choice" at bounding box center [310, 346] width 175 height 27
click at [294, 349] on input "caramel" at bounding box center [310, 346] width 175 height 27
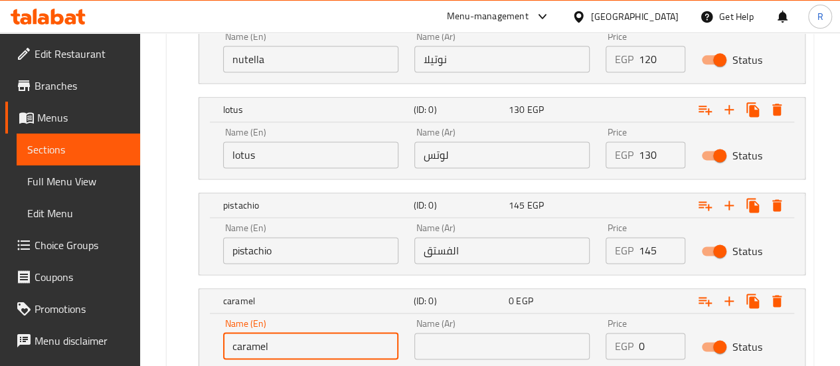
click at [294, 349] on input "caramel" at bounding box center [310, 346] width 175 height 27
type input "caramel"
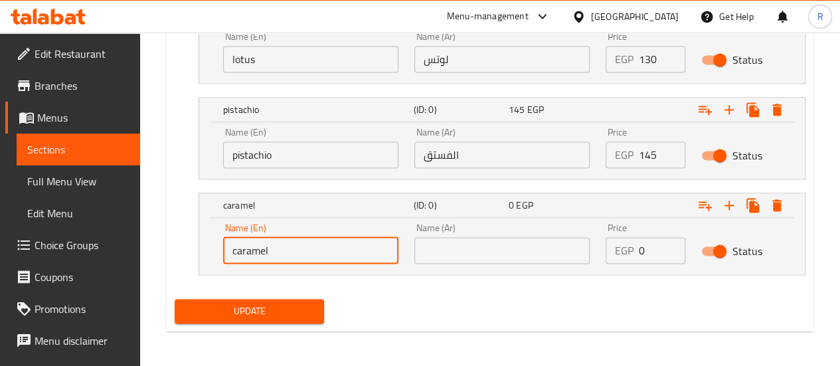
click at [515, 248] on input "text" at bounding box center [501, 250] width 175 height 27
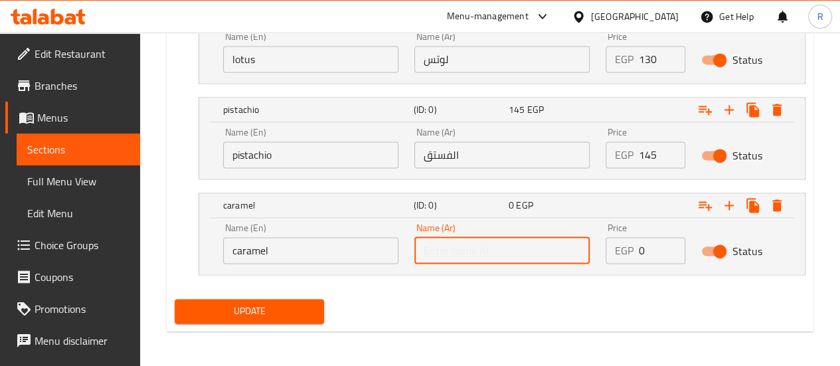
paste input "الكراميل"
type input "الكراميل"
click at [655, 254] on input "0" at bounding box center [662, 250] width 46 height 27
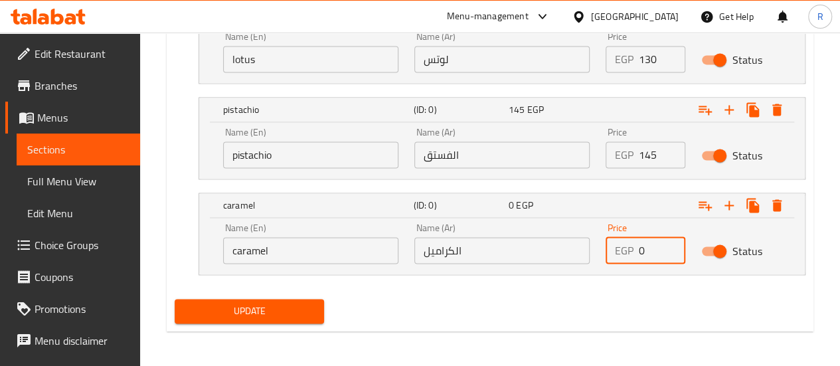
click at [655, 254] on input "0" at bounding box center [662, 250] width 46 height 27
type input "135"
click at [730, 202] on icon "Expand" at bounding box center [729, 205] width 16 height 16
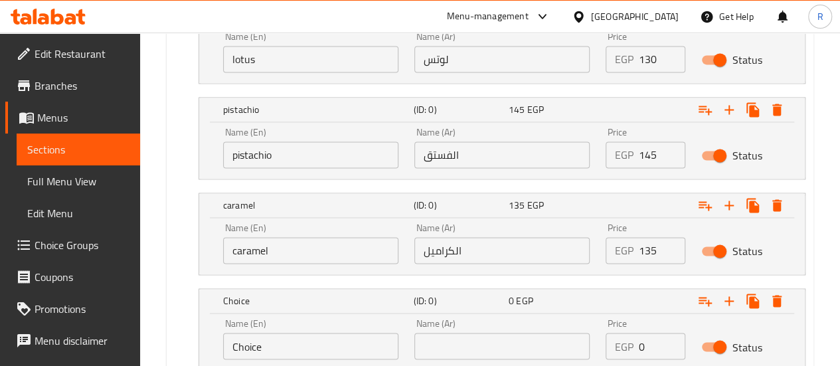
click at [311, 349] on input "Choice" at bounding box center [310, 346] width 175 height 27
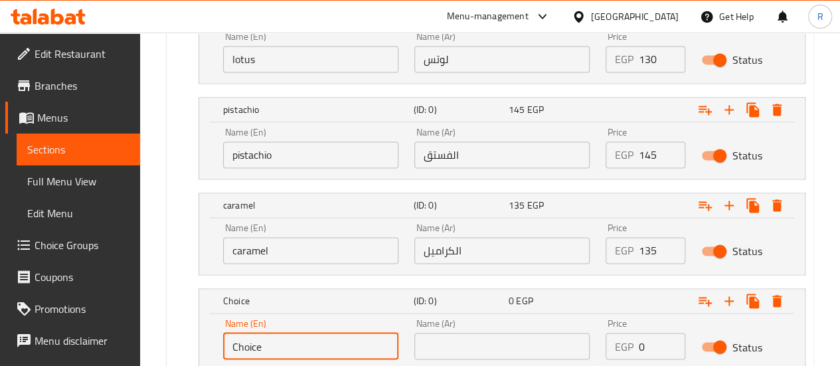
click at [311, 349] on input "Choice" at bounding box center [310, 346] width 175 height 27
click at [311, 349] on input "fourseasons" at bounding box center [310, 346] width 175 height 27
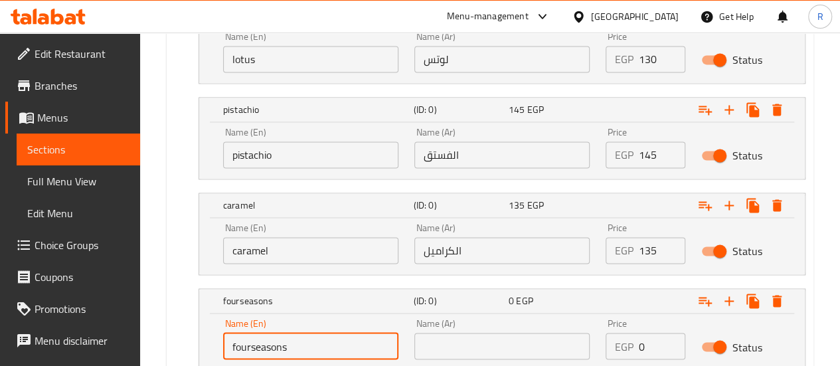
type input "fourseasons"
click at [507, 333] on input "text" at bounding box center [501, 346] width 175 height 27
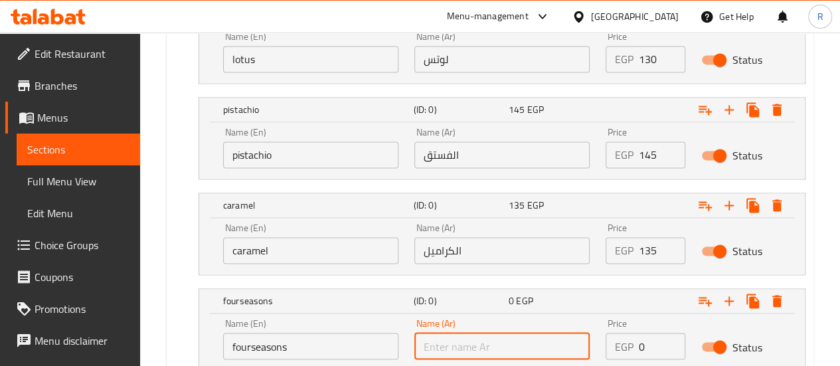
paste input "أربعة مواسم"
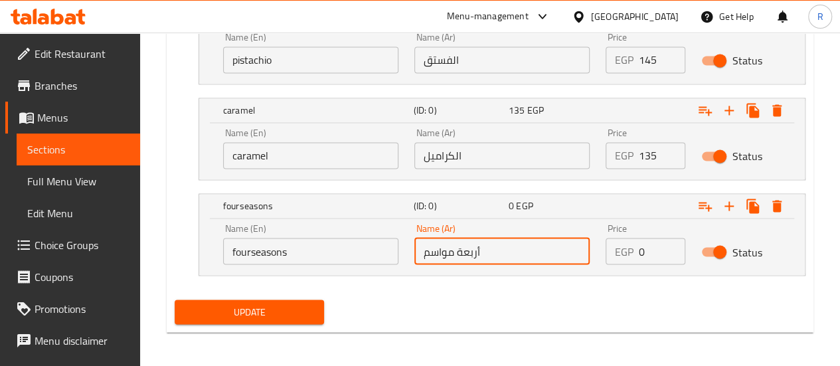
type input "أربعة مواسم"
click at [252, 252] on input "fourseasons" at bounding box center [310, 251] width 175 height 27
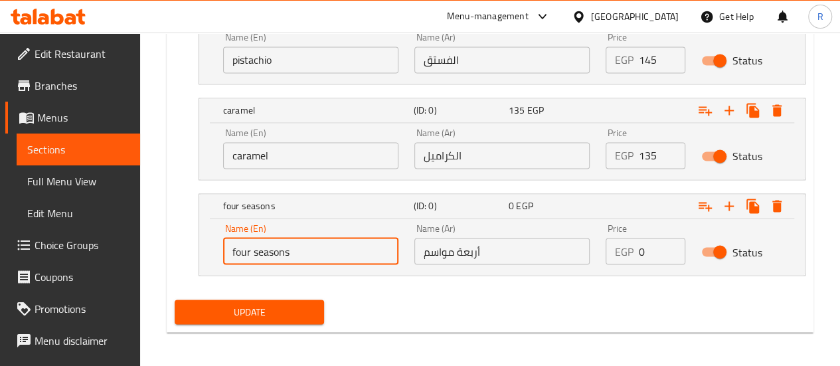
click at [317, 240] on input "four seasons" at bounding box center [310, 251] width 175 height 27
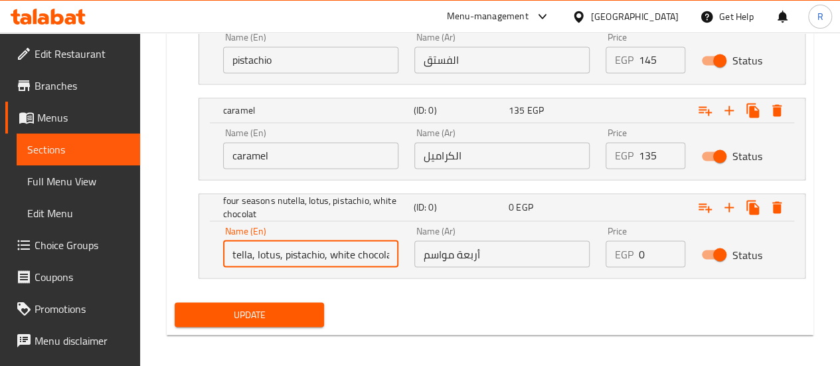
scroll to position [0, 80]
click at [329, 255] on input "four seasons nutella, lotus, pistachio, white chocolate" at bounding box center [310, 253] width 175 height 27
type input "four seasons nutella, lotus, pistachio, white chocolate"
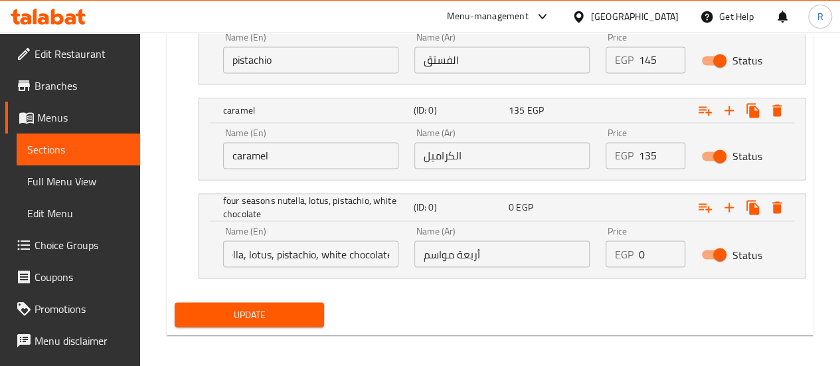
scroll to position [0, 0]
click at [493, 254] on input "أربعة مواسم" at bounding box center [501, 253] width 175 height 27
paste input "نوتيلا الفصول الأربعة، [PERSON_NAME]، [GEOGRAPHIC_DATA]، شوكولاتة بيضاء"
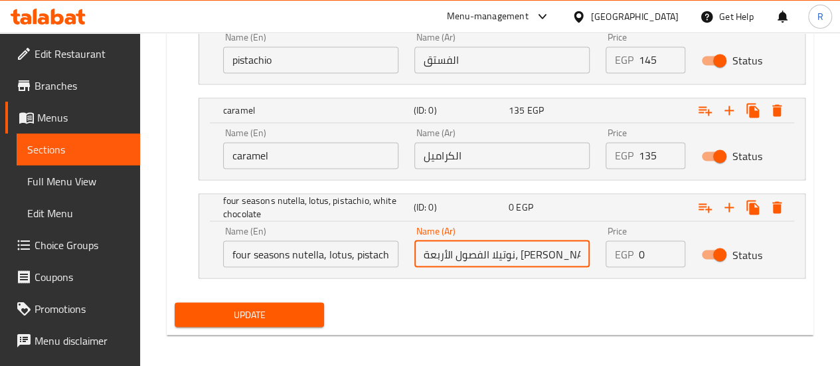
scroll to position [0, 70]
type input "نوتيلا الفصول الأربعة، [PERSON_NAME]، [GEOGRAPHIC_DATA]، شوكولاتة بيضاء"
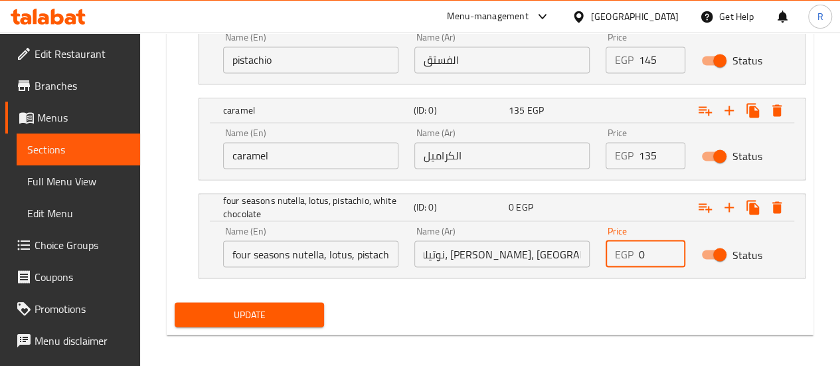
click at [649, 250] on input "0" at bounding box center [662, 253] width 46 height 27
type input "170"
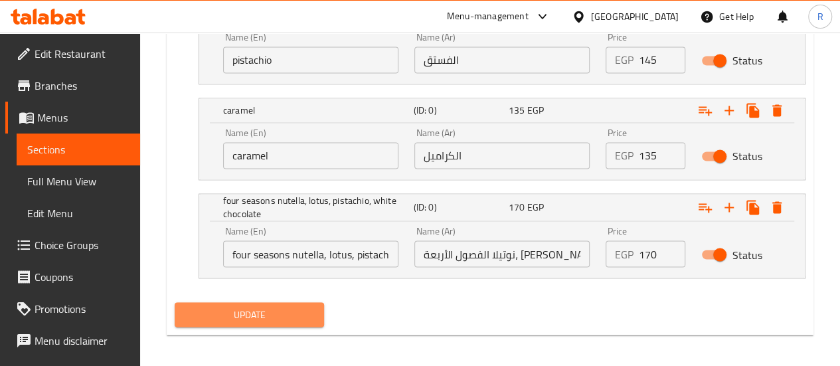
click at [268, 309] on span "Update" at bounding box center [249, 314] width 129 height 17
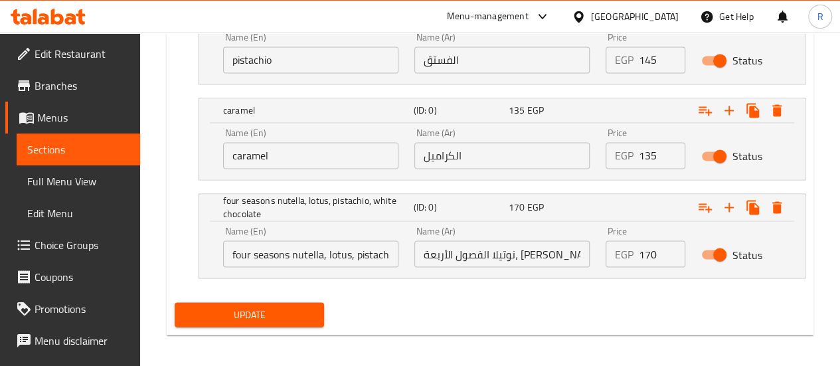
click at [87, 150] on span "Sections" at bounding box center [78, 149] width 102 height 16
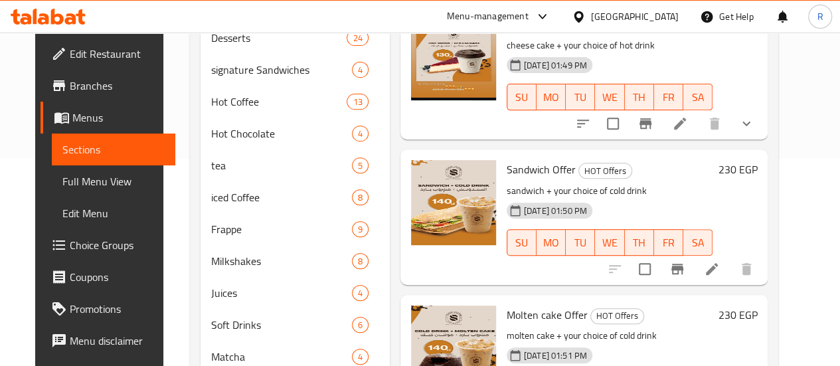
scroll to position [208, 0]
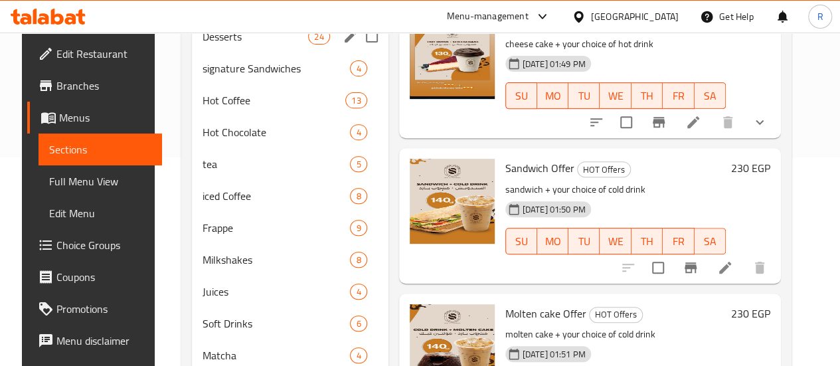
click at [207, 52] on div "Desserts 24" at bounding box center [290, 37] width 197 height 32
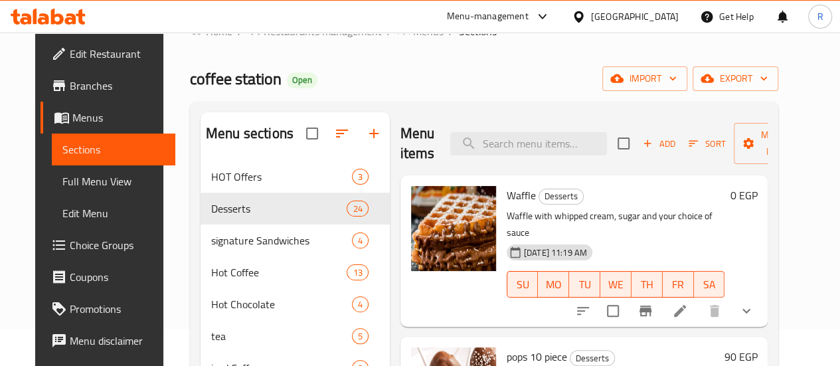
scroll to position [36, 0]
click at [610, 141] on input "checkbox" at bounding box center [624, 144] width 28 height 28
checkbox input "true"
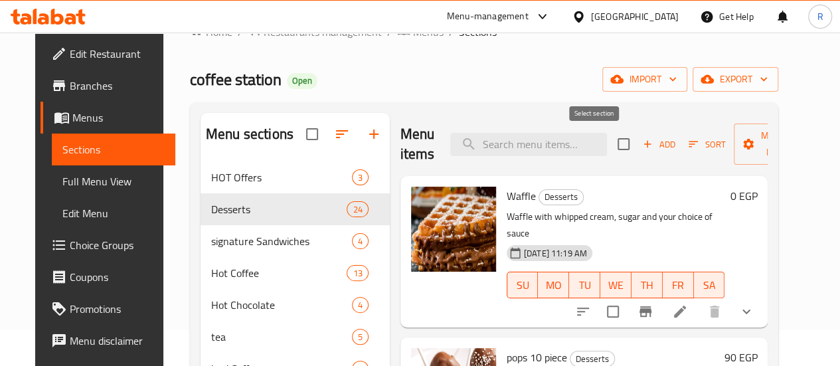
checkbox input "true"
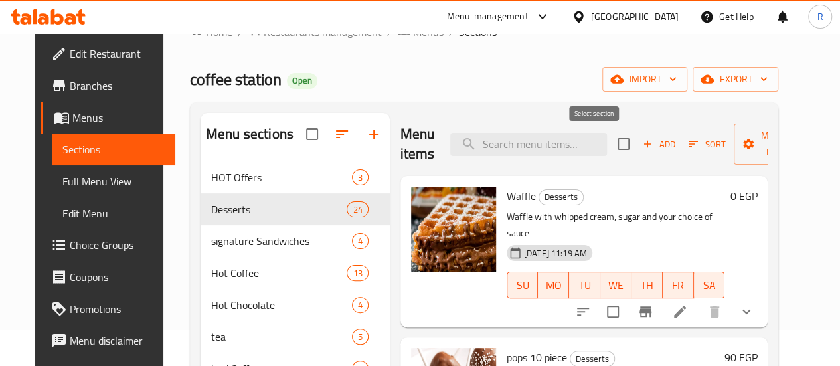
checkbox input "true"
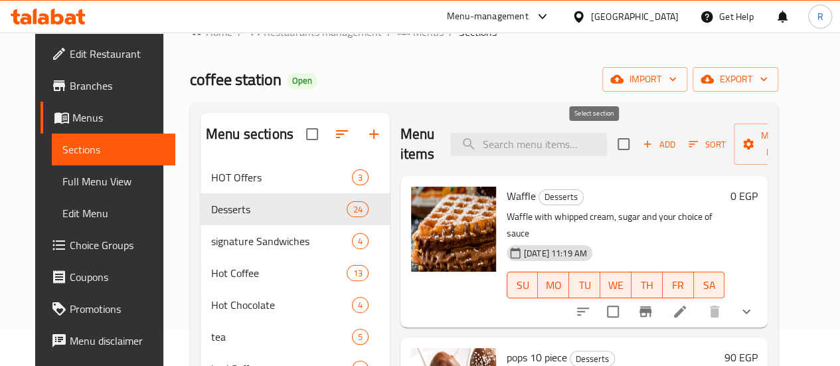
checkbox input "true"
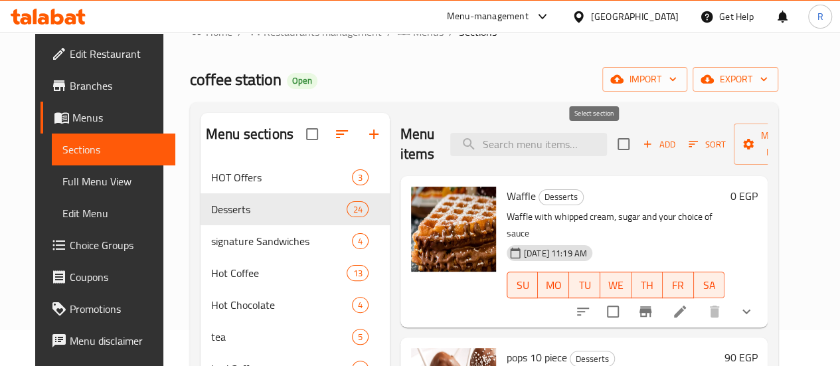
checkbox input "true"
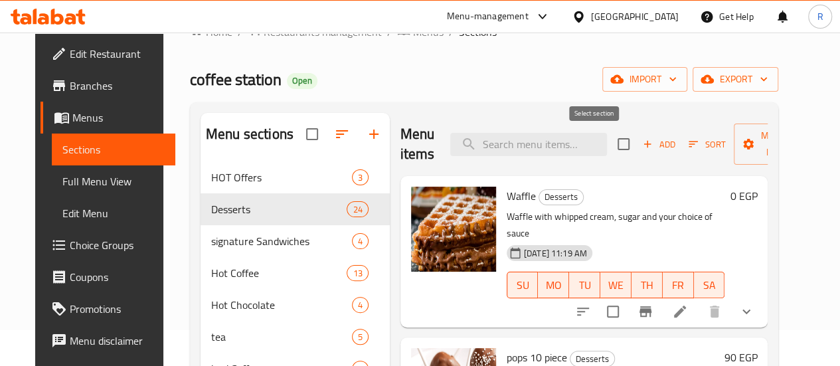
checkbox input "true"
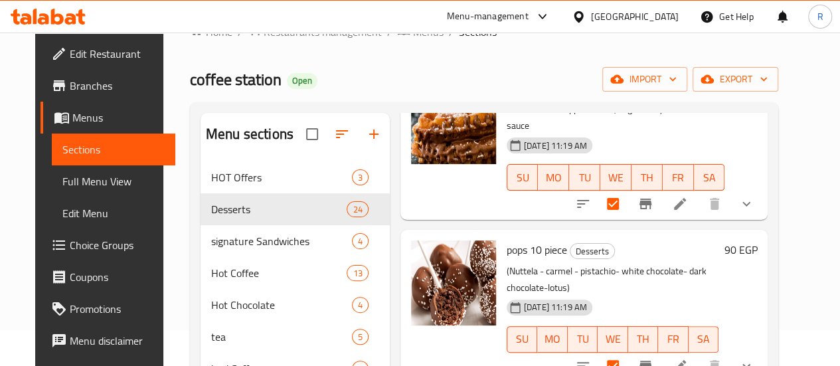
scroll to position [113, 0]
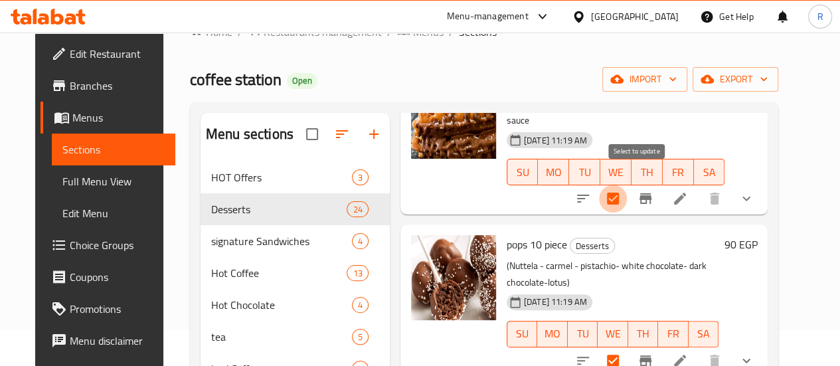
click at [627, 191] on input "checkbox" at bounding box center [613, 199] width 28 height 28
checkbox input "false"
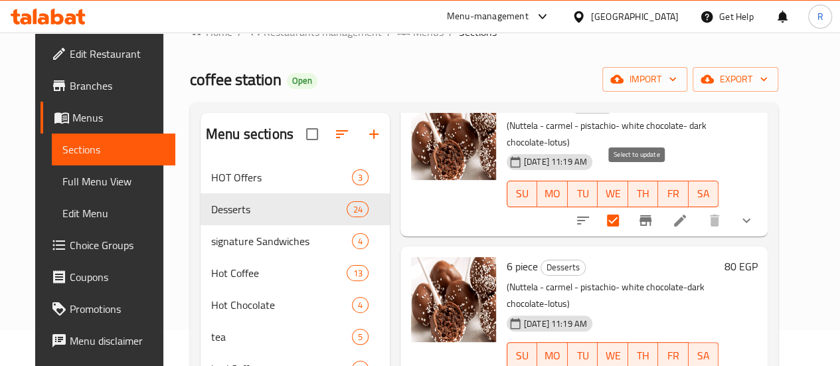
scroll to position [256, 0]
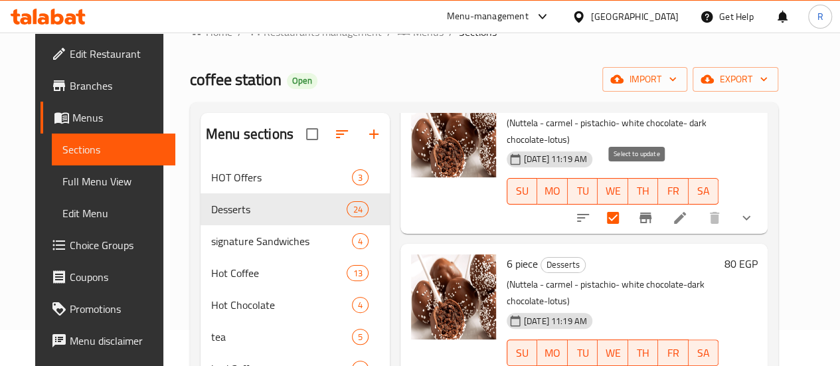
click at [627, 204] on input "checkbox" at bounding box center [613, 218] width 28 height 28
checkbox input "true"
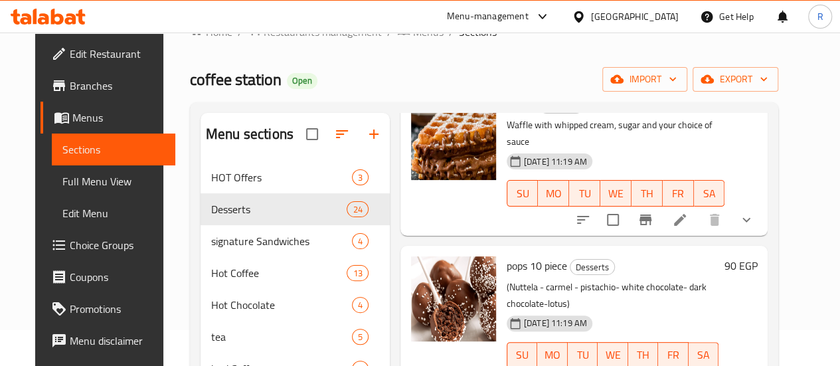
scroll to position [0, 0]
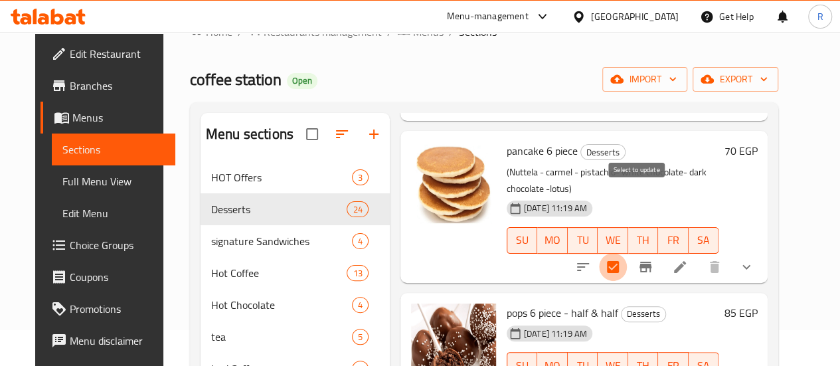
click at [627, 253] on input "checkbox" at bounding box center [613, 267] width 28 height 28
checkbox input "false"
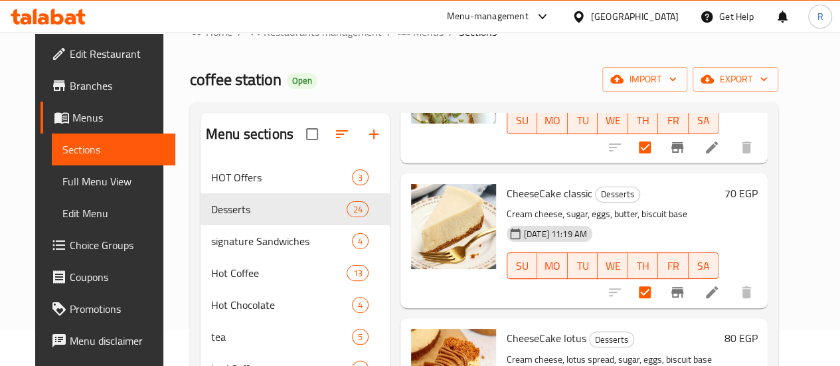
scroll to position [1203, 0]
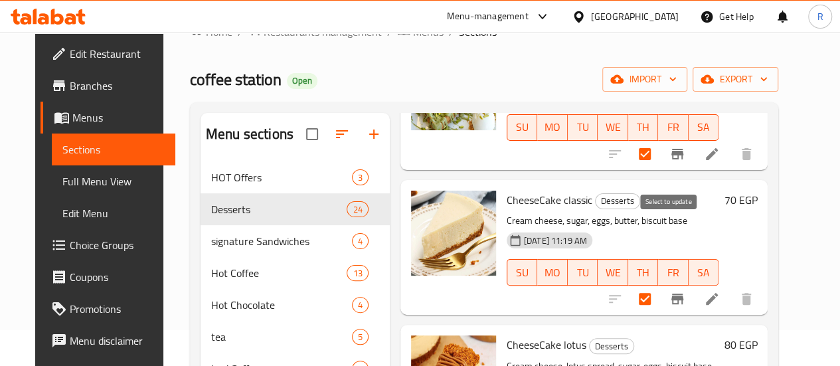
click at [659, 285] on input "checkbox" at bounding box center [645, 299] width 28 height 28
checkbox input "false"
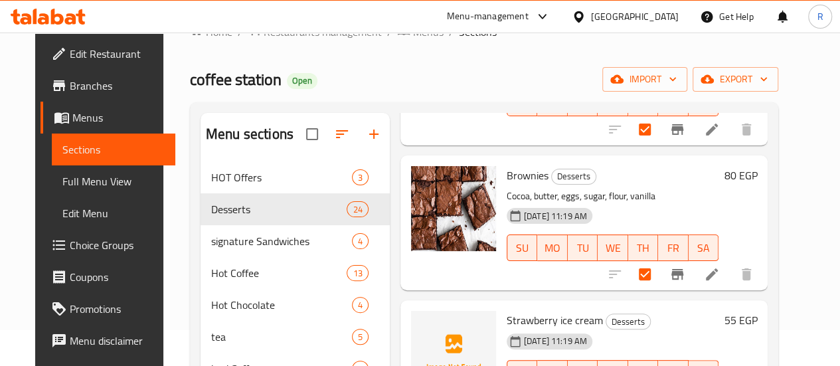
scroll to position [1803, 0]
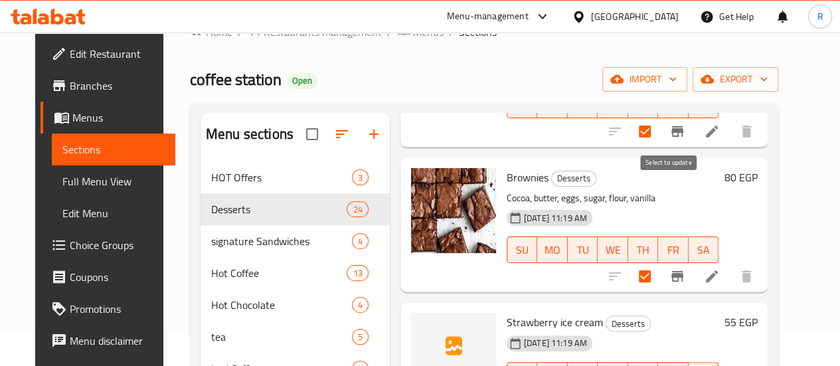
click at [659, 262] on input "checkbox" at bounding box center [645, 276] width 28 height 28
checkbox input "false"
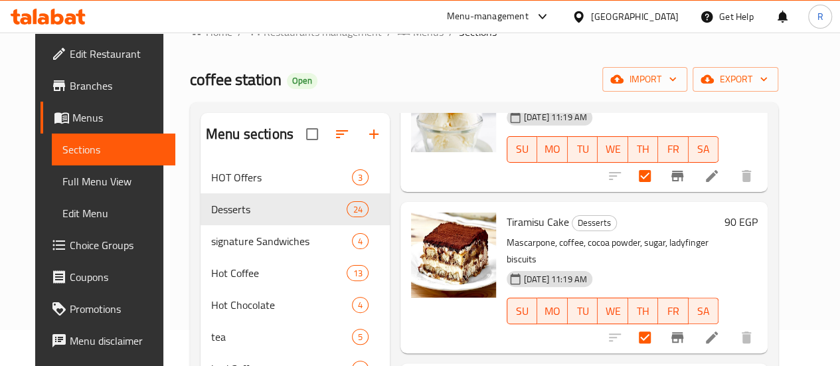
scroll to position [2318, 0]
click at [659, 324] on input "checkbox" at bounding box center [645, 338] width 28 height 28
checkbox input "false"
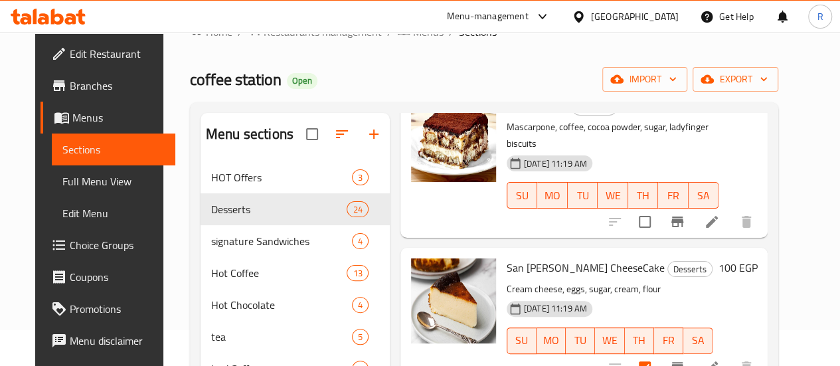
scroll to position [2449, 0]
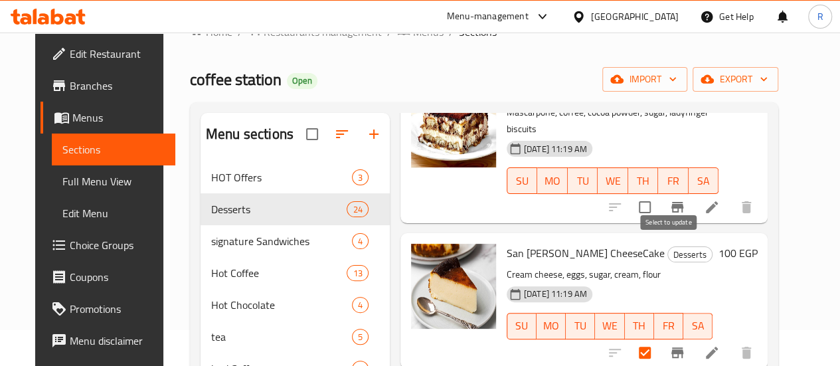
click at [659, 339] on input "checkbox" at bounding box center [645, 353] width 28 height 28
checkbox input "false"
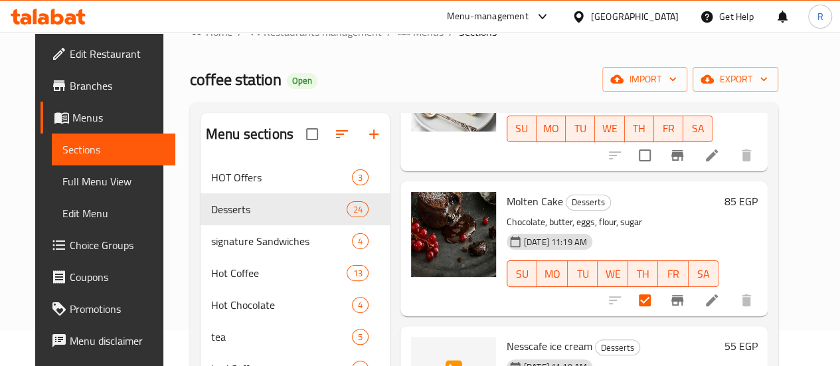
scroll to position [2647, 0]
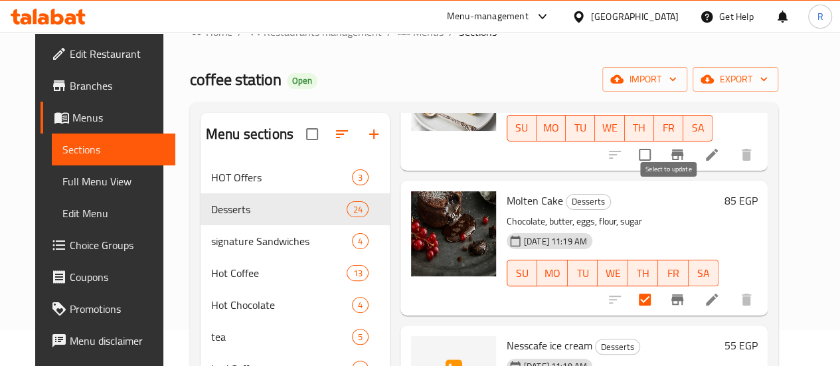
click at [659, 285] on input "checkbox" at bounding box center [645, 299] width 28 height 28
checkbox input "false"
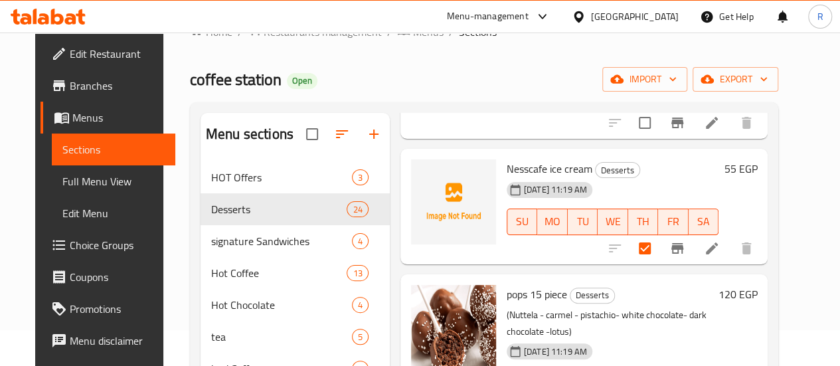
scroll to position [2872, 0]
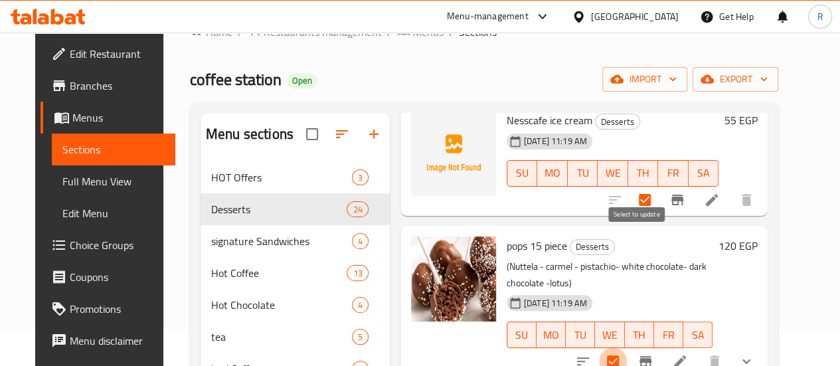
click at [627, 347] on input "checkbox" at bounding box center [613, 361] width 28 height 28
checkbox input "false"
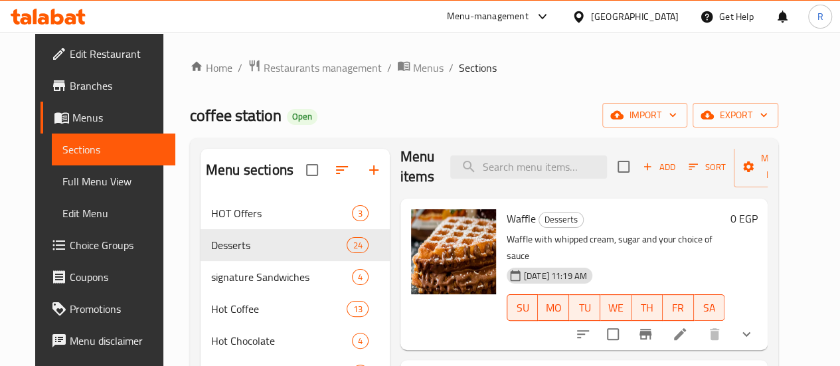
scroll to position [0, 0]
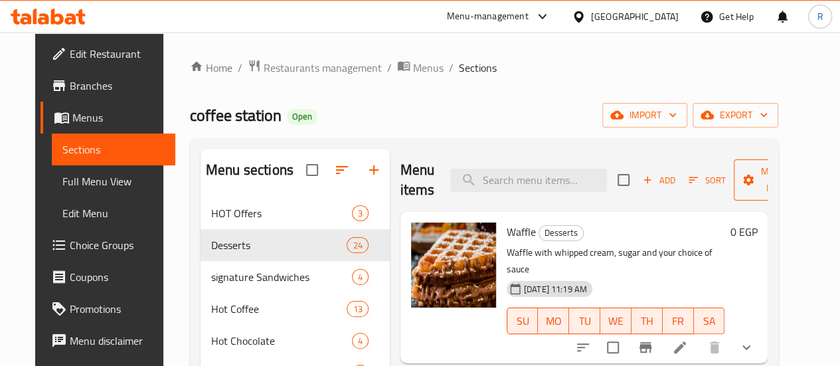
click at [744, 189] on span "Manage items" at bounding box center [778, 179] width 68 height 33
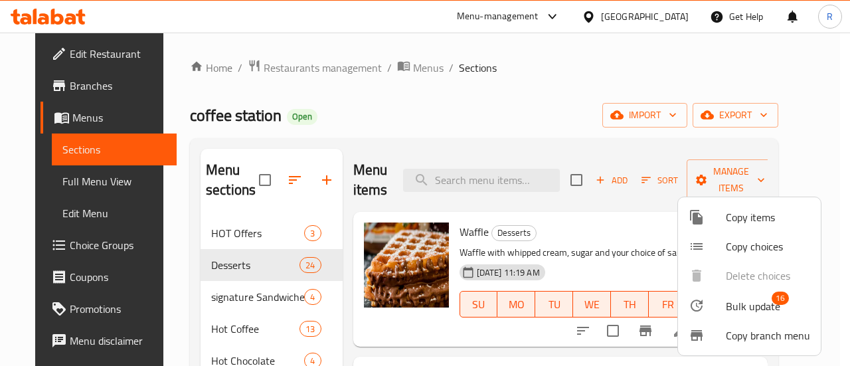
click at [735, 305] on span "Bulk update" at bounding box center [753, 306] width 54 height 16
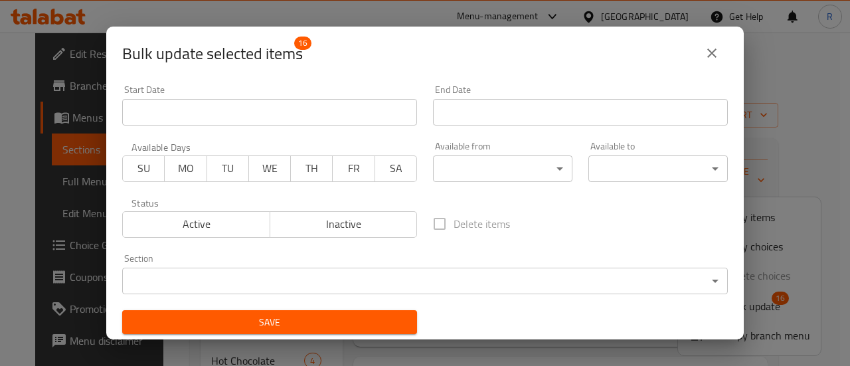
click at [345, 226] on span "Inactive" at bounding box center [344, 223] width 137 height 19
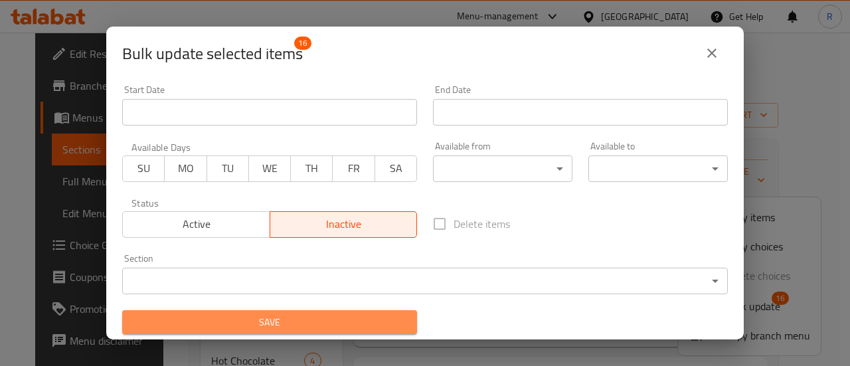
click at [328, 322] on span "Save" at bounding box center [270, 322] width 274 height 17
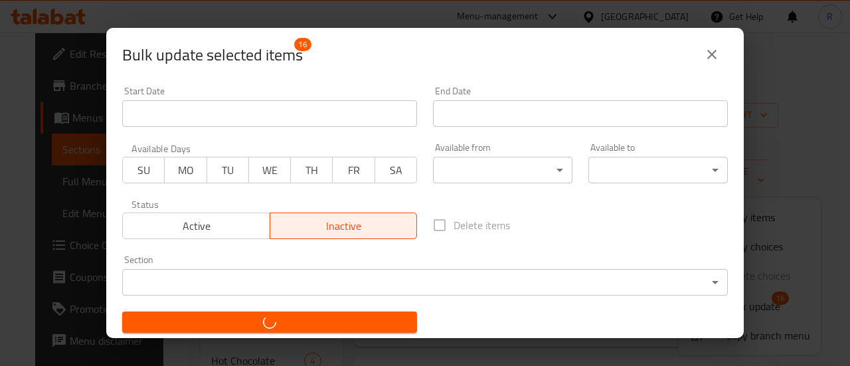
checkbox input "false"
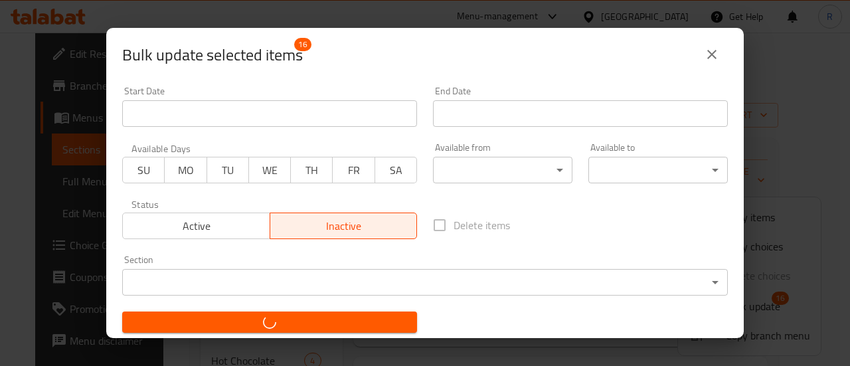
checkbox input "false"
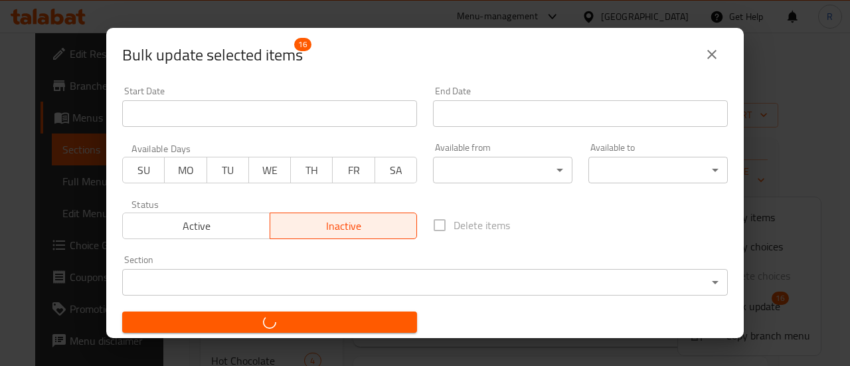
checkbox input "false"
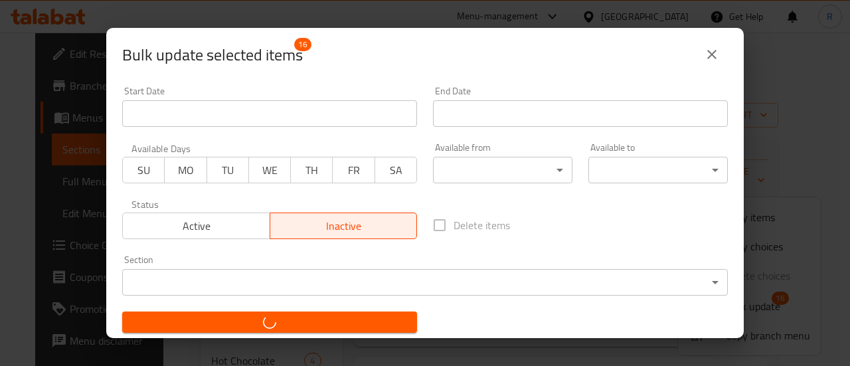
checkbox input "false"
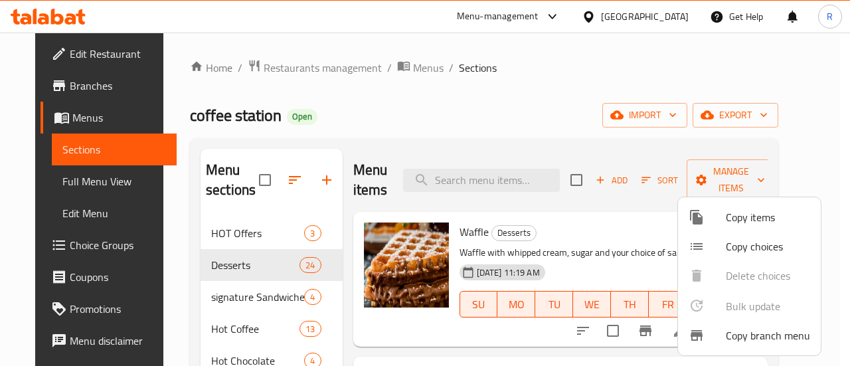
click at [559, 131] on div at bounding box center [425, 183] width 850 height 366
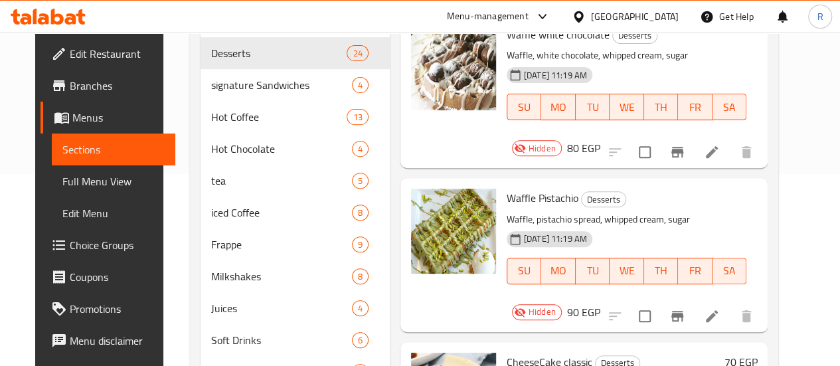
scroll to position [1051, 0]
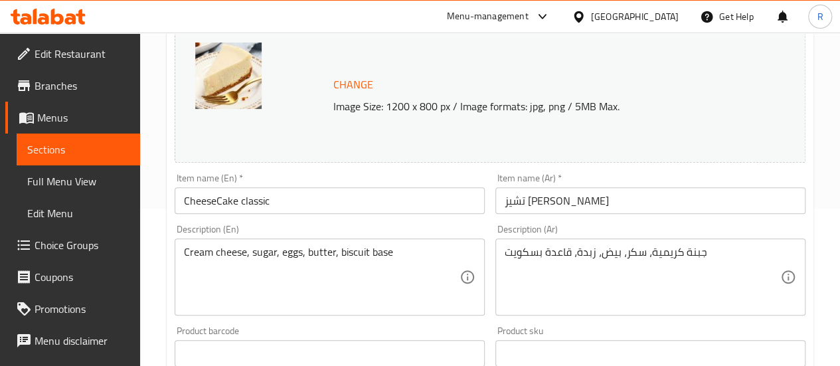
scroll to position [158, 0]
click at [217, 203] on input "CheeseCake classic" at bounding box center [330, 200] width 310 height 27
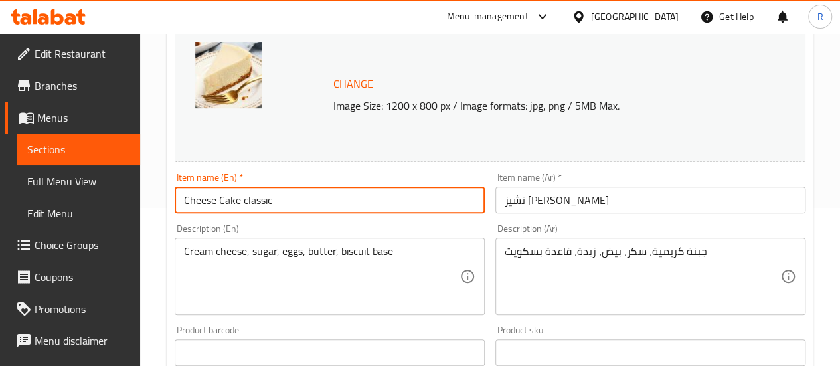
type input "Cheese Cake classic"
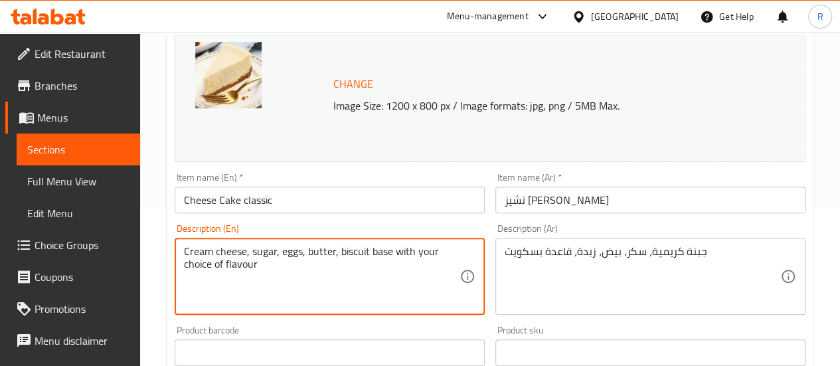
click at [407, 260] on textarea "Cream cheese, sugar, eggs, butter, biscuit base with your choice of flavour" at bounding box center [322, 276] width 276 height 63
type textarea "Cream cheese, sugar, eggs, butter, biscuit base with your choice of flavour"
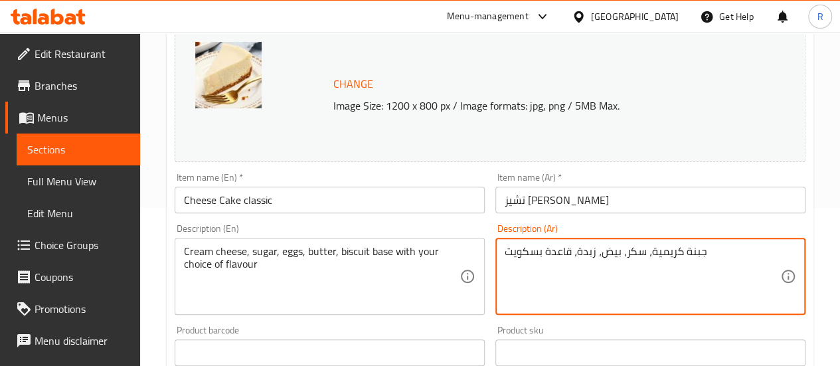
click at [552, 250] on textarea "جبنة كريمية، سكر، بيض، زبدة، قاعدة بسكويت" at bounding box center [643, 276] width 276 height 63
paste textarea "جبنة كريمية، سكر، بيض، زبدة، قاعدة بسكويت مع نكهة من اختيارك"
type textarea "جبنة كريمية، سكر، بيض، زبدة، قاعدة بسكويت مع نكهة من اختيارك"
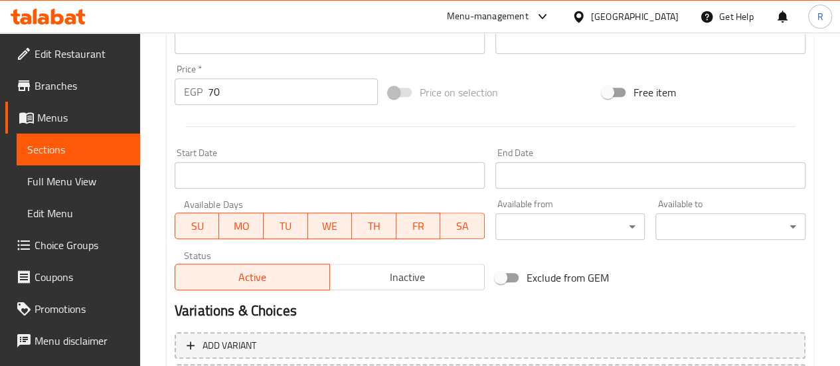
scroll to position [487, 0]
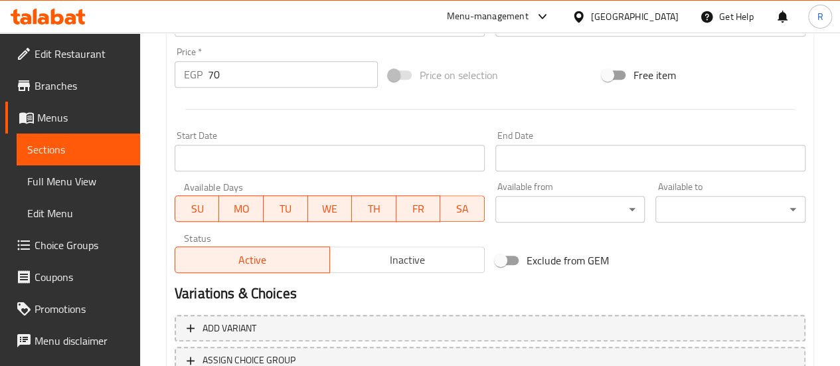
click at [315, 72] on input "70" at bounding box center [293, 74] width 170 height 27
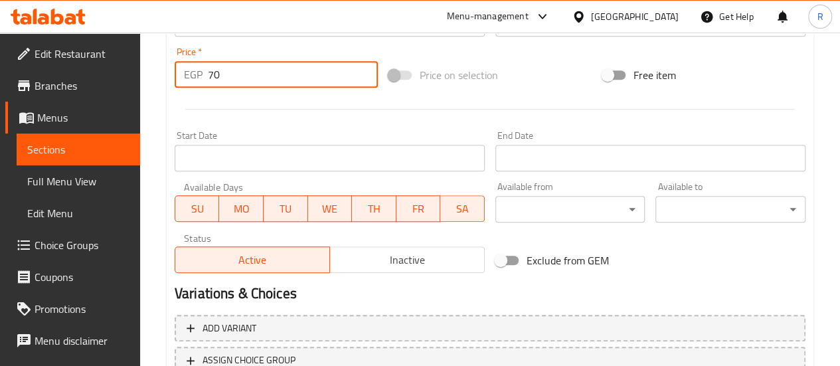
click at [315, 72] on input "70" at bounding box center [293, 74] width 170 height 27
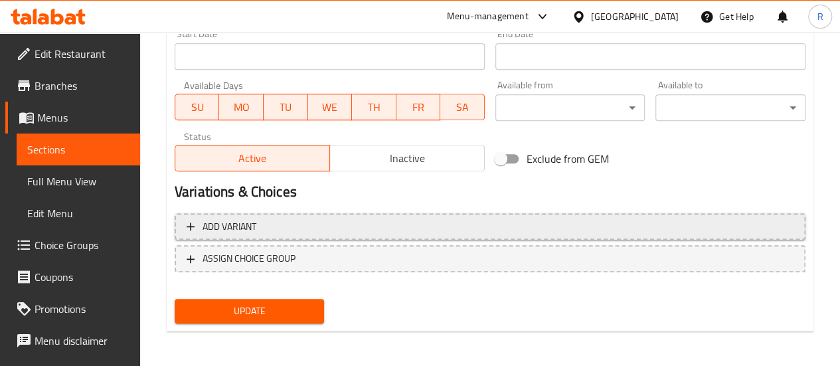
type input "0"
click at [314, 226] on span "Add variant" at bounding box center [490, 226] width 607 height 17
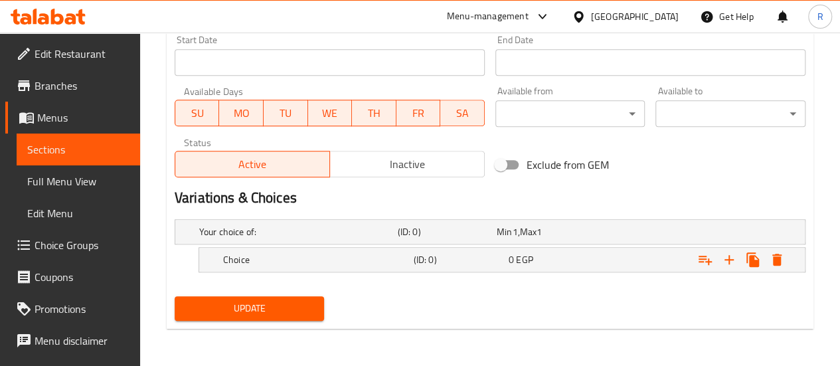
scroll to position [582, 0]
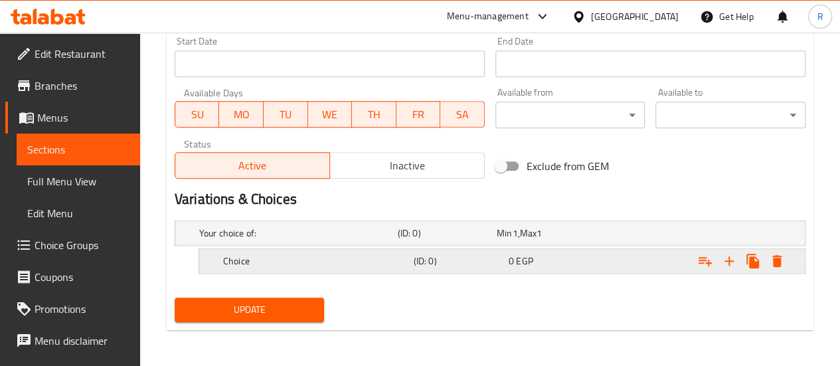
click at [343, 240] on h5 "Choice" at bounding box center [295, 232] width 193 height 13
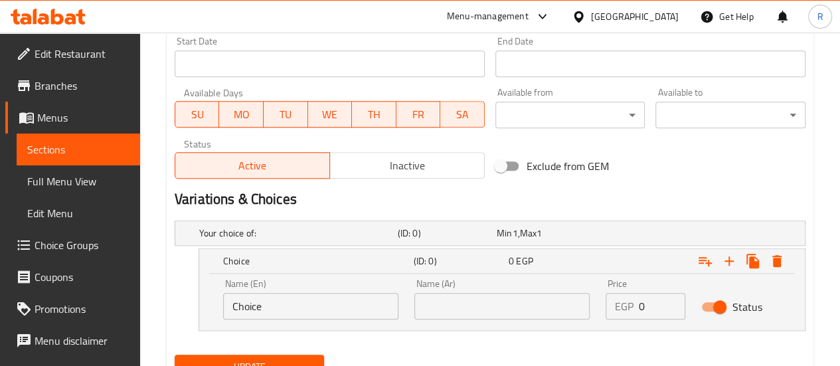
click at [367, 303] on input "Choice" at bounding box center [310, 306] width 175 height 27
click at [365, 303] on input "Choice" at bounding box center [310, 306] width 175 height 27
click at [365, 303] on input "classic" at bounding box center [310, 306] width 175 height 27
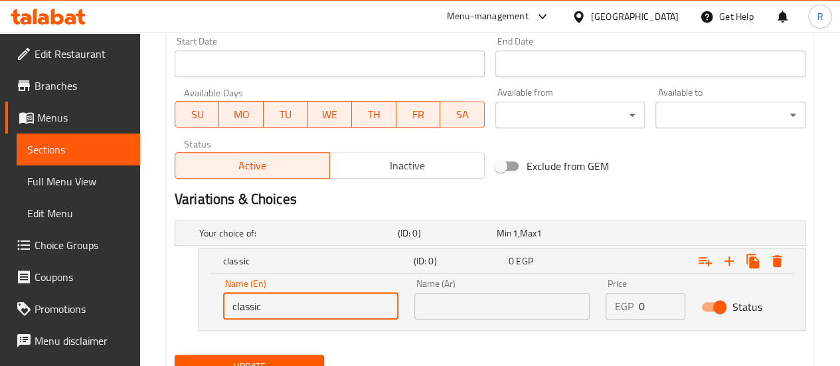
click at [365, 303] on input "classic" at bounding box center [310, 306] width 175 height 27
type input "classic"
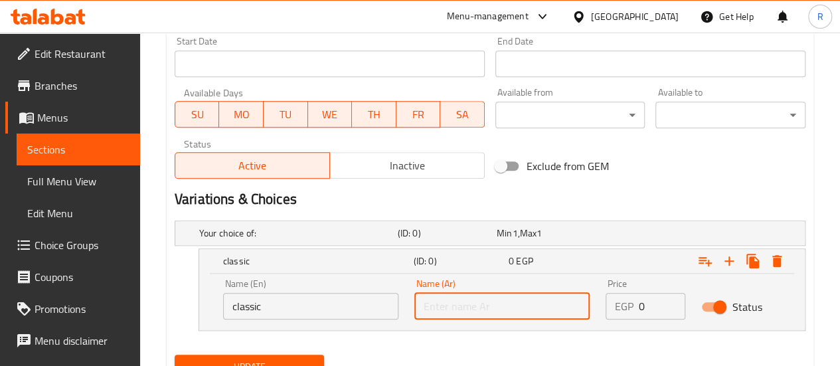
click at [535, 296] on input "text" at bounding box center [501, 306] width 175 height 27
paste input "كلاسيكي"
type input "كلاسيكي"
click at [641, 307] on input "0" at bounding box center [662, 306] width 46 height 27
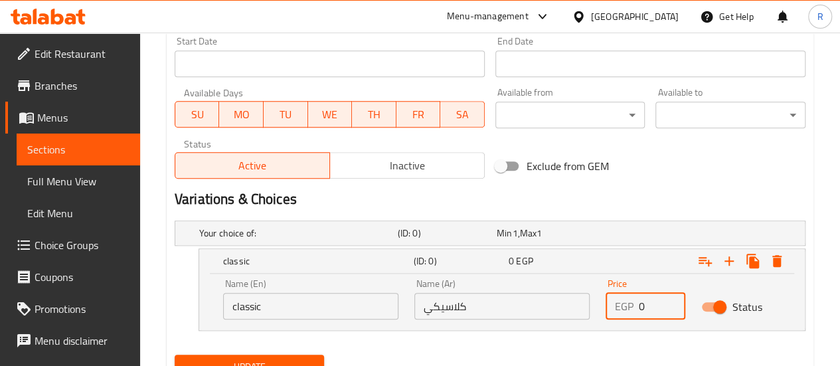
click at [641, 307] on input "0" at bounding box center [662, 306] width 46 height 27
type input "70"
click at [730, 258] on icon "Expand" at bounding box center [729, 261] width 16 height 16
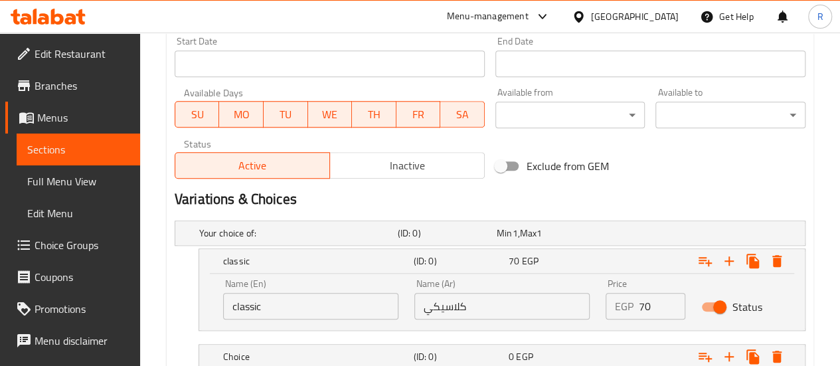
scroll to position [677, 0]
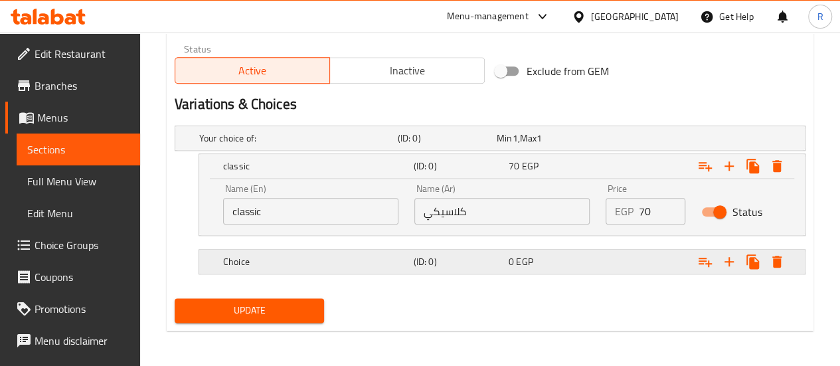
click at [294, 145] on h5 "Choice" at bounding box center [295, 137] width 193 height 13
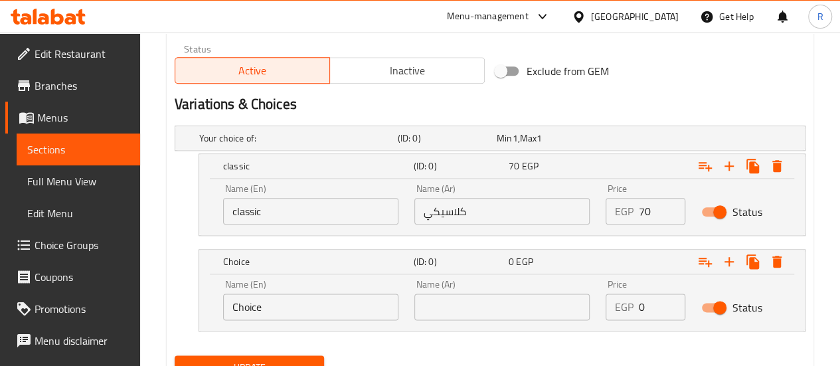
click at [305, 303] on input "Choice" at bounding box center [310, 306] width 175 height 27
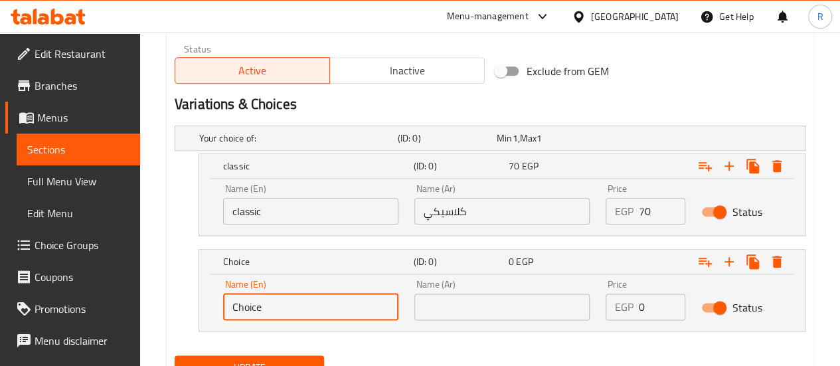
click at [305, 303] on input "Choice" at bounding box center [310, 306] width 175 height 27
type input "lotus"
click at [645, 307] on input "0" at bounding box center [662, 306] width 46 height 27
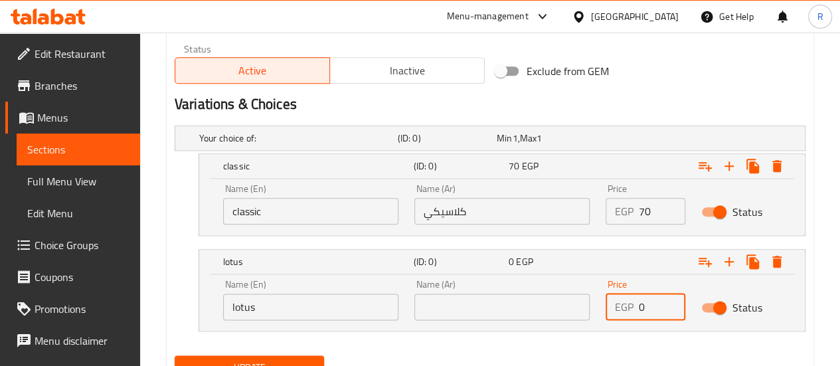
click at [645, 307] on input "0" at bounding box center [662, 306] width 46 height 27
click at [645, 307] on input "080" at bounding box center [662, 306] width 46 height 27
type input "80"
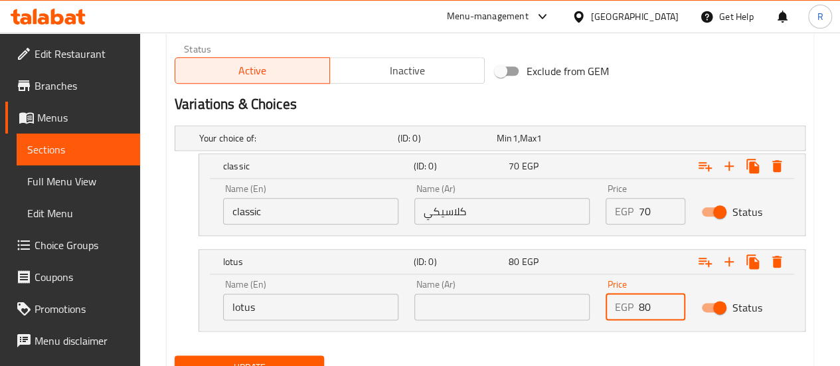
click at [313, 307] on input "lotus" at bounding box center [310, 306] width 175 height 27
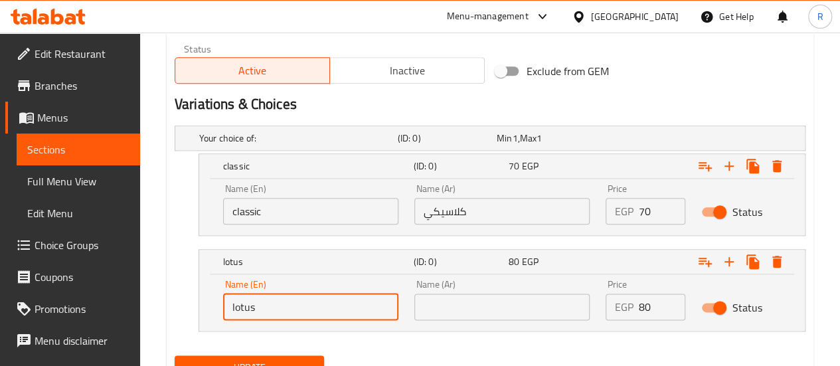
click at [313, 307] on input "lotus" at bounding box center [310, 306] width 175 height 27
click at [524, 307] on input "text" at bounding box center [501, 306] width 175 height 27
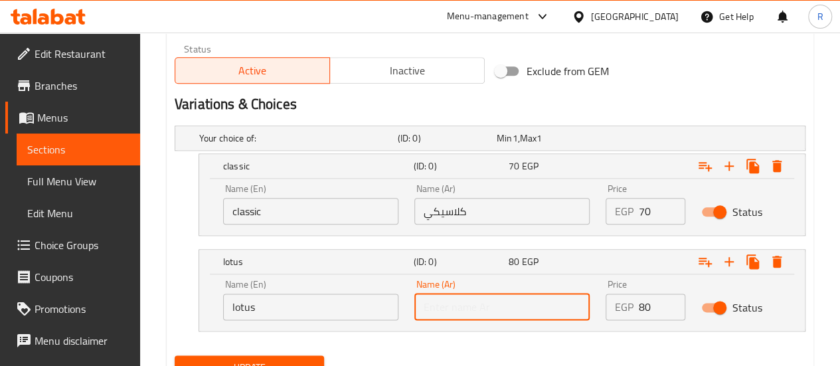
paste input "لوتس"
type input "لوتس"
click at [734, 257] on icon "Expand" at bounding box center [729, 262] width 16 height 16
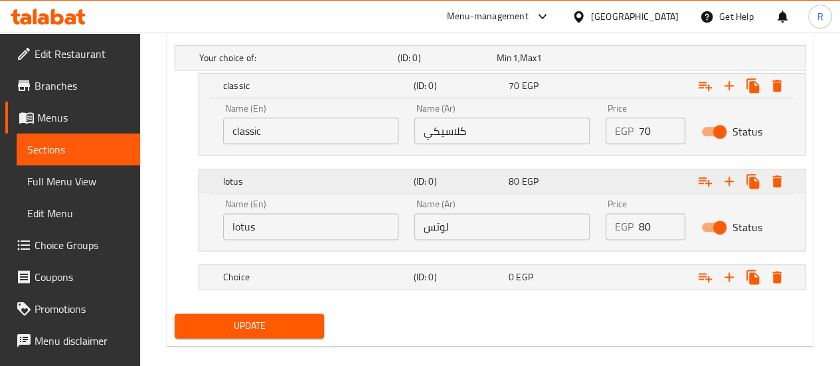
scroll to position [772, 0]
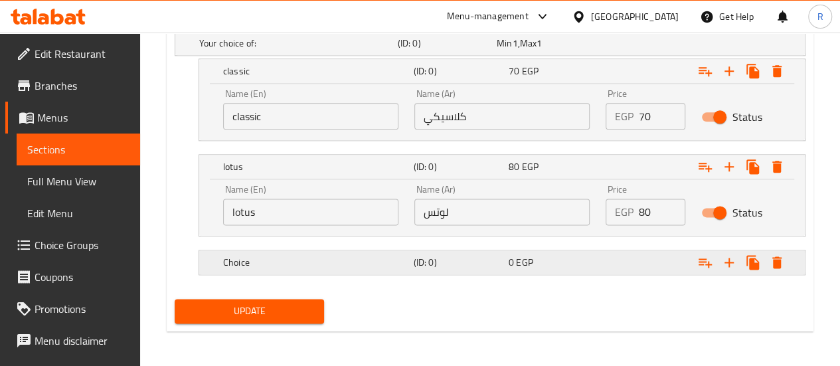
click at [348, 50] on h5 "Choice" at bounding box center [295, 43] width 193 height 13
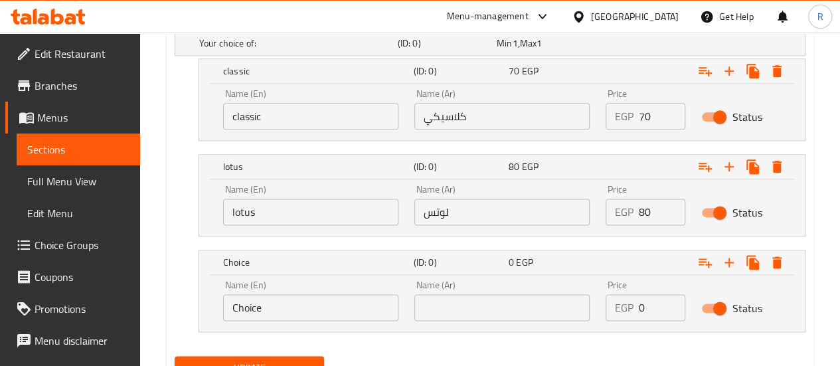
click at [274, 317] on input "Choice" at bounding box center [310, 307] width 175 height 27
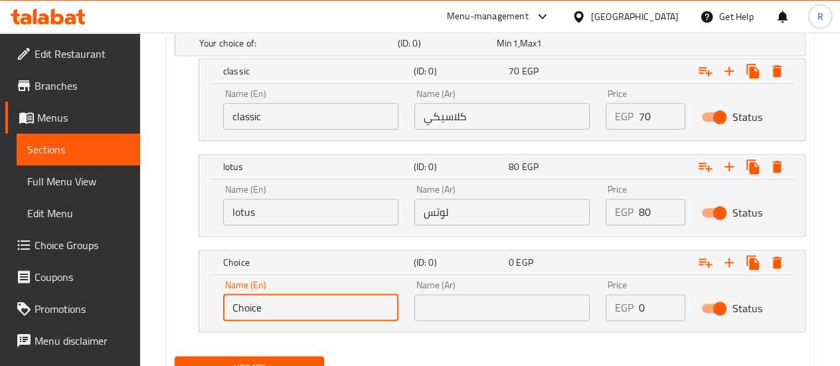
click at [274, 315] on input "Choice" at bounding box center [310, 307] width 175 height 27
click at [274, 315] on input "pistachio" at bounding box center [310, 307] width 175 height 27
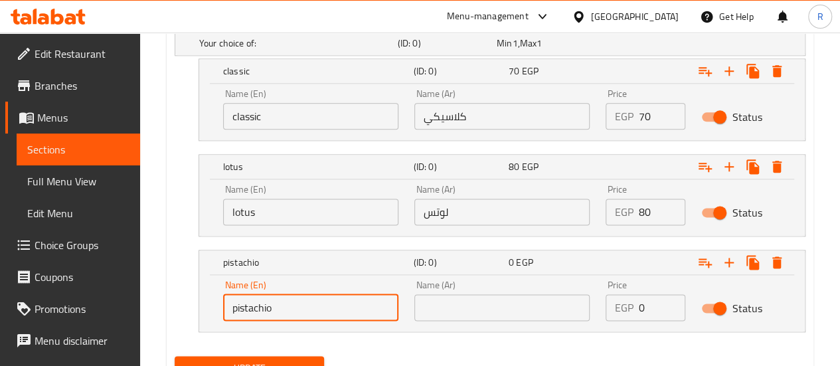
type input "pistachio"
click at [528, 312] on input "text" at bounding box center [501, 307] width 175 height 27
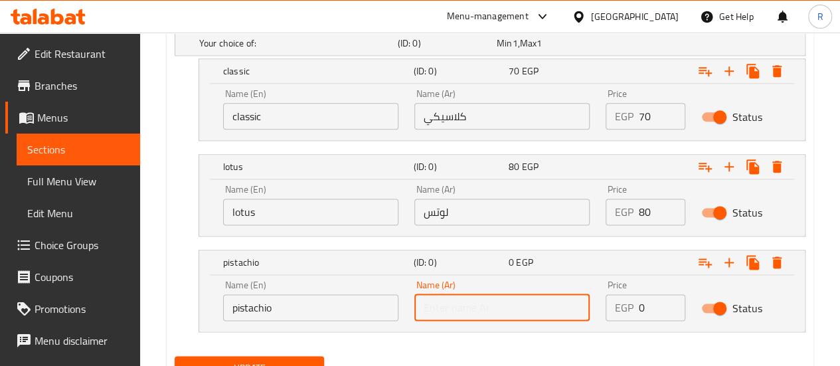
paste input "الفستق"
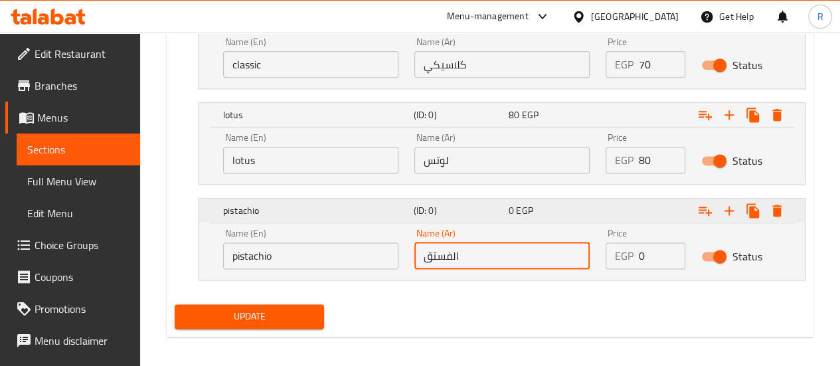
scroll to position [829, 0]
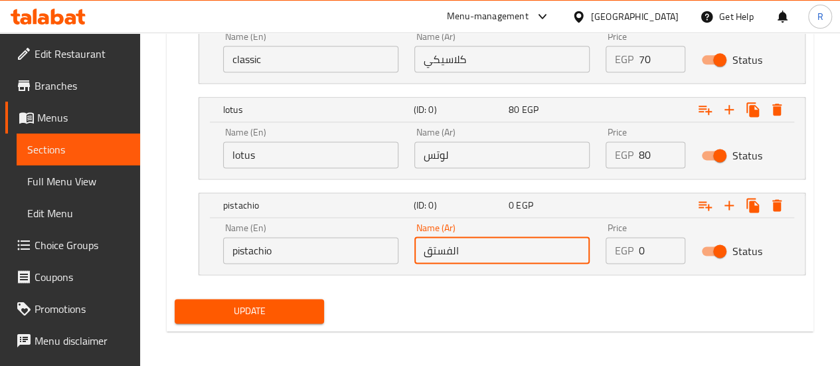
type input "الفستق"
click at [641, 256] on input "0" at bounding box center [662, 250] width 46 height 27
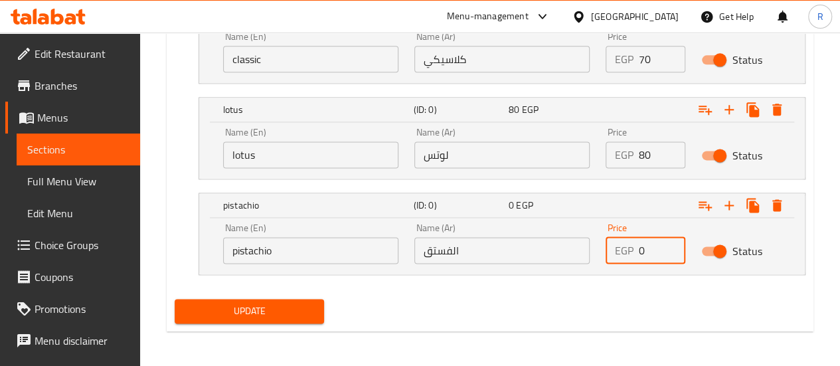
click at [641, 256] on input "0" at bounding box center [662, 250] width 46 height 27
type input "90"
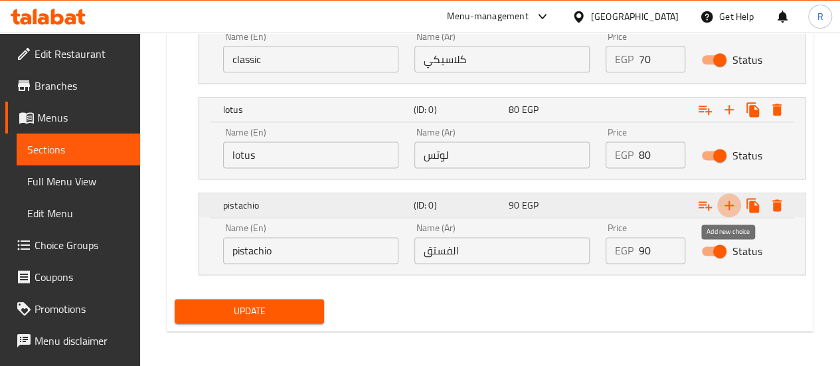
click at [729, 201] on icon "Expand" at bounding box center [728, 205] width 9 height 9
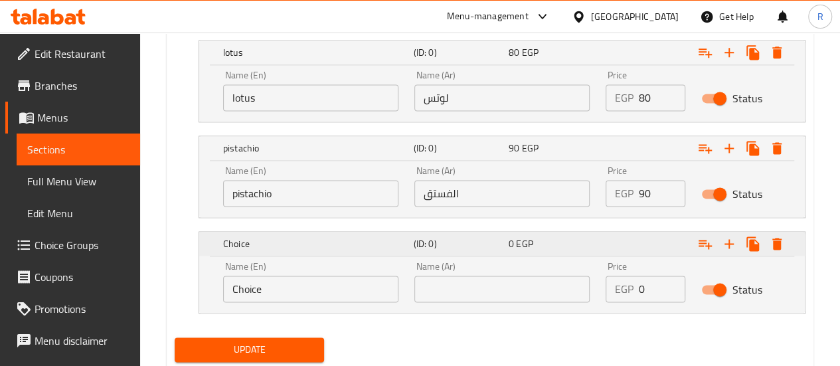
scroll to position [887, 0]
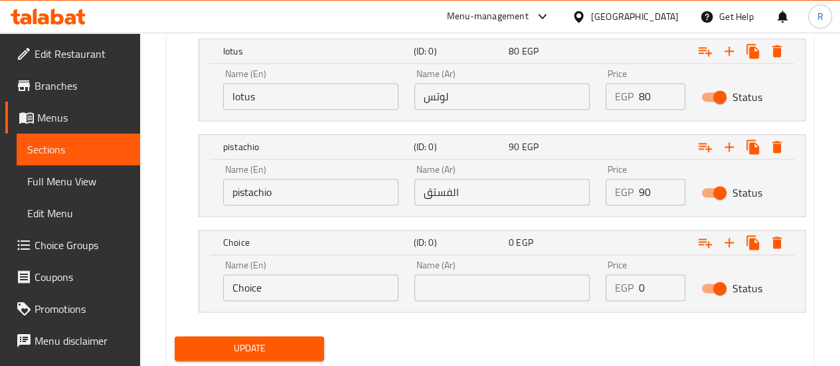
click at [345, 288] on input "Choice" at bounding box center [310, 287] width 175 height 27
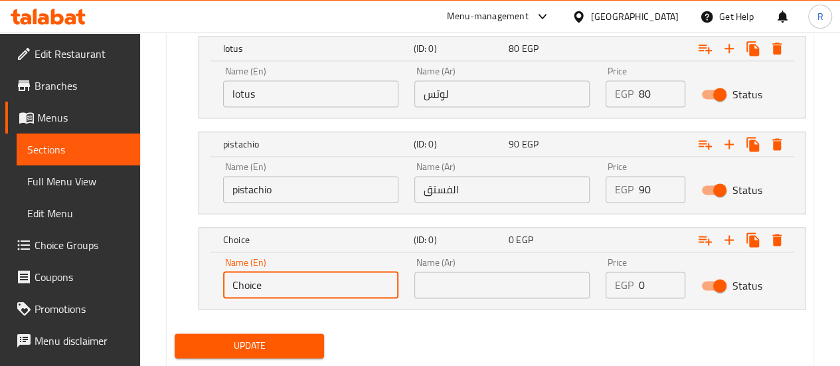
scroll to position [924, 0]
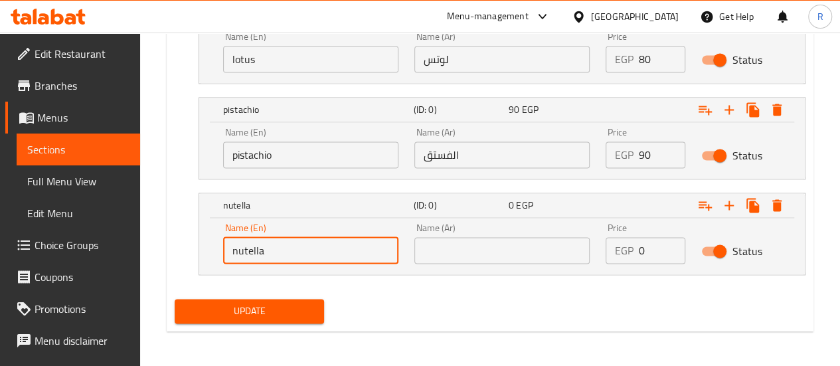
click at [277, 238] on input "nutella" at bounding box center [310, 250] width 175 height 27
type input "nutella"
click at [517, 245] on input "text" at bounding box center [501, 250] width 175 height 27
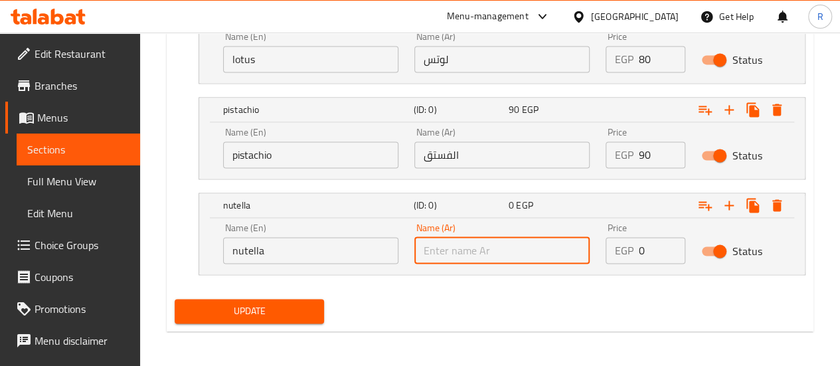
paste input "نوتيلا"
type input "نوتيلا"
click at [673, 249] on input "0" at bounding box center [662, 250] width 46 height 27
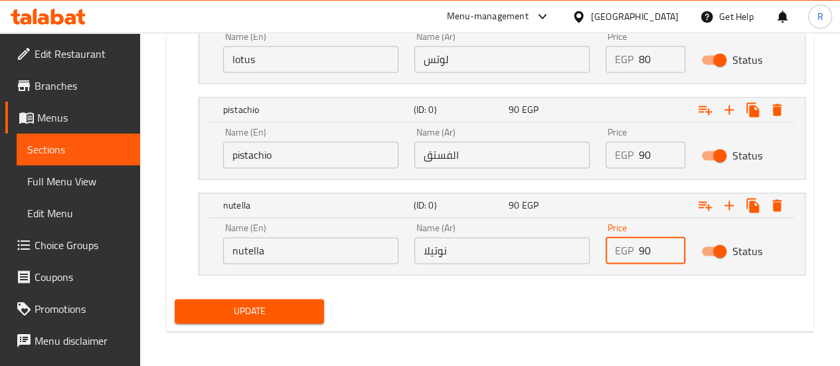
type input "9"
type input "80"
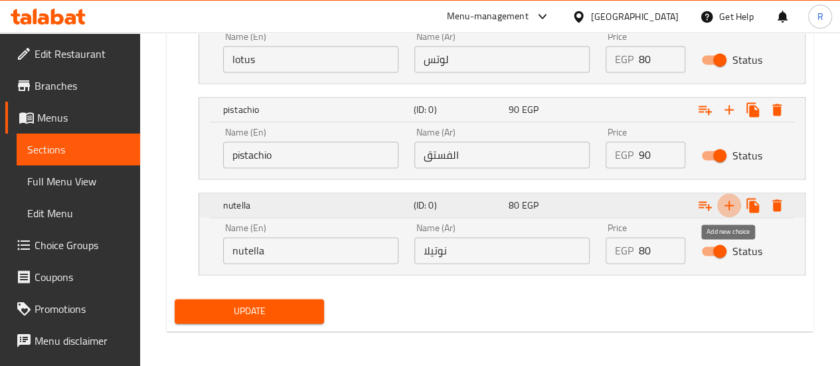
click at [732, 206] on icon "Expand" at bounding box center [729, 205] width 16 height 16
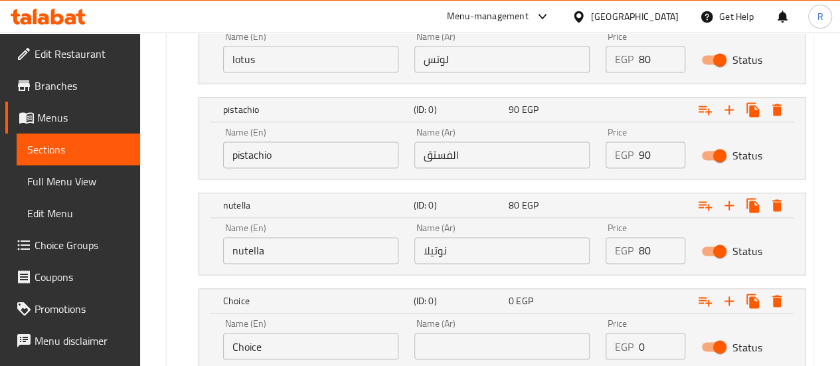
click at [305, 354] on input "Choice" at bounding box center [310, 346] width 175 height 27
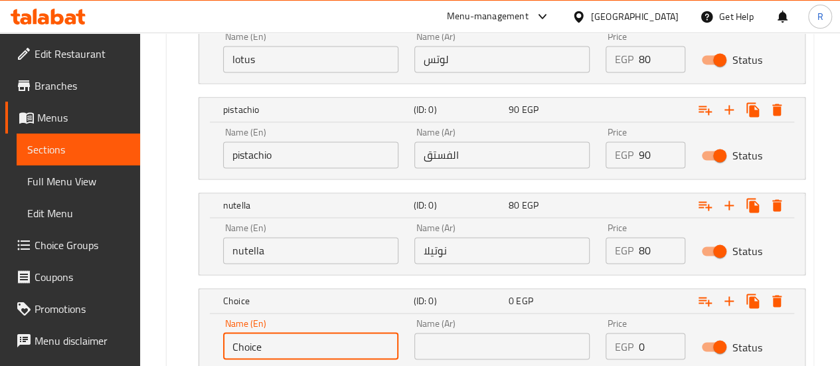
click at [305, 354] on input "Choice" at bounding box center [310, 346] width 175 height 27
click at [293, 351] on input "blueberry" at bounding box center [310, 346] width 175 height 27
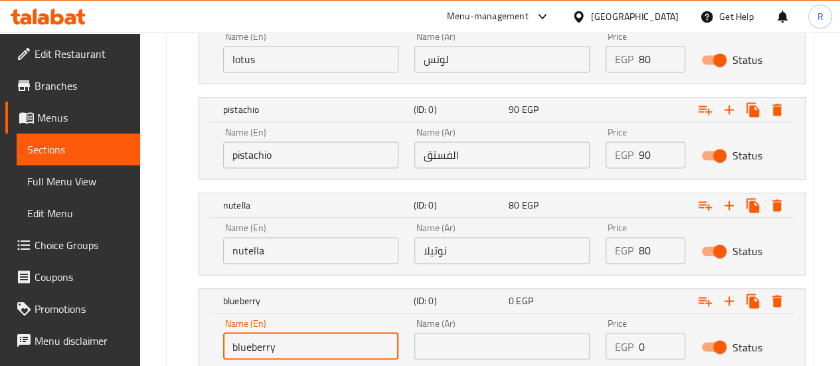
type input "blueberry"
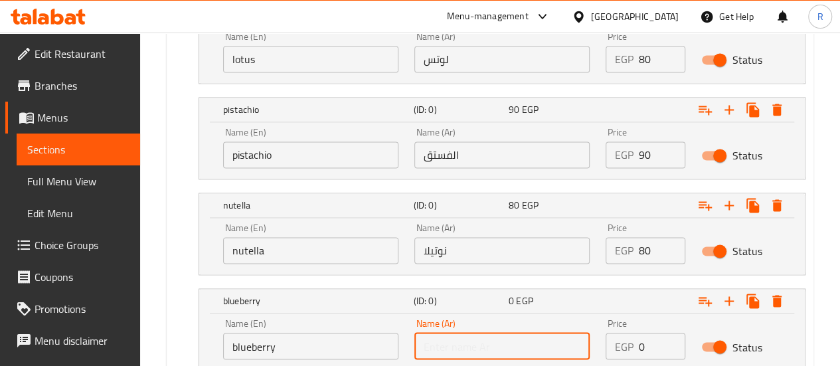
click at [539, 346] on input "text" at bounding box center [501, 346] width 175 height 27
paste input "توت"
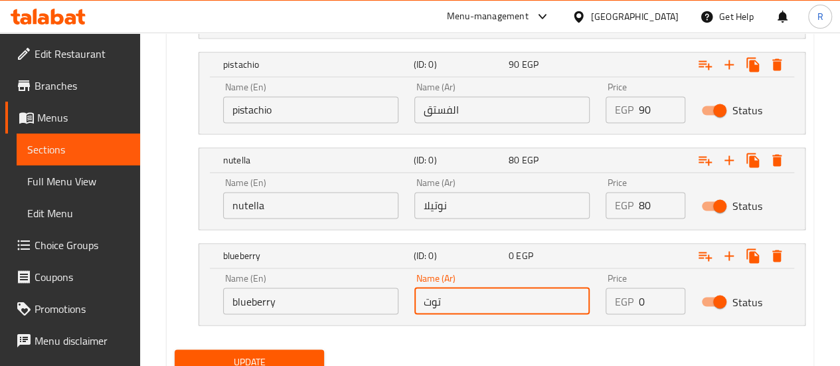
scroll to position [1019, 0]
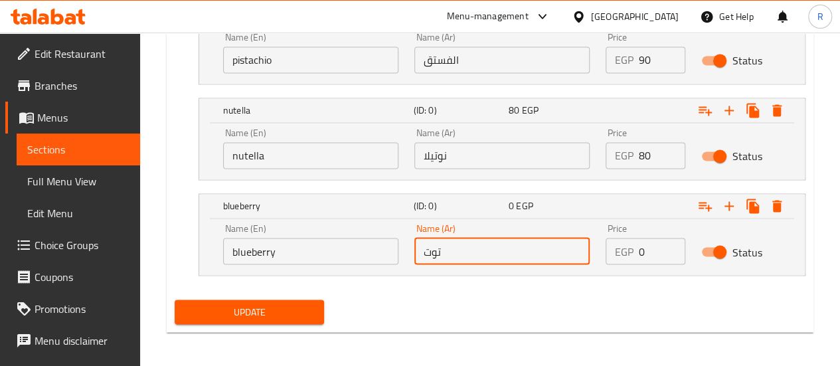
type input "توت"
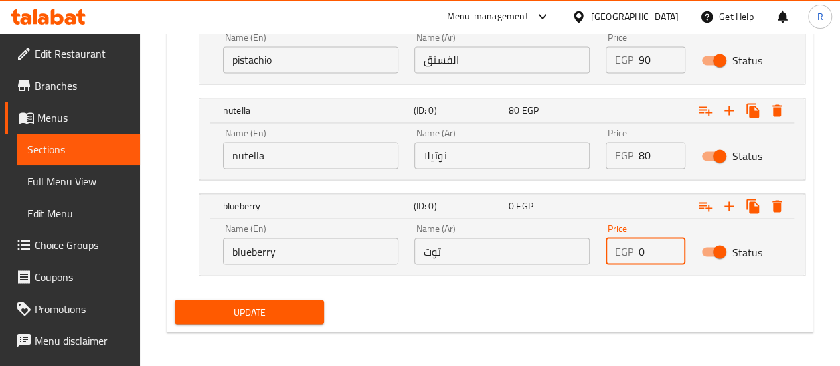
click at [669, 251] on input "0" at bounding box center [662, 251] width 46 height 27
type input "80"
click at [268, 306] on span "Update" at bounding box center [249, 311] width 129 height 17
drag, startPoint x: 268, startPoint y: 306, endPoint x: 173, endPoint y: 245, distance: 113.5
click at [173, 245] on div "Your choice of: (ID: 0) Min 1 , Max 1 Name (En) Your choice of: Name (En) Name …" at bounding box center [489, 36] width 641 height 517
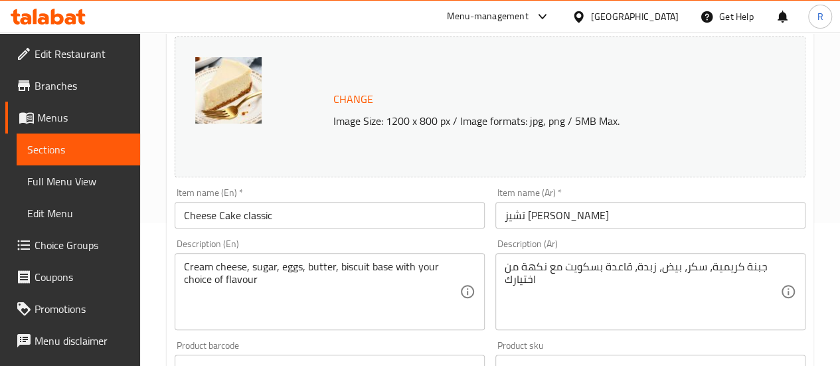
scroll to position [135, 0]
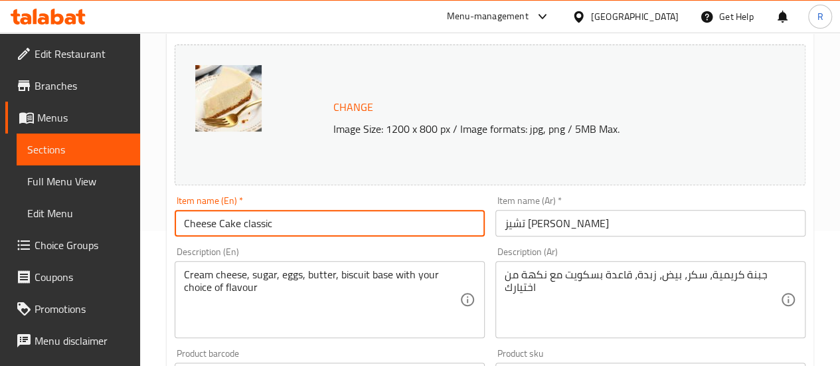
drag, startPoint x: 242, startPoint y: 225, endPoint x: 370, endPoint y: 217, distance: 129.1
click at [370, 217] on input "Cheese Cake classic" at bounding box center [330, 223] width 310 height 27
type input "Cheese Cake"
click at [527, 221] on input "تشيز [PERSON_NAME]" at bounding box center [650, 223] width 310 height 27
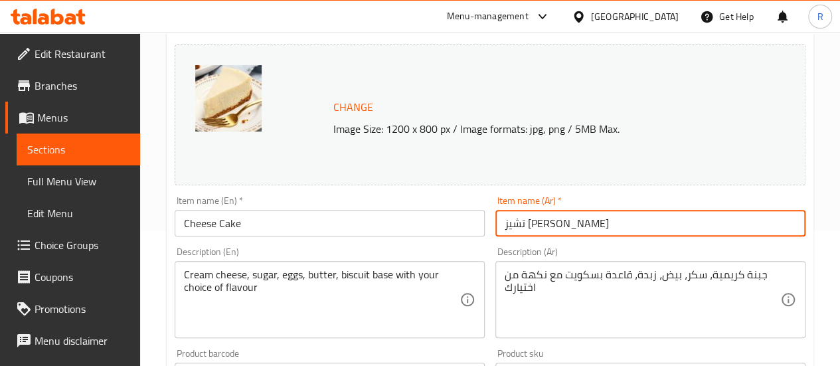
click at [527, 221] on input "تشيز [PERSON_NAME]" at bounding box center [650, 223] width 310 height 27
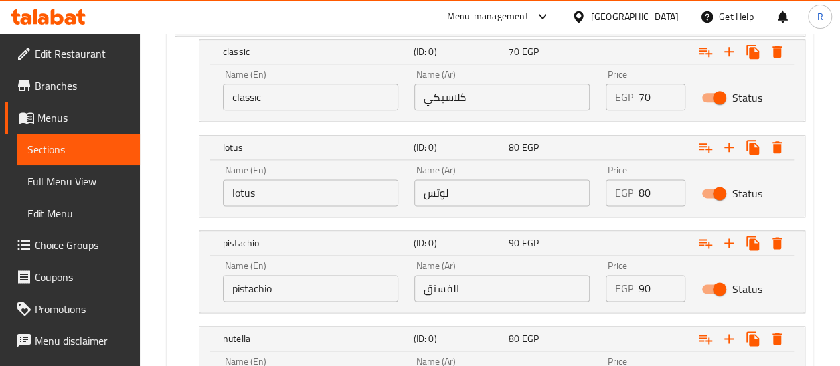
scroll to position [1019, 0]
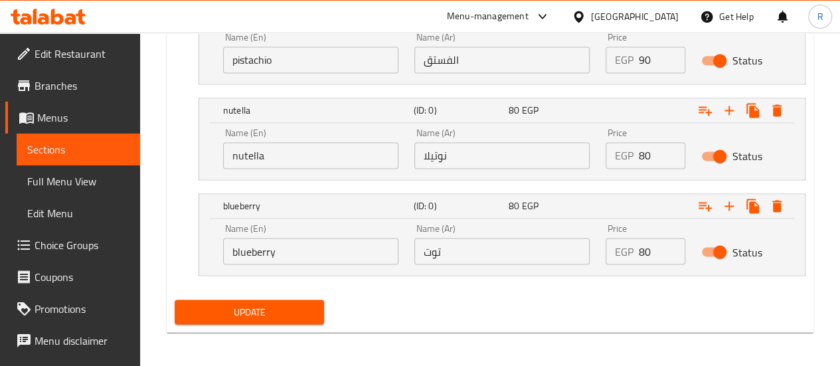
type input "تشيز كيك"
click at [280, 311] on span "Update" at bounding box center [249, 311] width 129 height 17
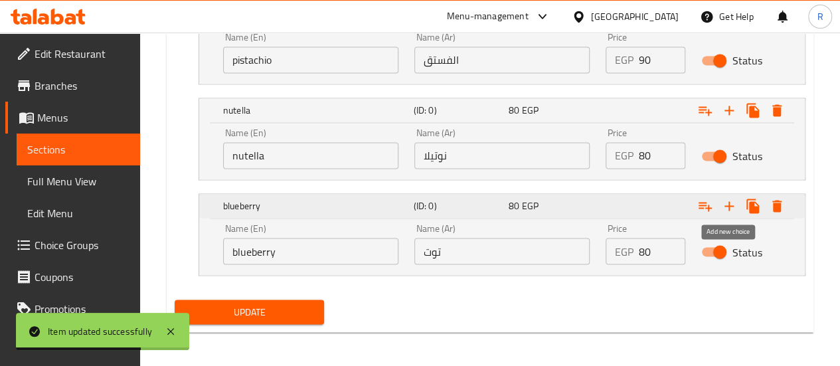
click at [728, 201] on icon "Expand" at bounding box center [728, 205] width 9 height 9
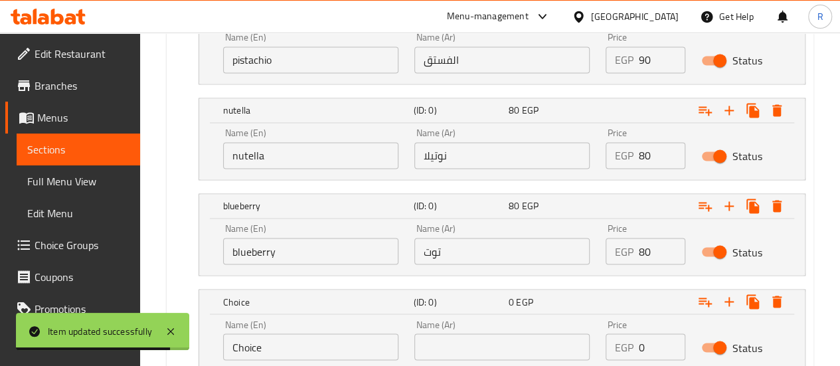
click at [313, 347] on input "Choice" at bounding box center [310, 346] width 175 height 27
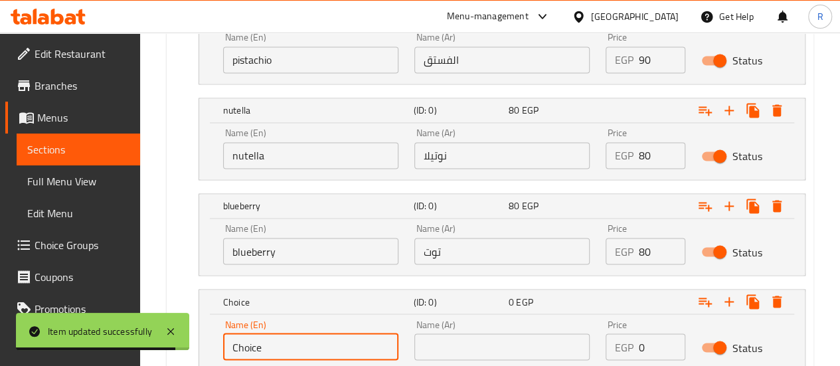
click at [313, 347] on input "Choice" at bounding box center [310, 346] width 175 height 27
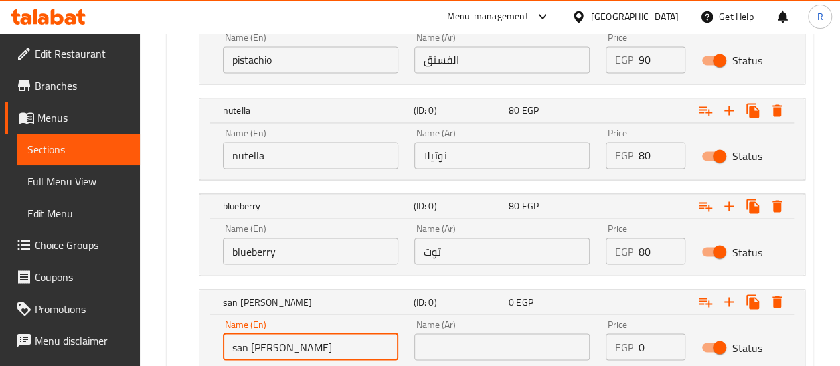
click at [313, 347] on input "san [PERSON_NAME]" at bounding box center [310, 346] width 175 height 27
type input "san [PERSON_NAME]"
click at [489, 350] on input "text" at bounding box center [501, 346] width 175 height 27
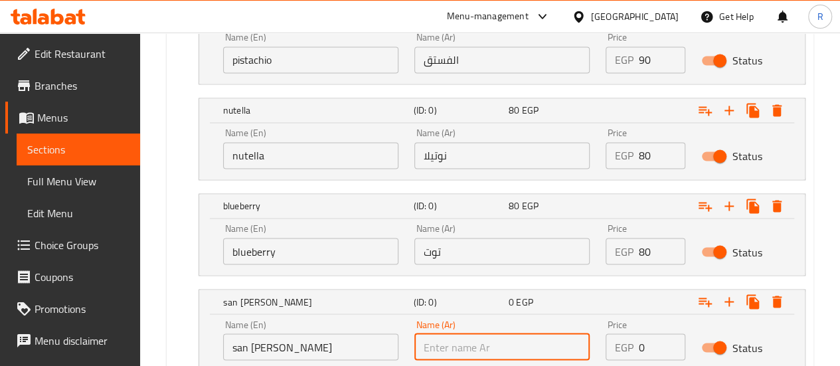
paste input "سان سيباستيان"
type input "سان سيباستيان"
click at [260, 347] on input "san [PERSON_NAME]" at bounding box center [310, 346] width 175 height 27
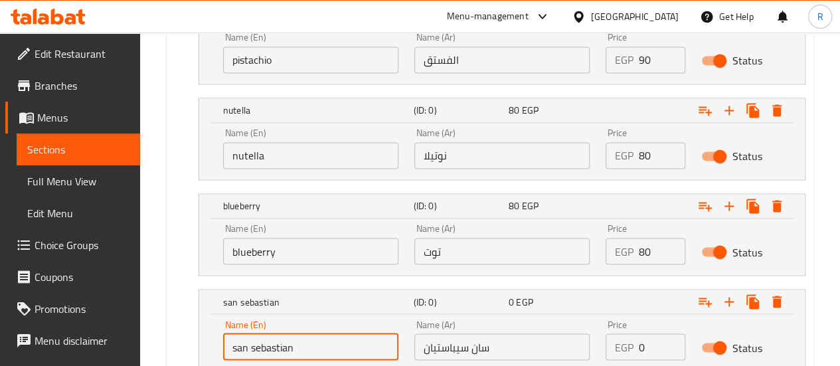
type input "san sebastian"
click at [643, 337] on input "0" at bounding box center [662, 346] width 46 height 27
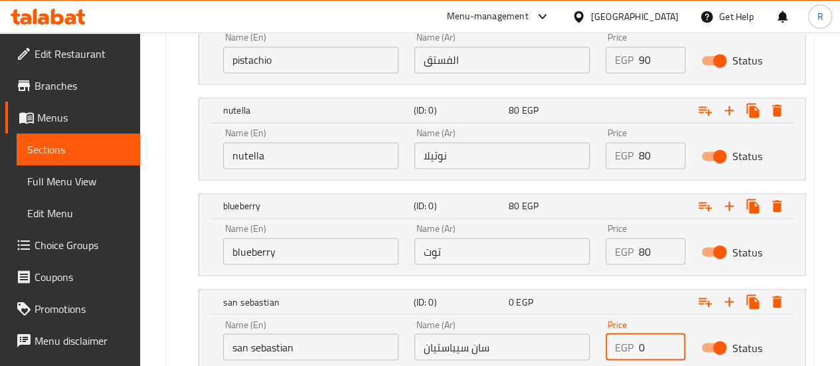
click at [643, 337] on input "0" at bounding box center [662, 346] width 46 height 27
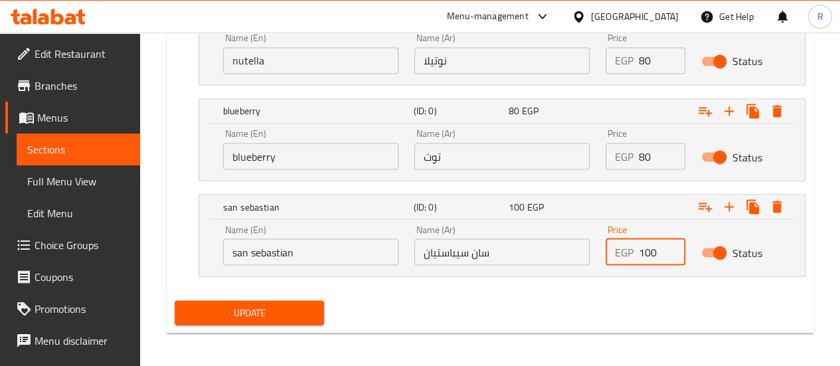
type input "100"
click at [266, 313] on span "Update" at bounding box center [249, 312] width 129 height 17
click at [71, 119] on span "Menus" at bounding box center [83, 118] width 92 height 16
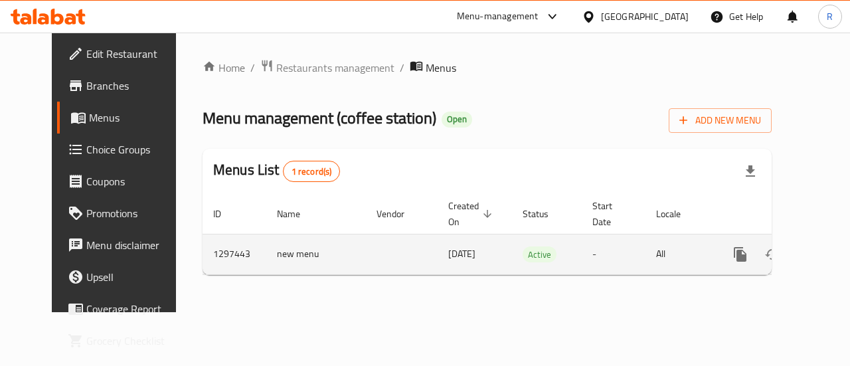
click at [830, 257] on icon "enhanced table" at bounding box center [836, 254] width 12 height 12
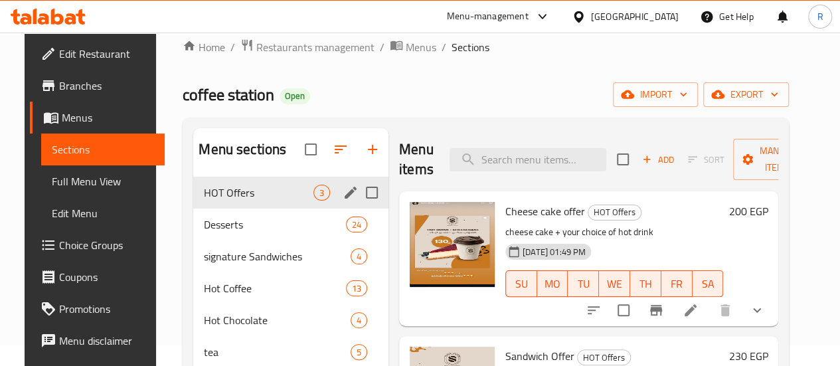
scroll to position [21, 0]
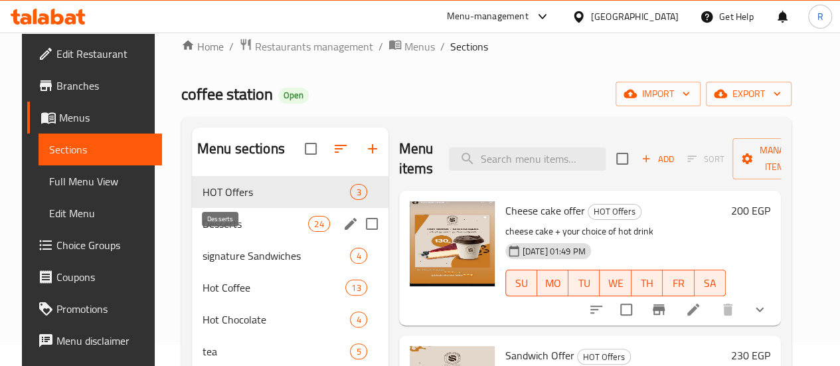
click at [239, 232] on span "Desserts" at bounding box center [256, 224] width 106 height 16
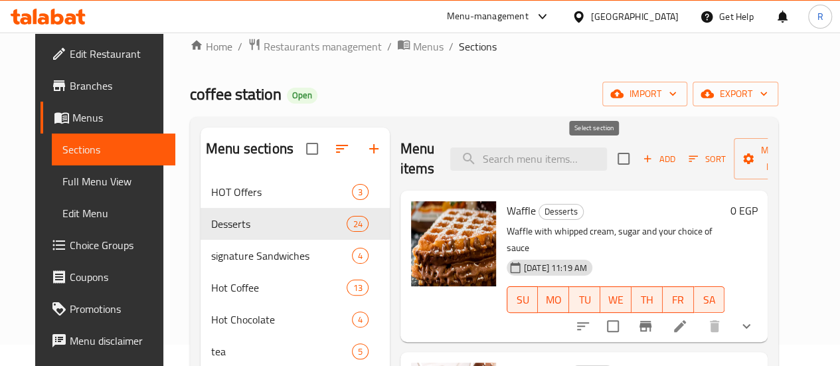
click at [610, 160] on input "checkbox" at bounding box center [624, 159] width 28 height 28
checkbox input "true"
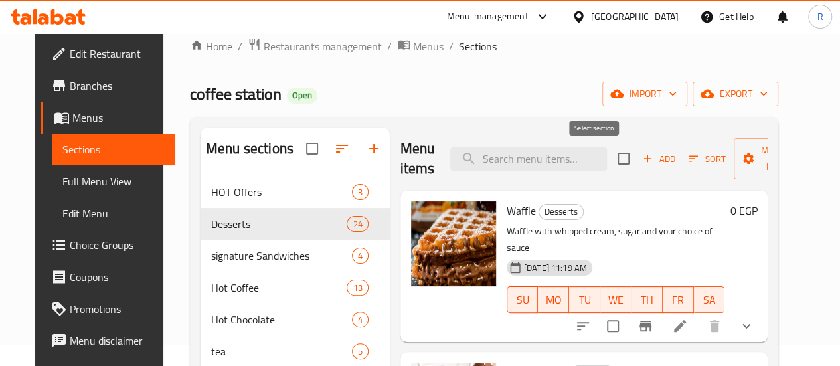
checkbox input "true"
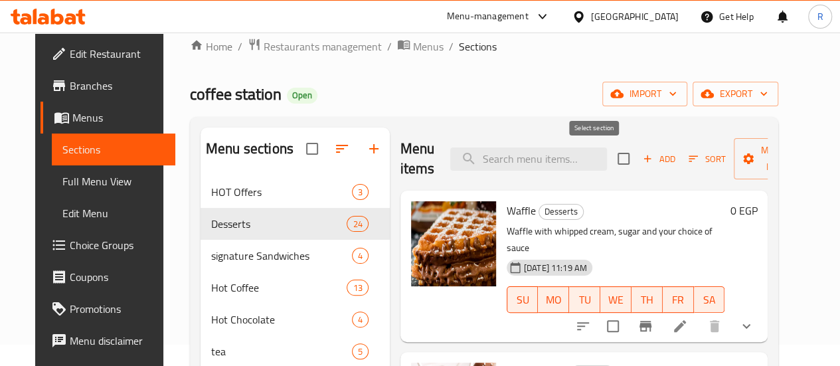
checkbox input "true"
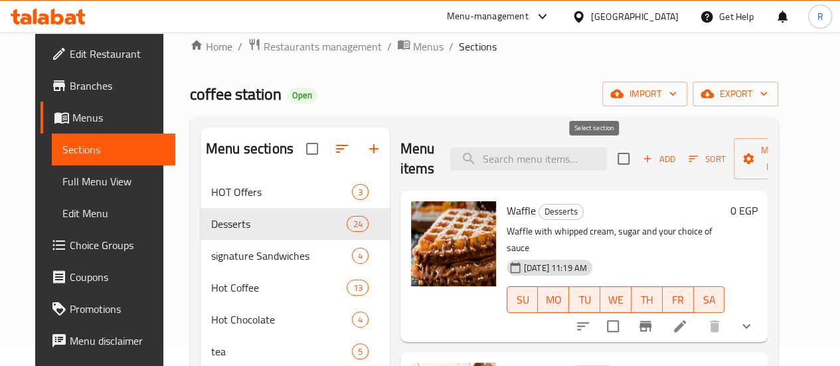
checkbox input "true"
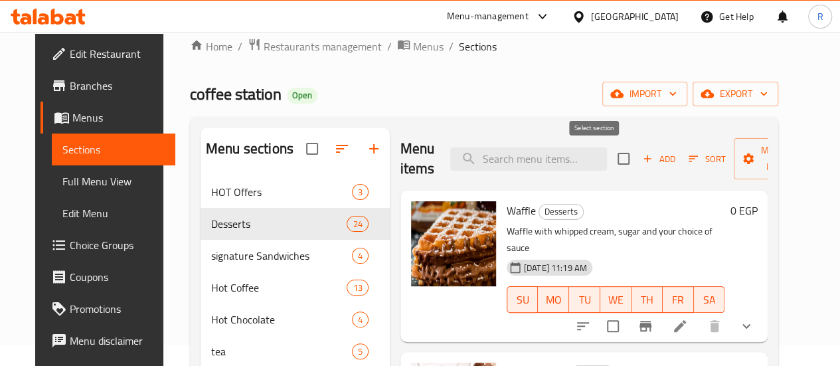
checkbox input "true"
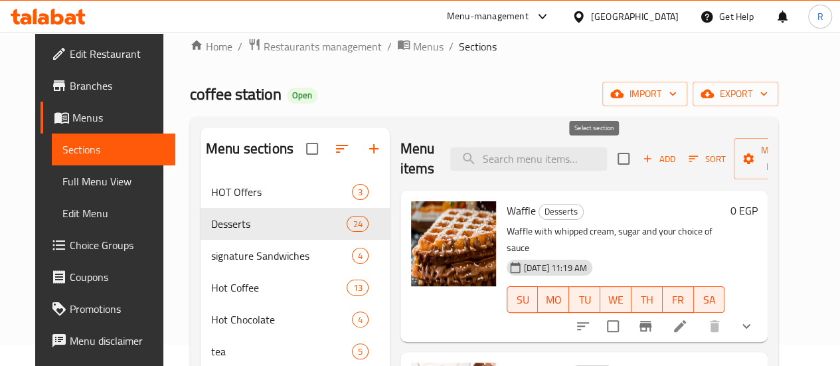
checkbox input "true"
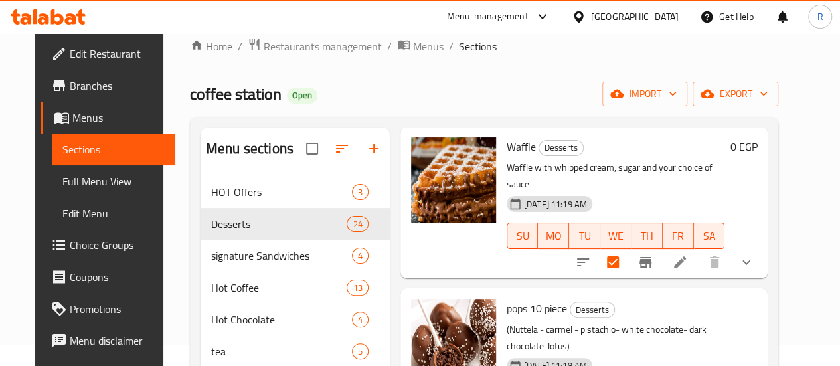
scroll to position [65, 0]
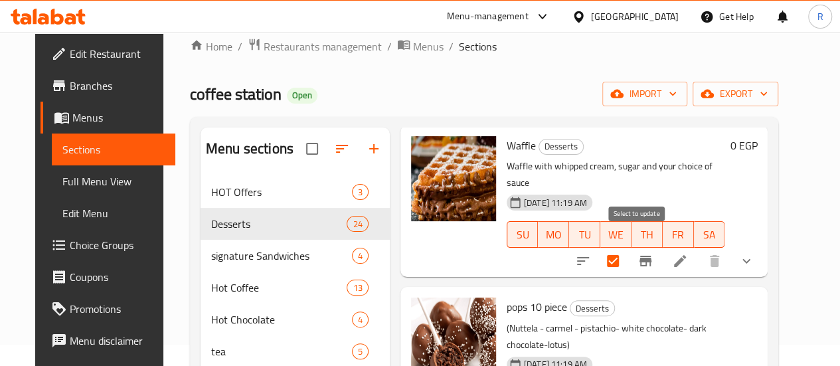
click at [627, 247] on input "checkbox" at bounding box center [613, 261] width 28 height 28
checkbox input "false"
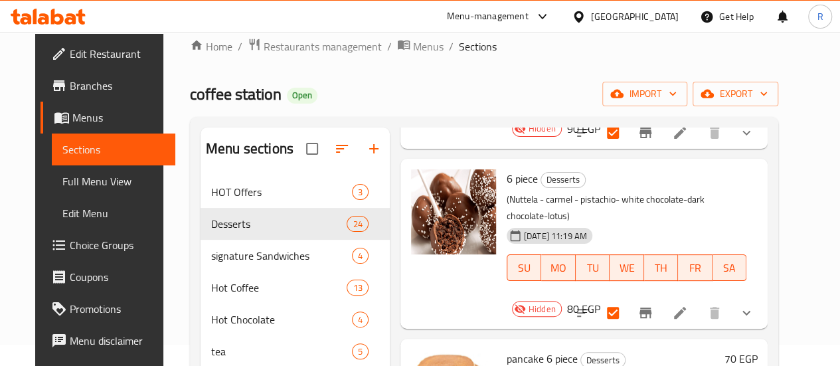
scroll to position [374, 0]
click at [627, 298] on input "checkbox" at bounding box center [613, 312] width 28 height 28
checkbox input "false"
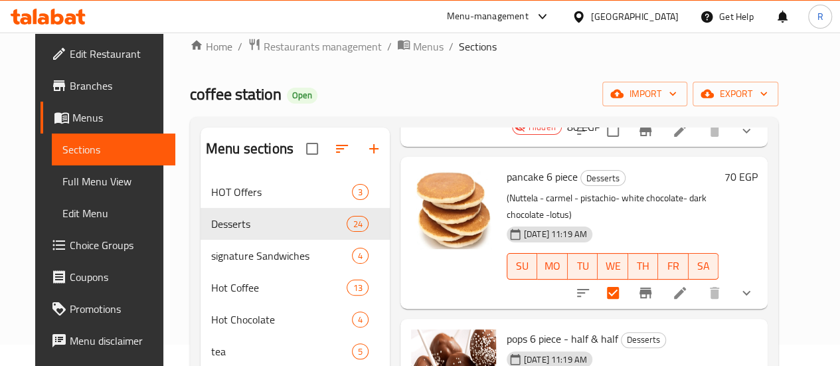
scroll to position [565, 0]
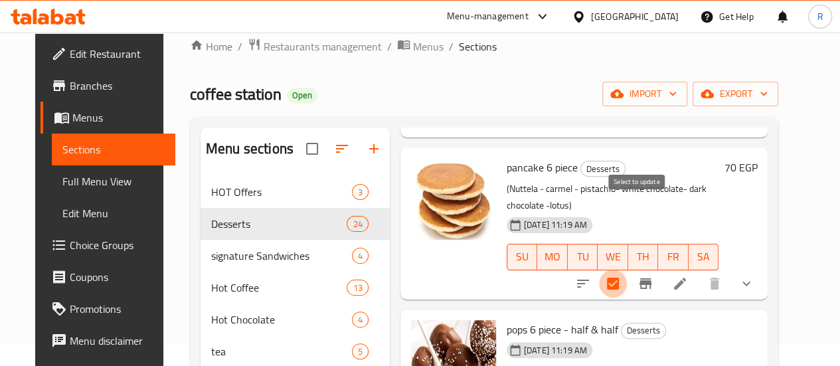
click at [627, 270] on input "checkbox" at bounding box center [613, 284] width 28 height 28
checkbox input "false"
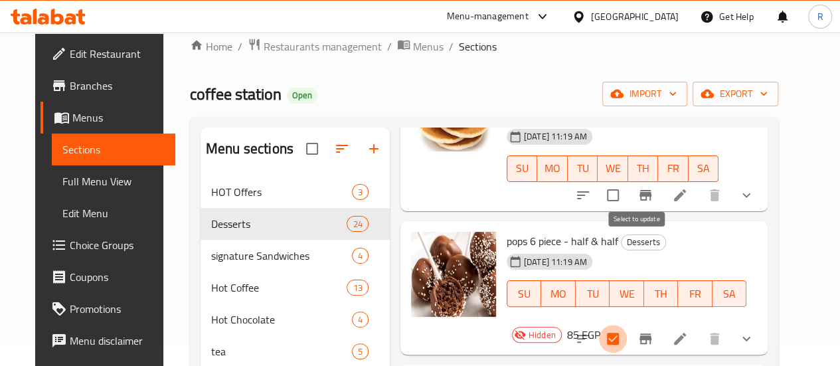
click at [627, 325] on input "checkbox" at bounding box center [613, 339] width 28 height 28
checkbox input "false"
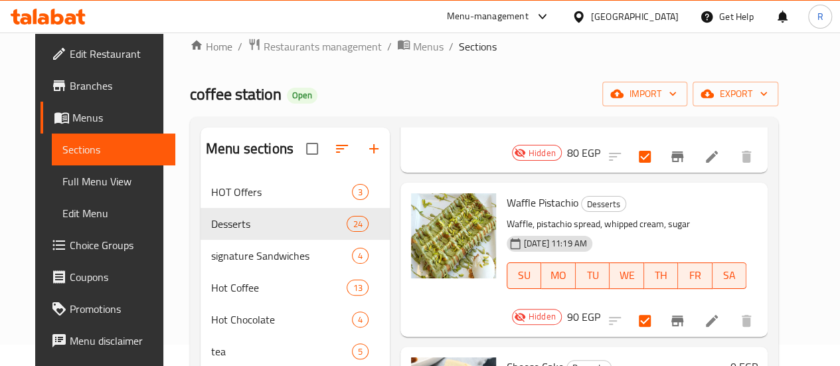
scroll to position [1163, 0]
checkbox input "false"
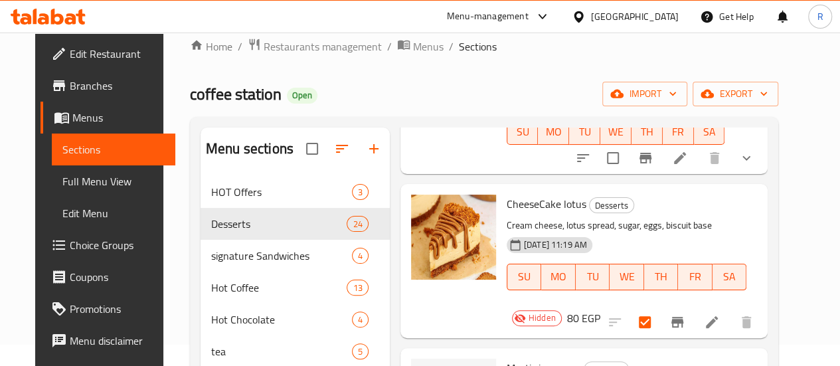
scroll to position [1505, 0]
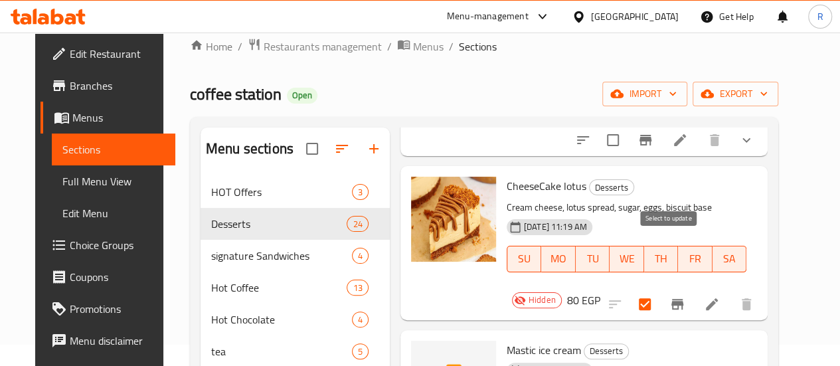
checkbox input "false"
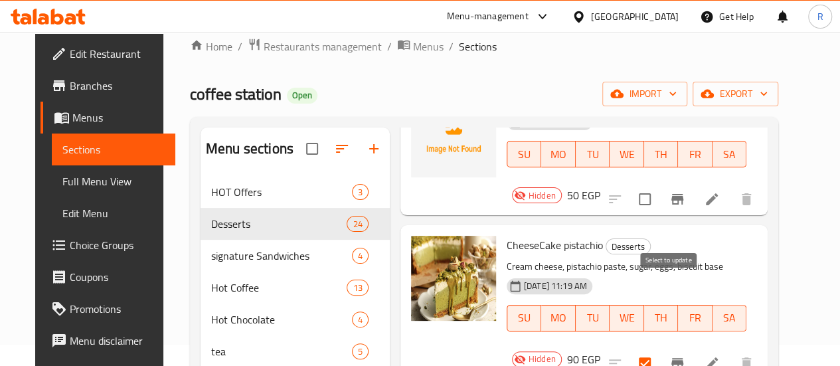
checkbox input "false"
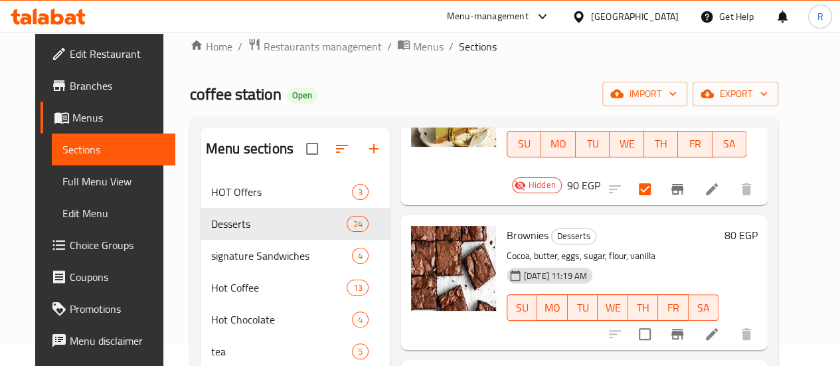
scroll to position [1929, 0]
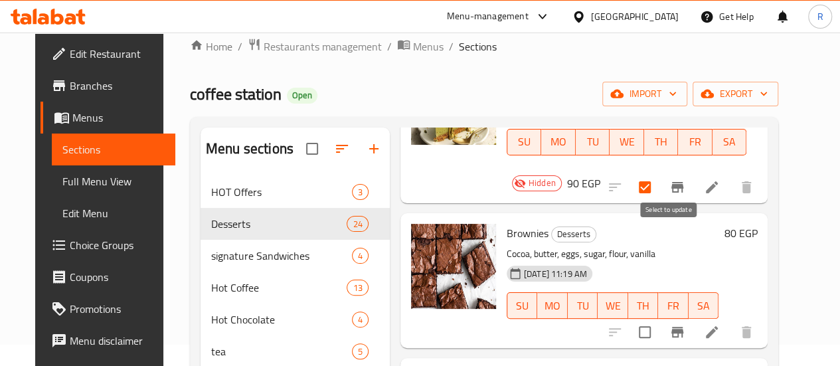
checkbox input "false"
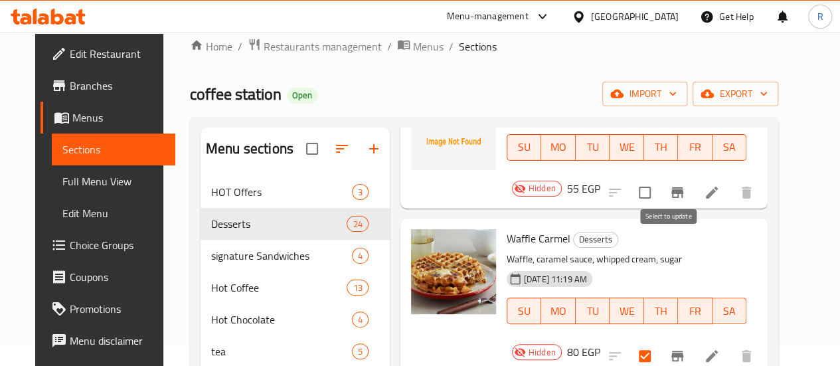
checkbox input "false"
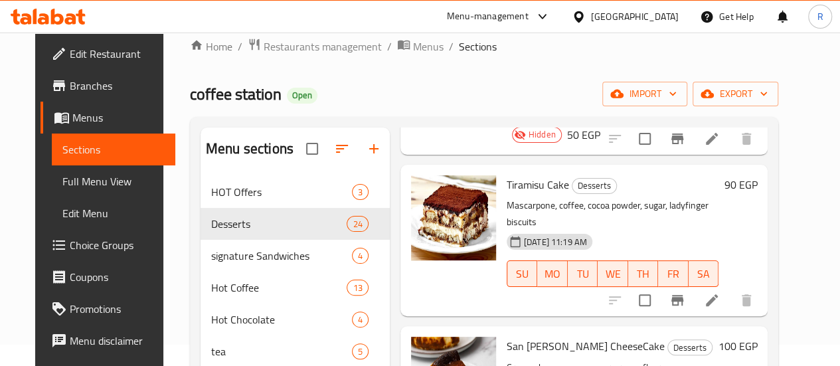
scroll to position [2594, 0]
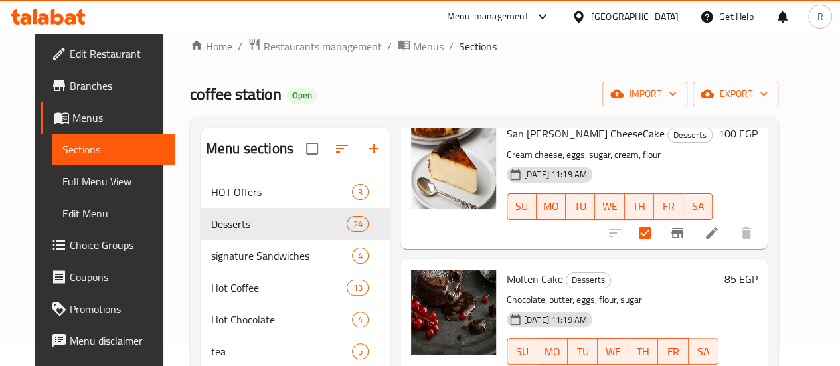
scroll to position [2805, 0]
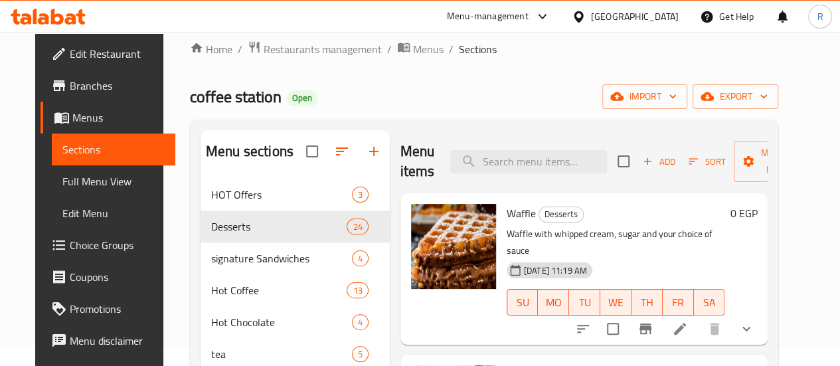
scroll to position [0, 0]
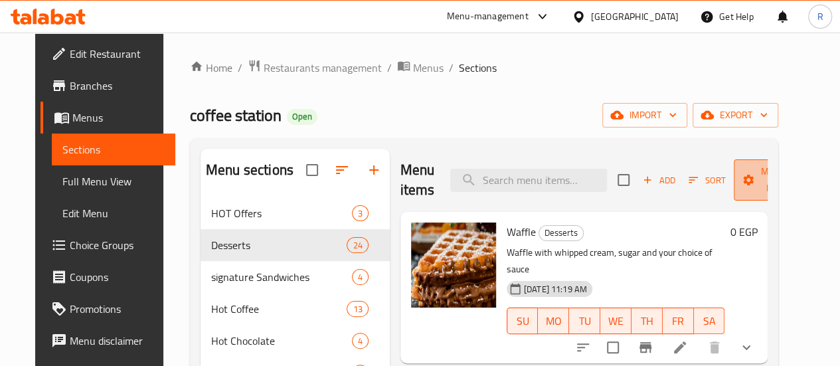
click at [744, 179] on span "Manage items" at bounding box center [778, 179] width 68 height 33
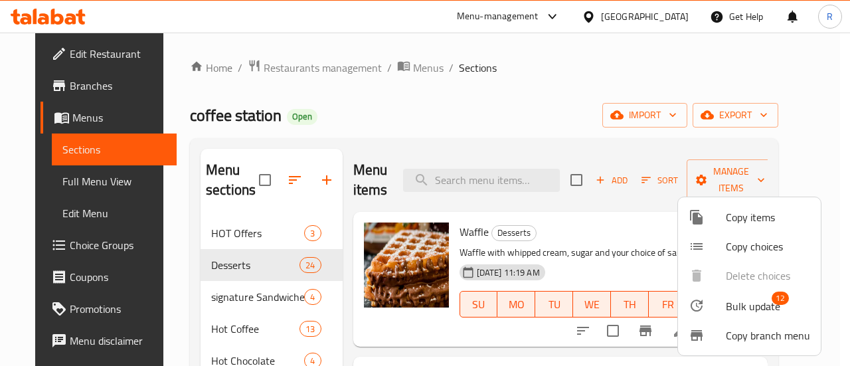
click at [738, 305] on span "Bulk update" at bounding box center [753, 306] width 54 height 16
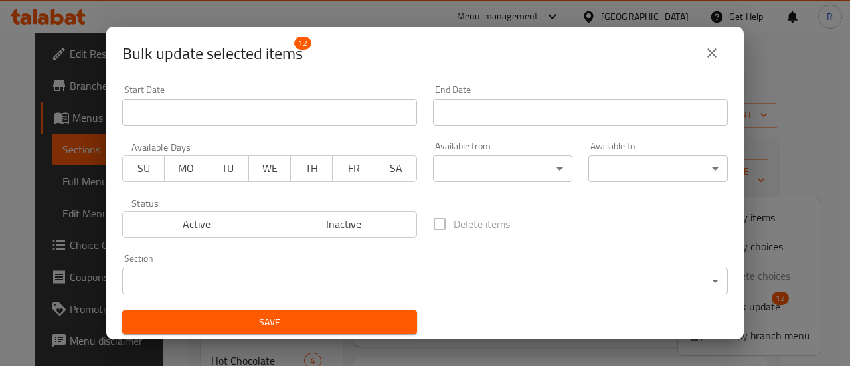
click at [312, 216] on span "Inactive" at bounding box center [344, 223] width 137 height 19
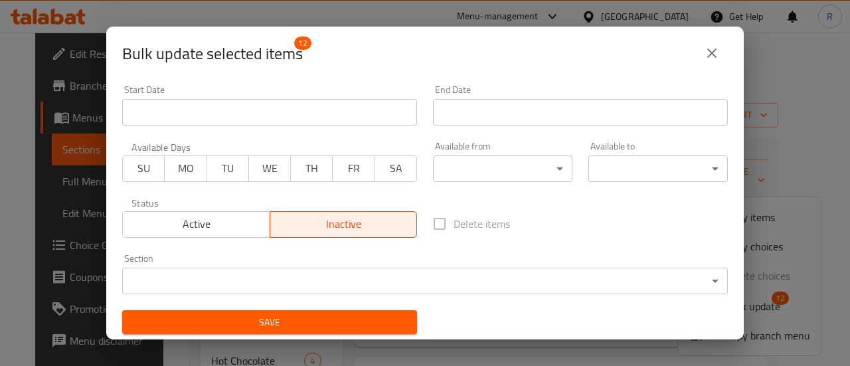
click at [303, 327] on span "Save" at bounding box center [270, 322] width 274 height 17
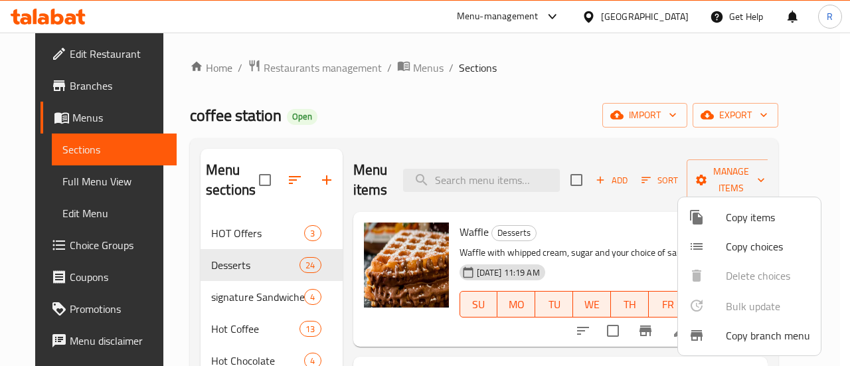
click at [540, 119] on div at bounding box center [425, 183] width 850 height 366
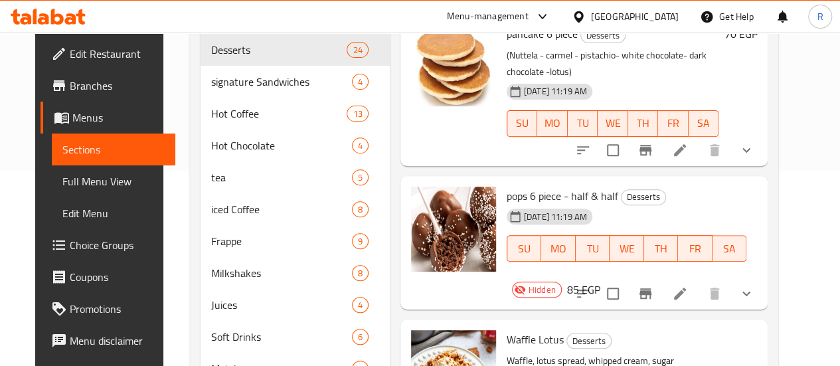
scroll to position [538, 0]
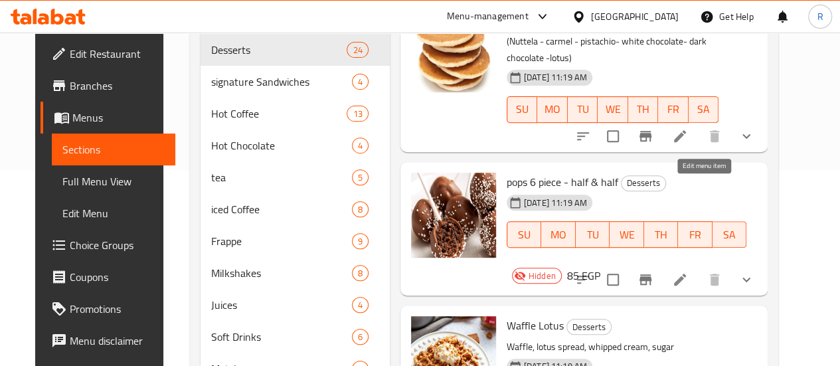
click at [688, 272] on icon at bounding box center [680, 280] width 16 height 16
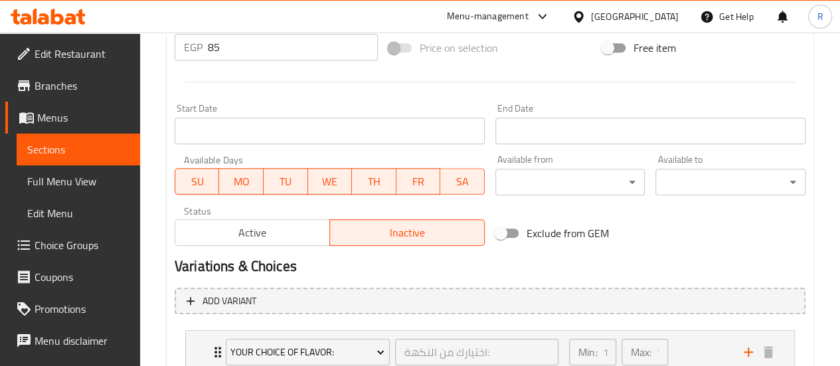
scroll to position [528, 0]
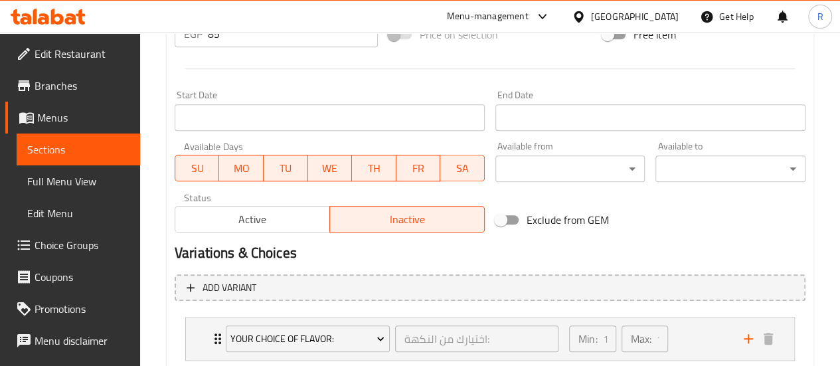
click at [261, 212] on span "Active" at bounding box center [253, 219] width 144 height 19
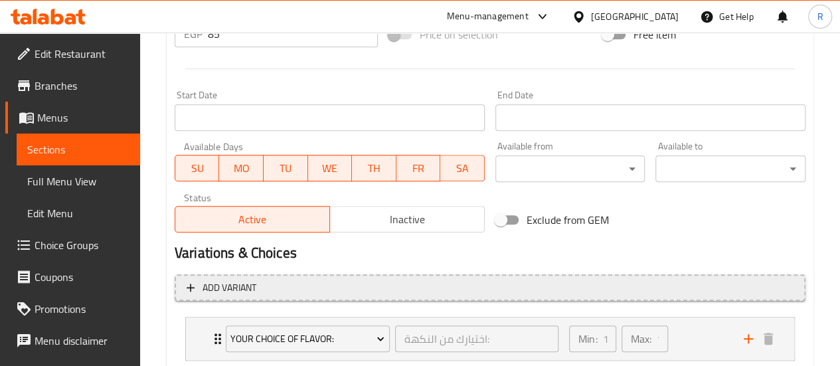
scroll to position [667, 0]
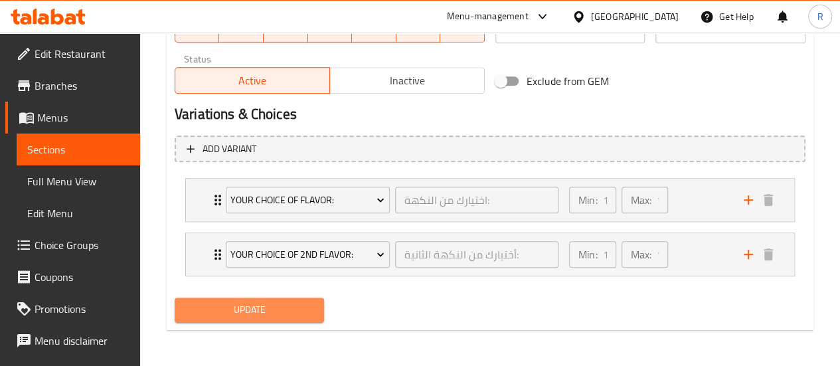
click at [244, 309] on span "Update" at bounding box center [249, 309] width 129 height 17
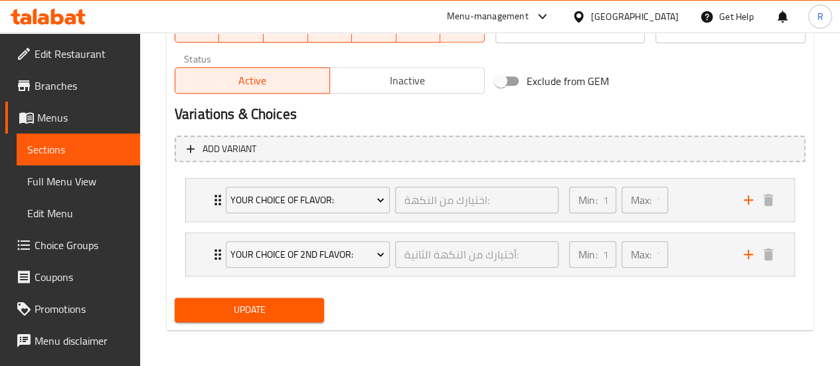
click at [82, 148] on span "Sections" at bounding box center [78, 149] width 102 height 16
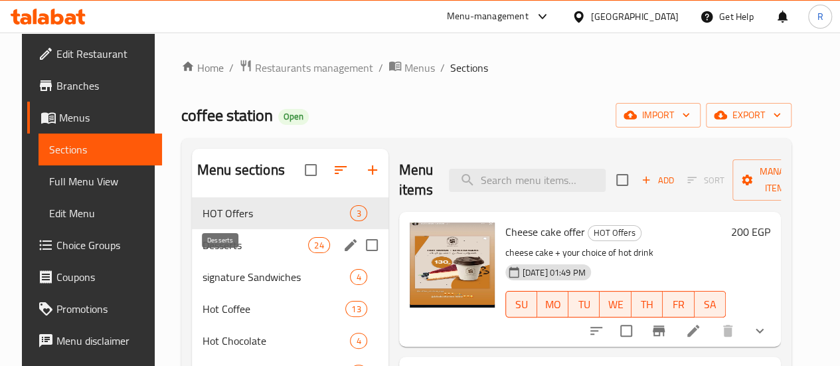
click at [214, 253] on span "Desserts" at bounding box center [256, 245] width 106 height 16
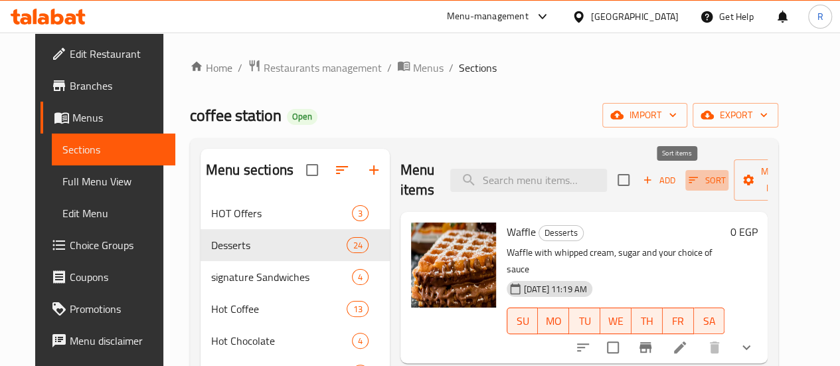
click at [689, 181] on span "Sort" at bounding box center [707, 180] width 37 height 15
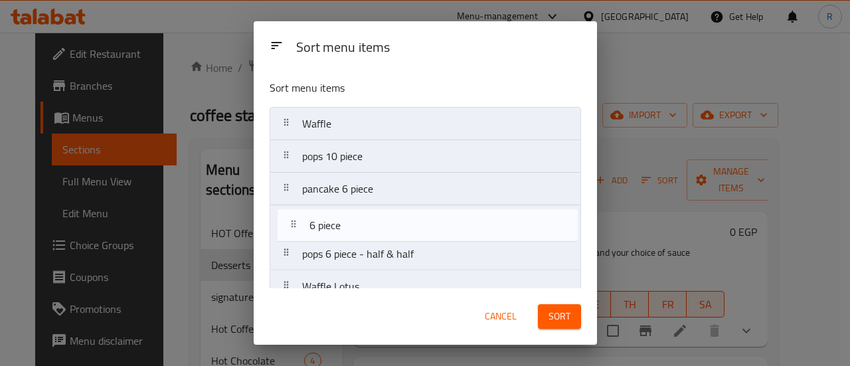
drag, startPoint x: 416, startPoint y: 193, endPoint x: 424, endPoint y: 233, distance: 41.4
drag, startPoint x: 412, startPoint y: 192, endPoint x: 421, endPoint y: 240, distance: 49.4
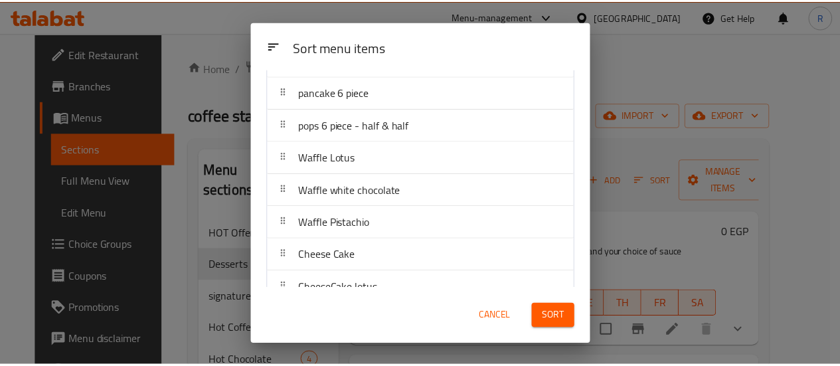
scroll to position [130, 0]
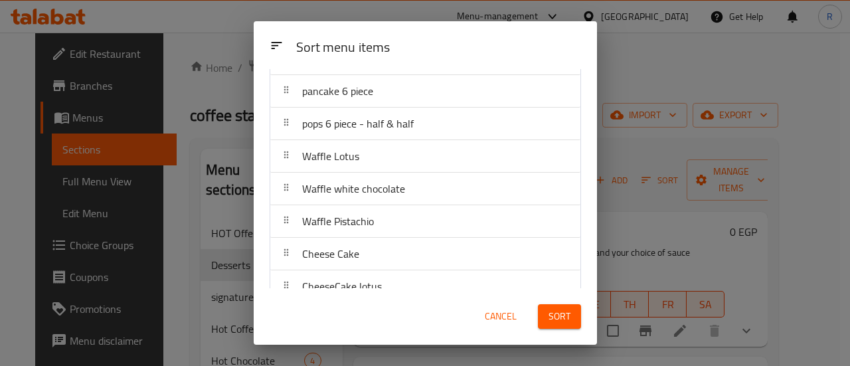
click at [565, 317] on span "Sort" at bounding box center [559, 316] width 22 height 17
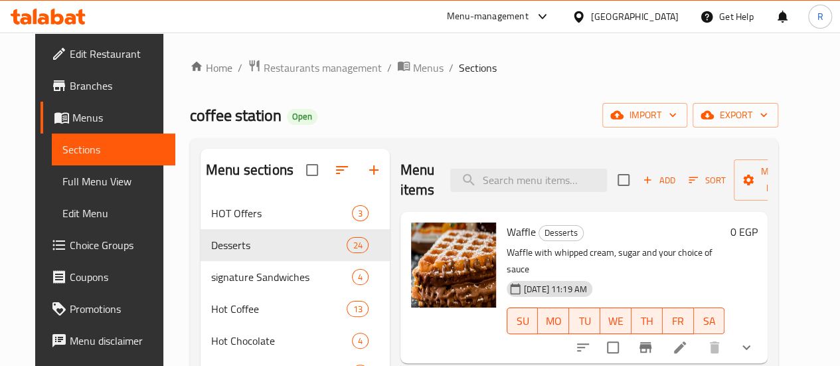
click at [529, 19] on div "Menu-management" at bounding box center [488, 17] width 82 height 16
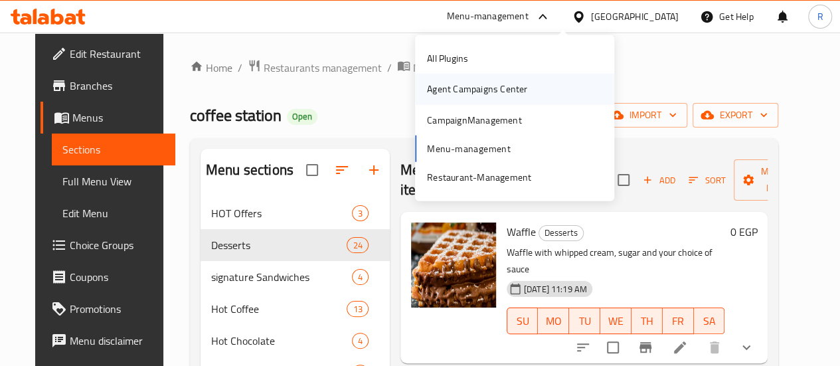
click at [532, 86] on div "Agent Campaigns Center" at bounding box center [477, 89] width 122 height 31
